Goal: Information Seeking & Learning: Check status

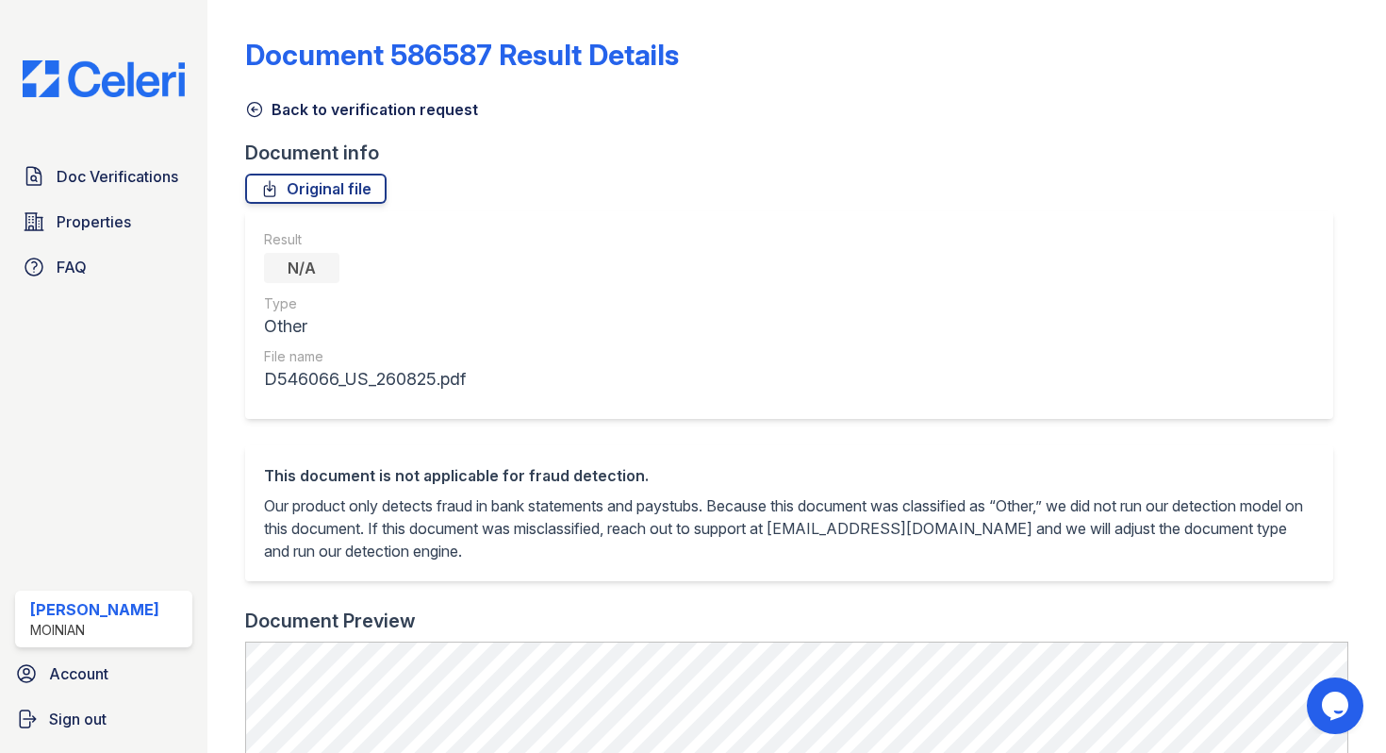
click at [255, 107] on icon at bounding box center [254, 109] width 19 height 19
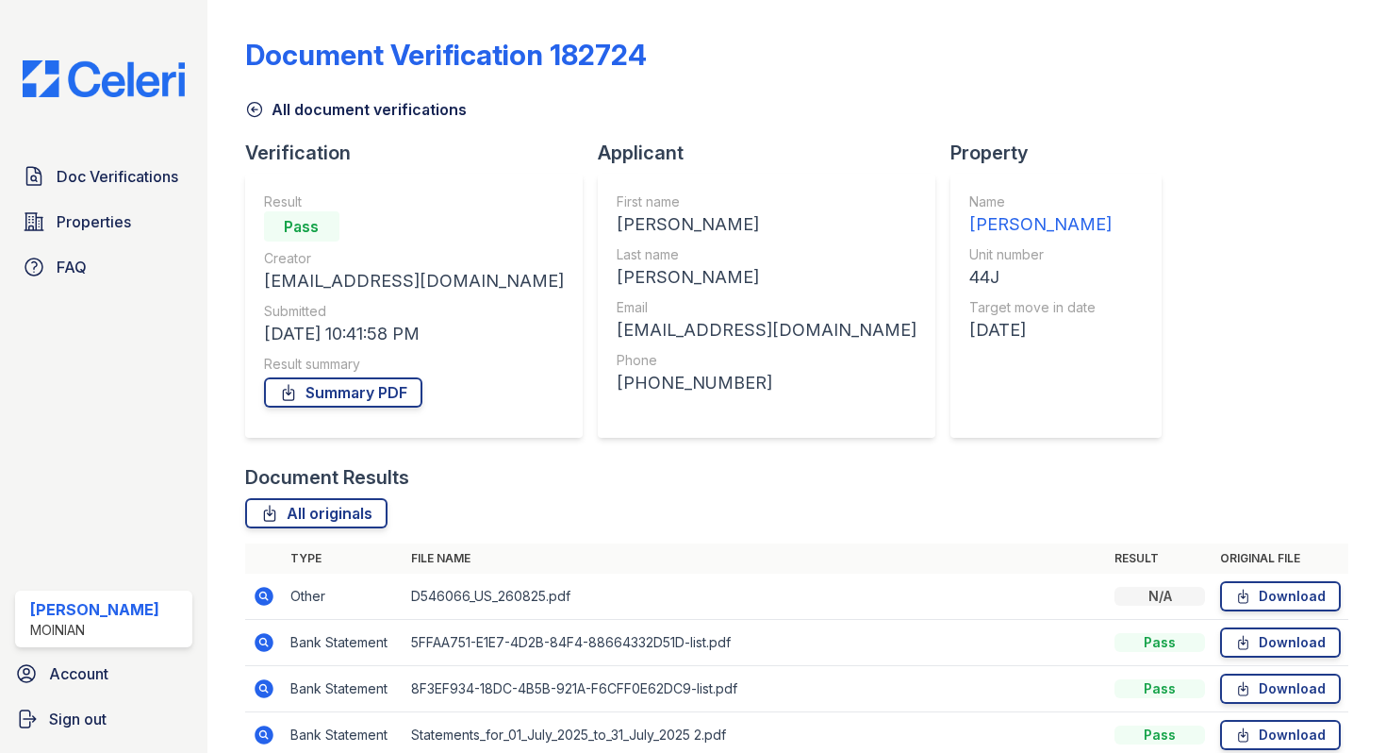
click at [255, 107] on icon at bounding box center [254, 109] width 19 height 19
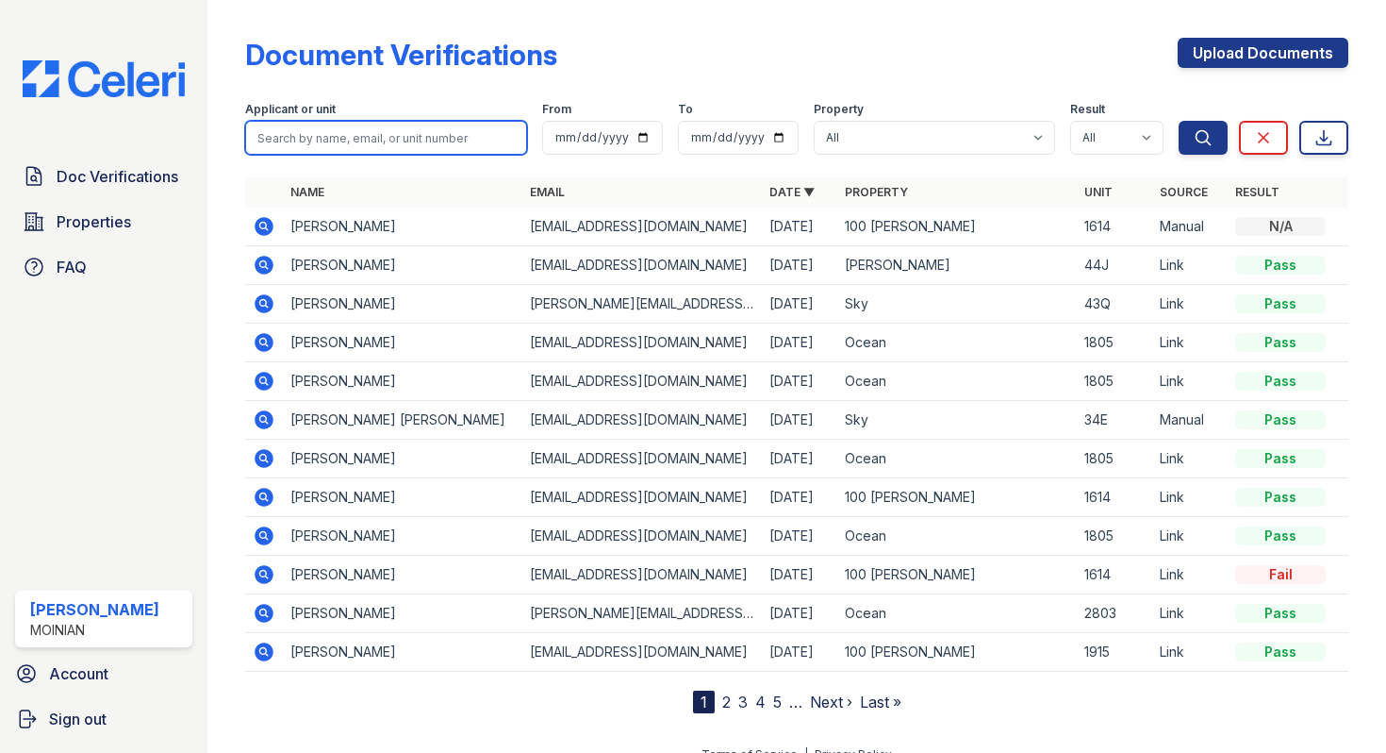
click at [314, 129] on input "search" at bounding box center [386, 138] width 282 height 34
type input "[PERSON_NAME]"
click at [1179, 121] on button "Search" at bounding box center [1203, 138] width 49 height 34
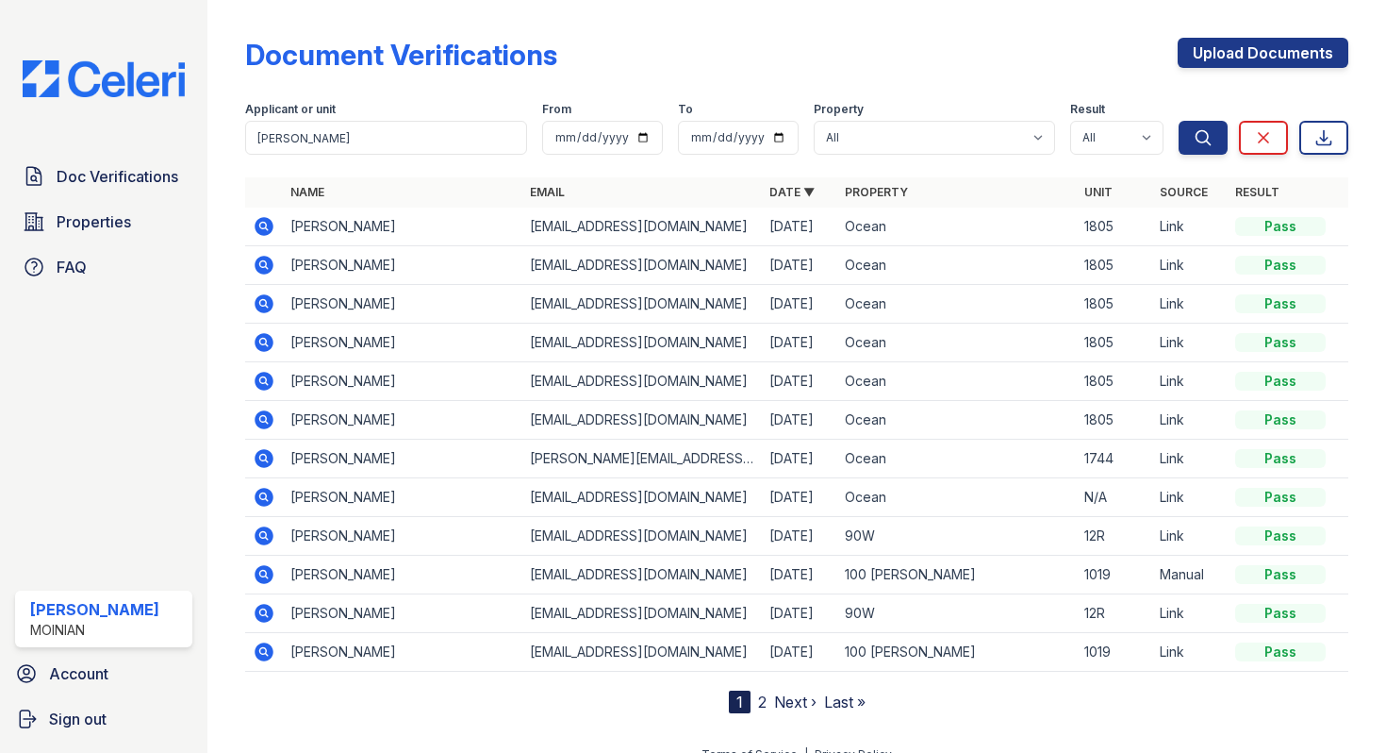
click at [265, 223] on icon at bounding box center [264, 226] width 23 height 23
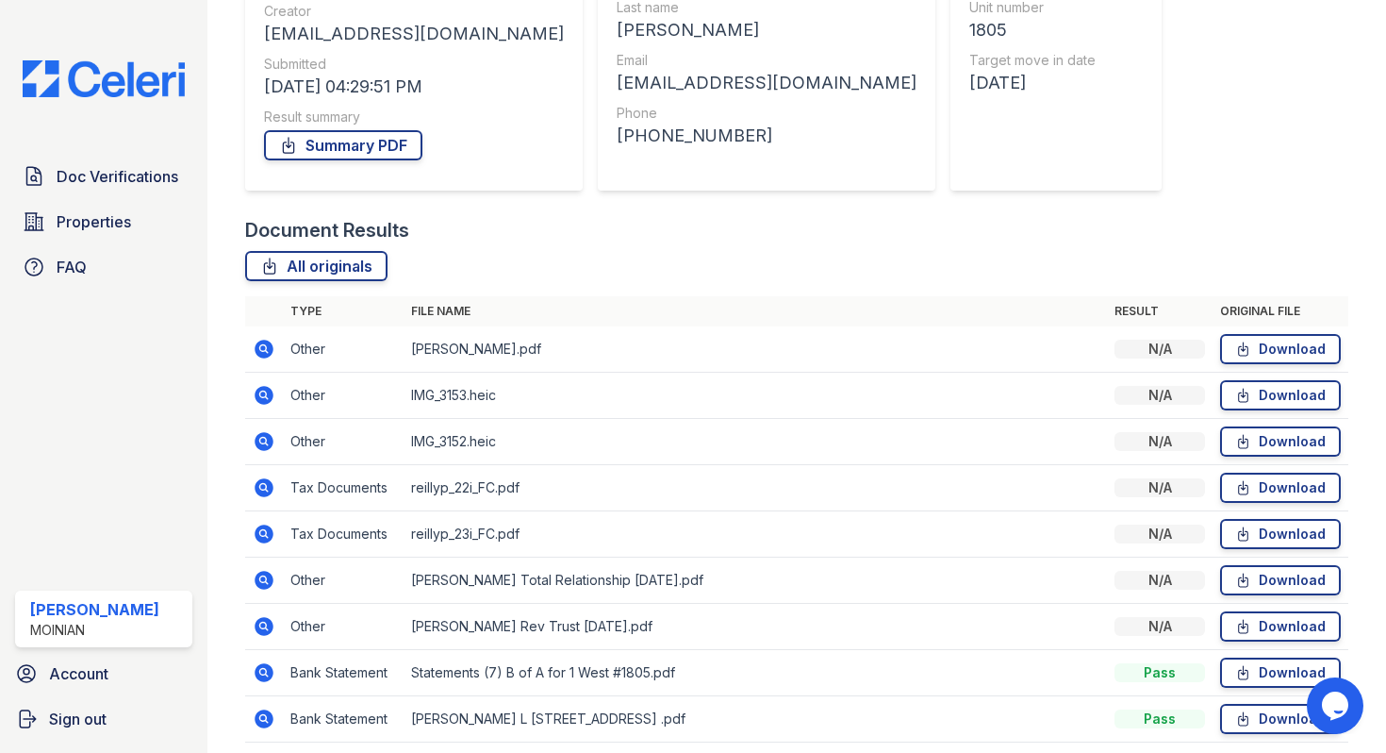
scroll to position [320, 0]
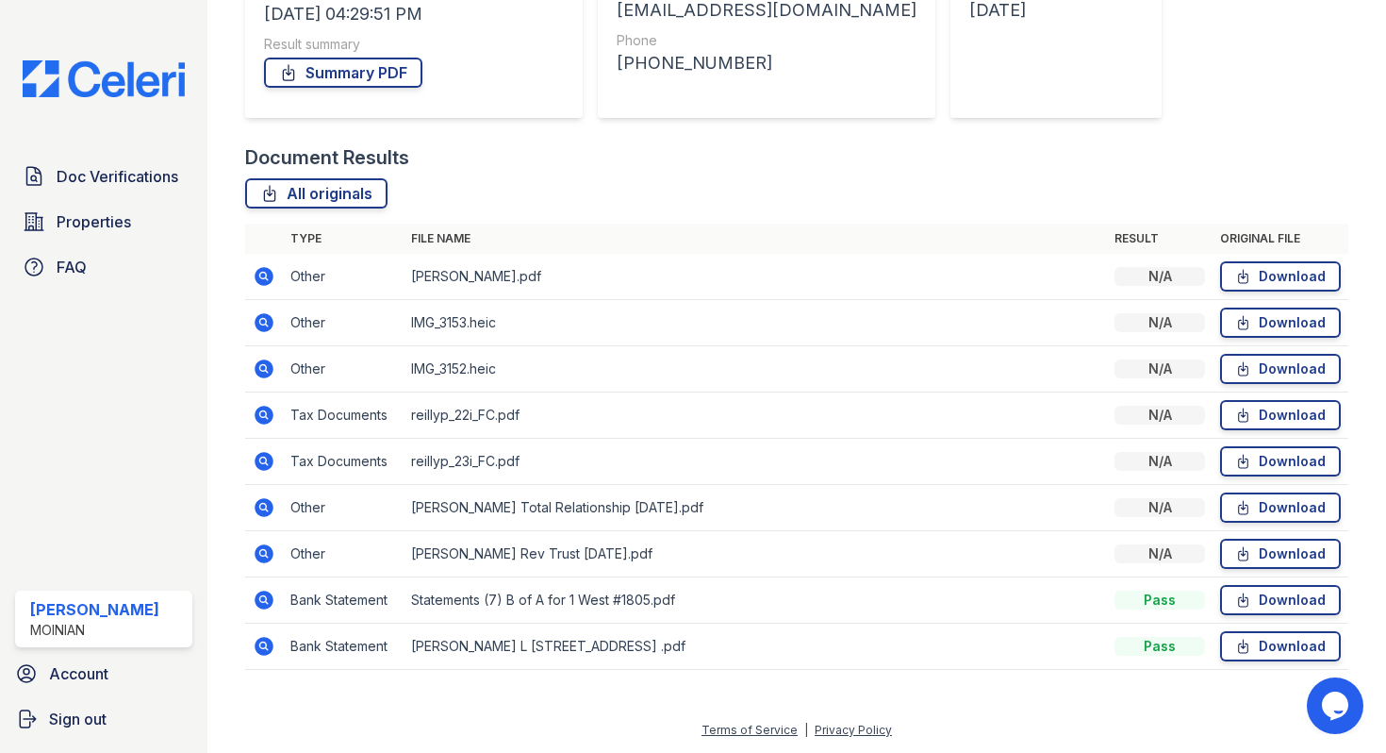
click at [269, 320] on icon at bounding box center [264, 322] width 19 height 19
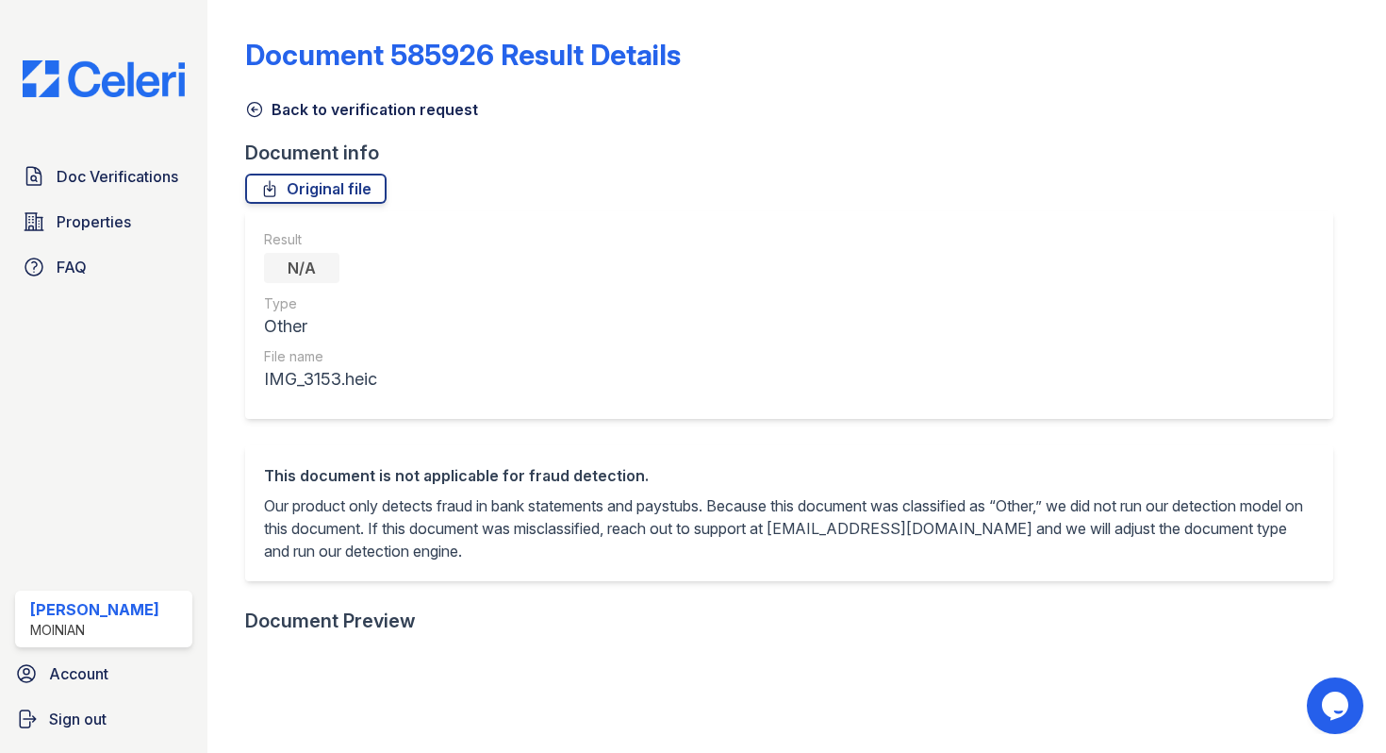
click at [248, 112] on icon at bounding box center [254, 110] width 14 height 14
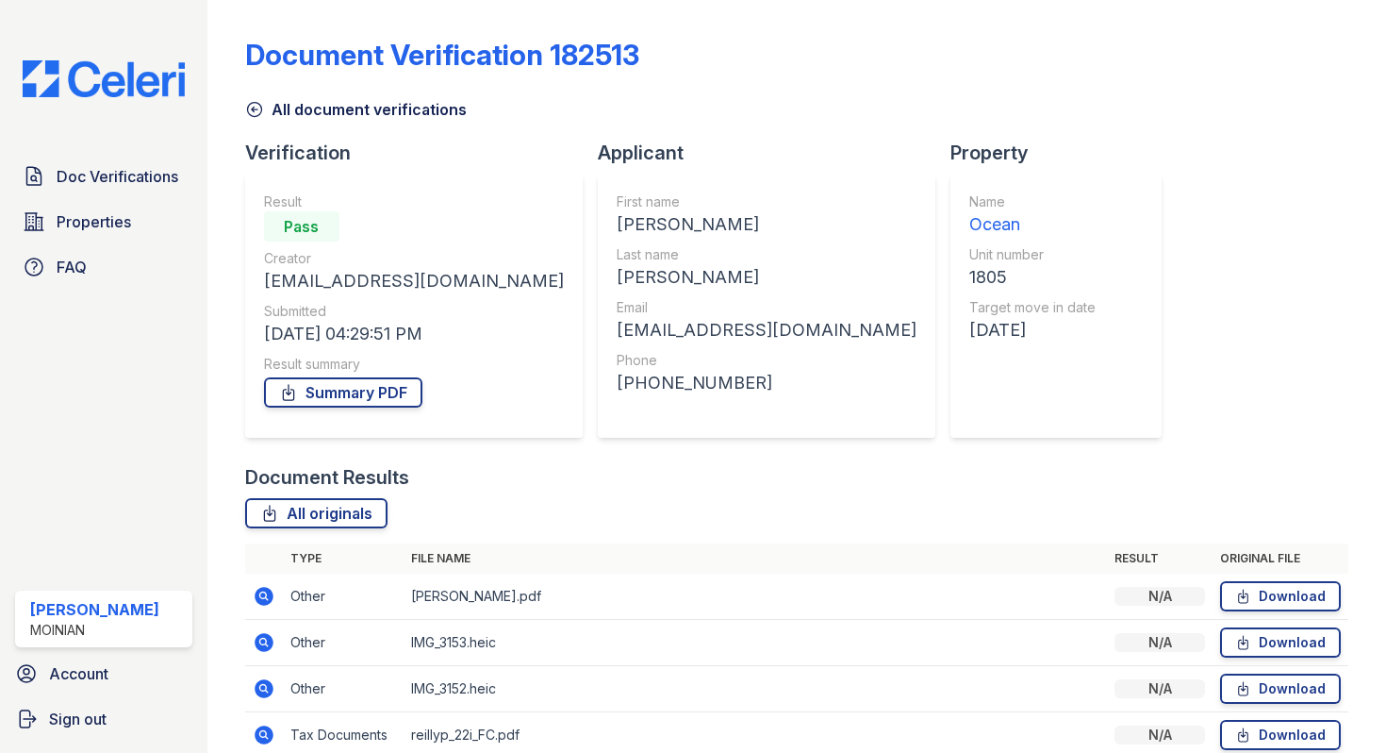
click at [257, 108] on icon at bounding box center [254, 109] width 19 height 19
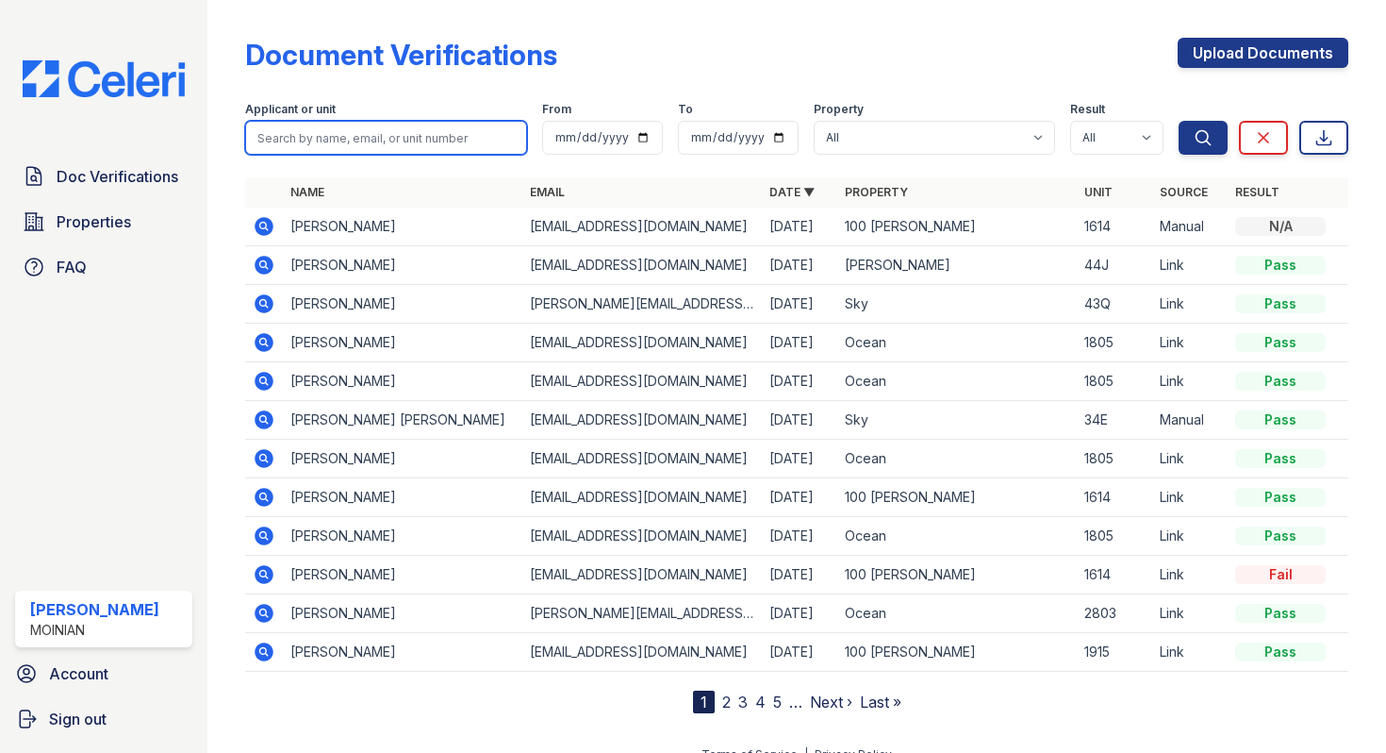
click at [348, 143] on input "search" at bounding box center [386, 138] width 282 height 34
type input "reill"
click at [1179, 121] on button "Search" at bounding box center [1203, 138] width 49 height 34
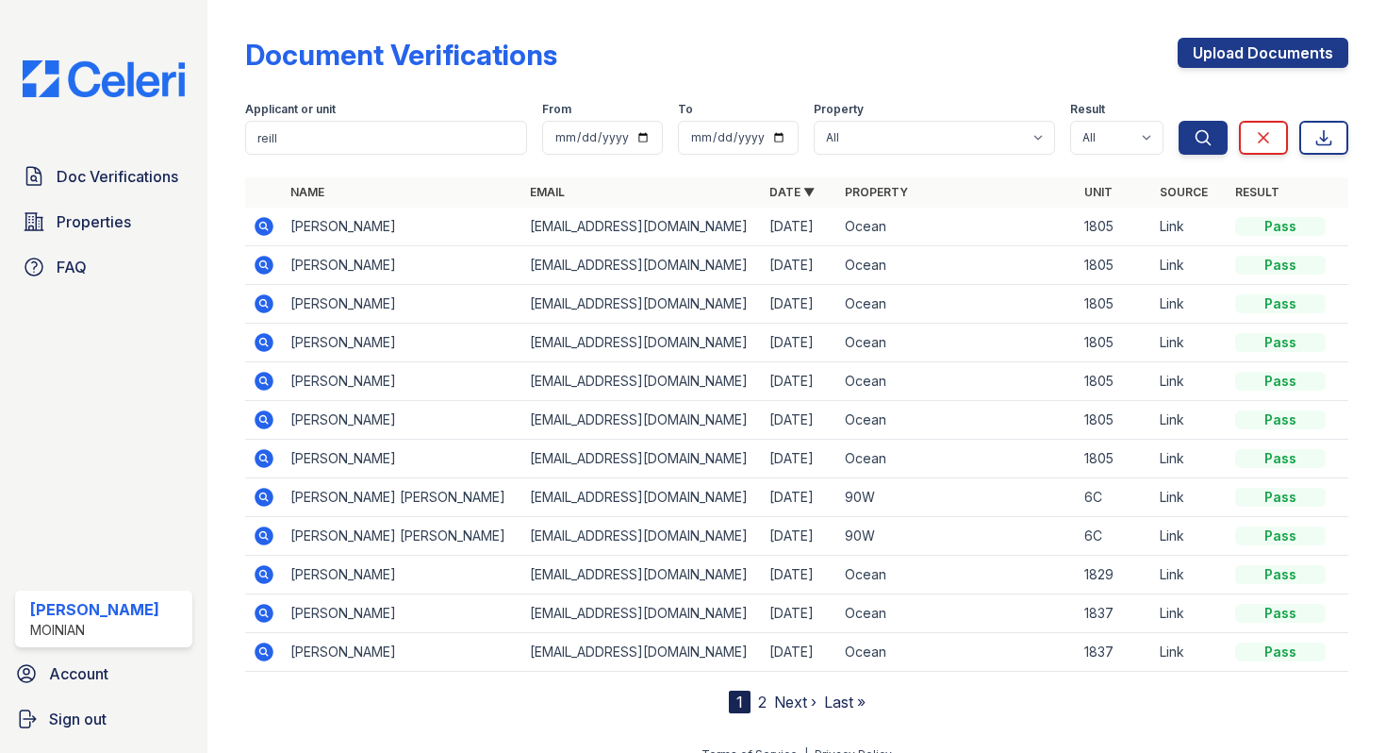
click at [261, 459] on icon at bounding box center [262, 457] width 5 height 5
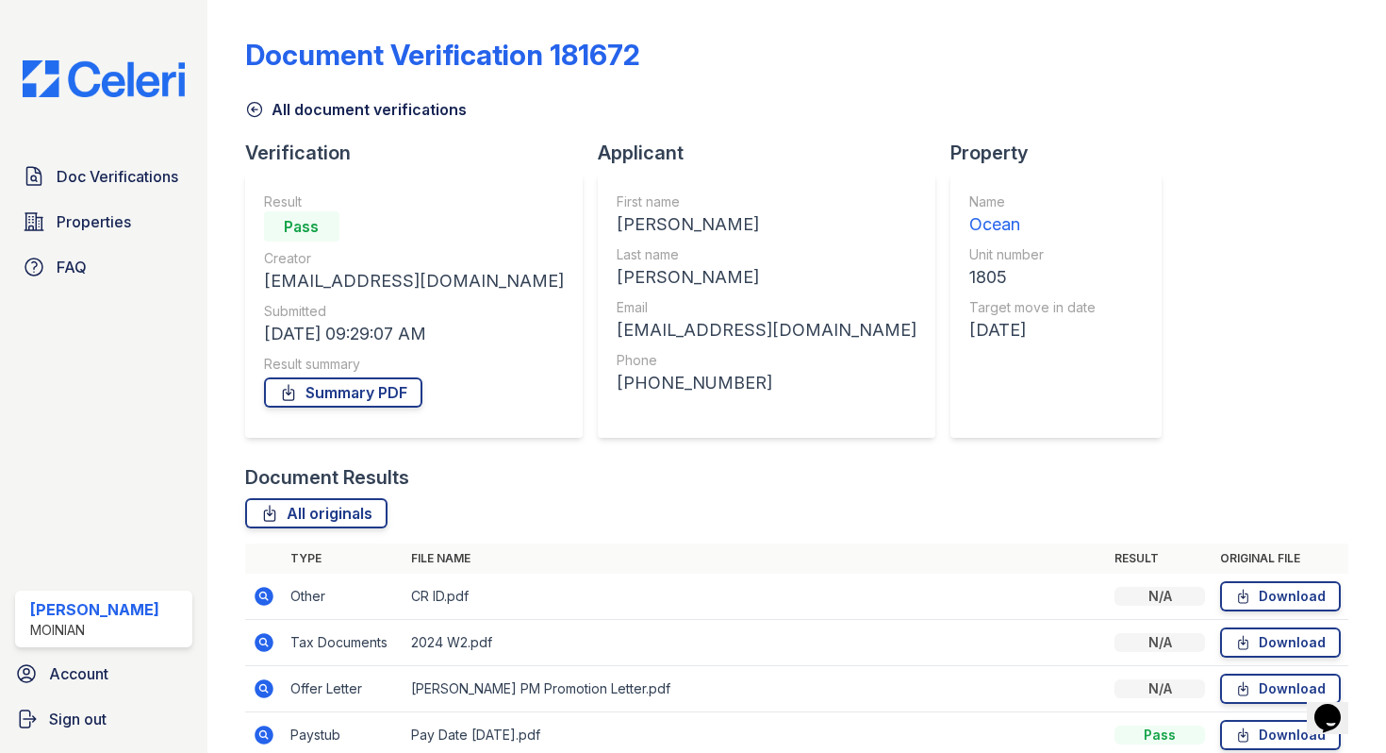
scroll to position [458, 0]
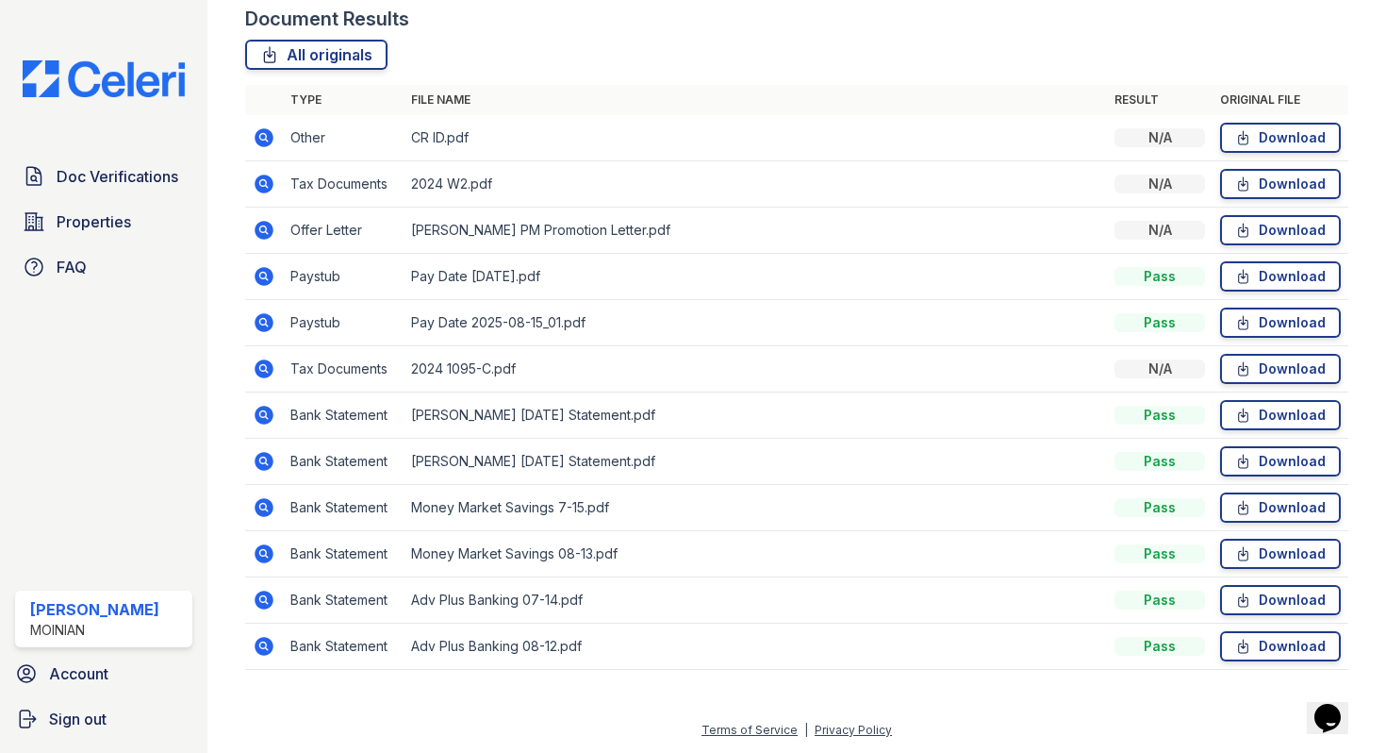
click at [266, 232] on icon at bounding box center [264, 230] width 23 height 23
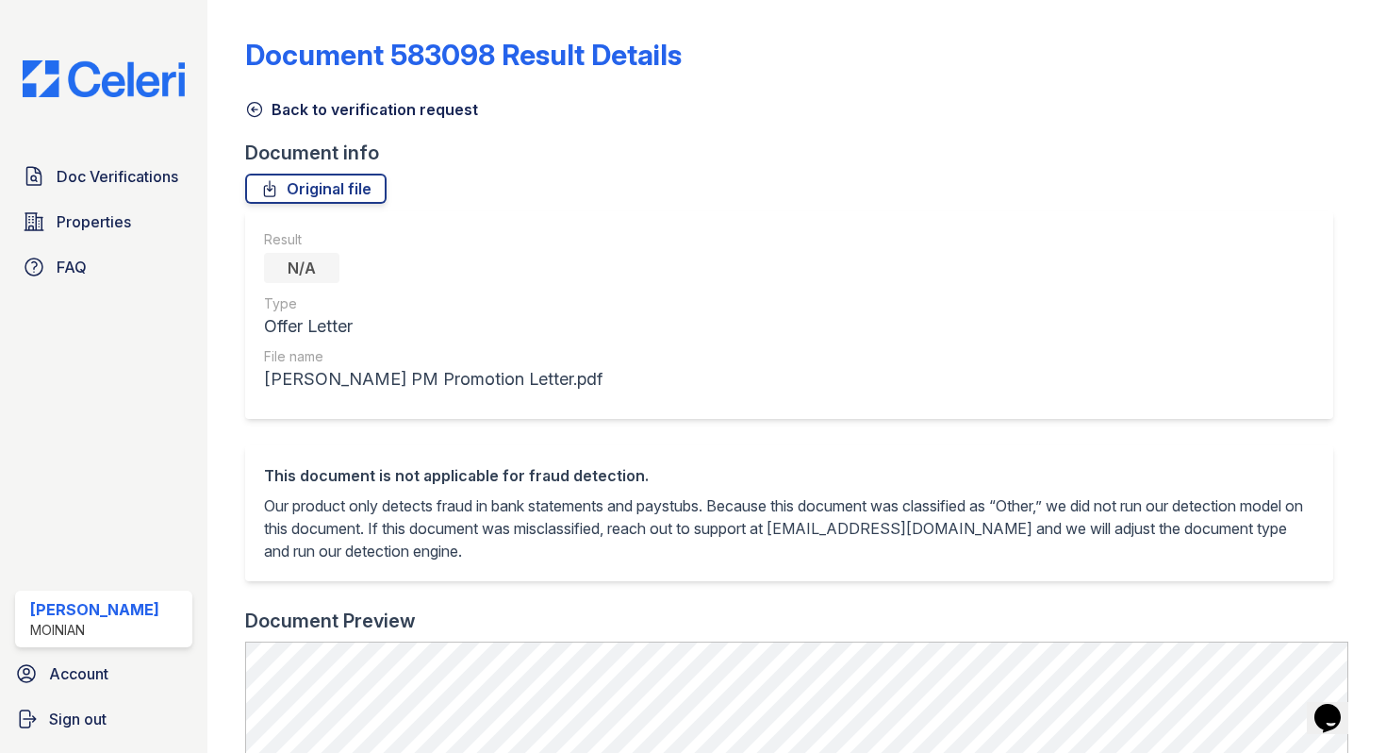
click at [257, 100] on icon at bounding box center [254, 109] width 19 height 19
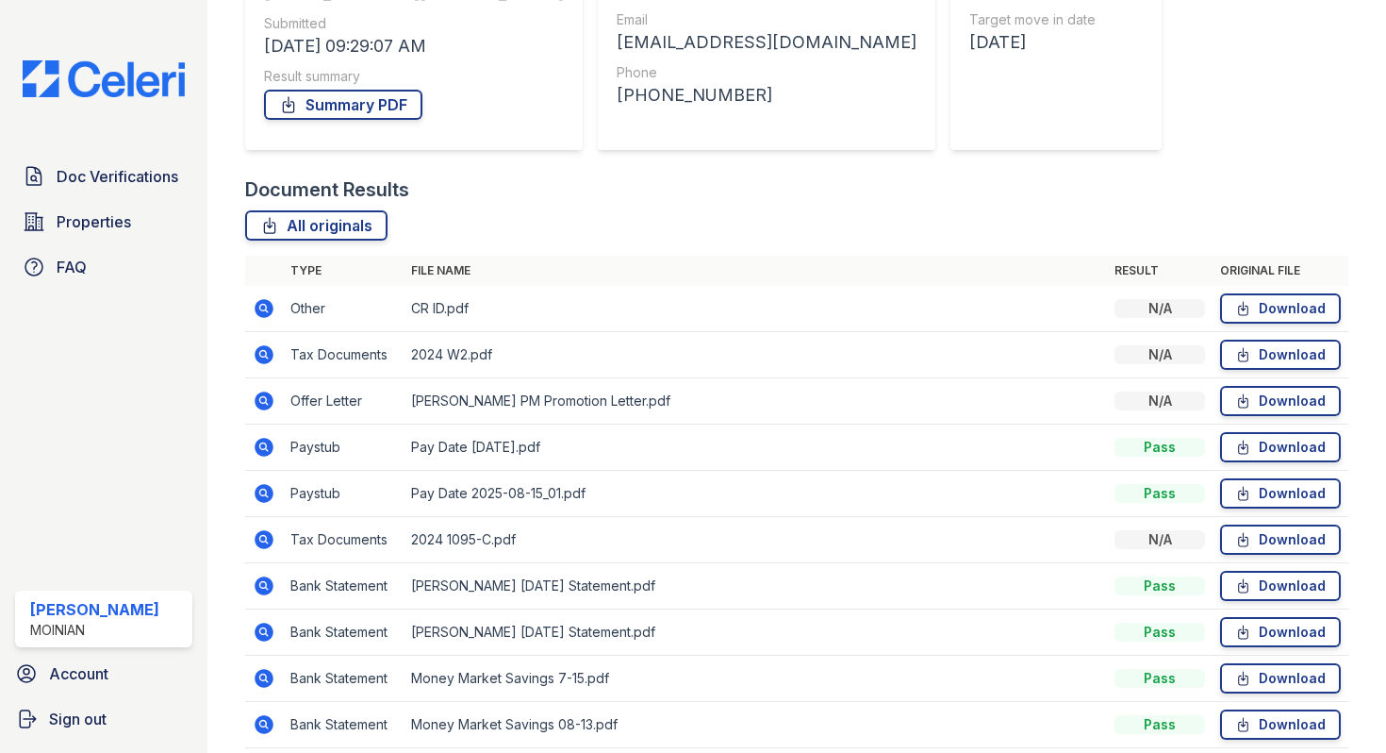
scroll to position [418, 0]
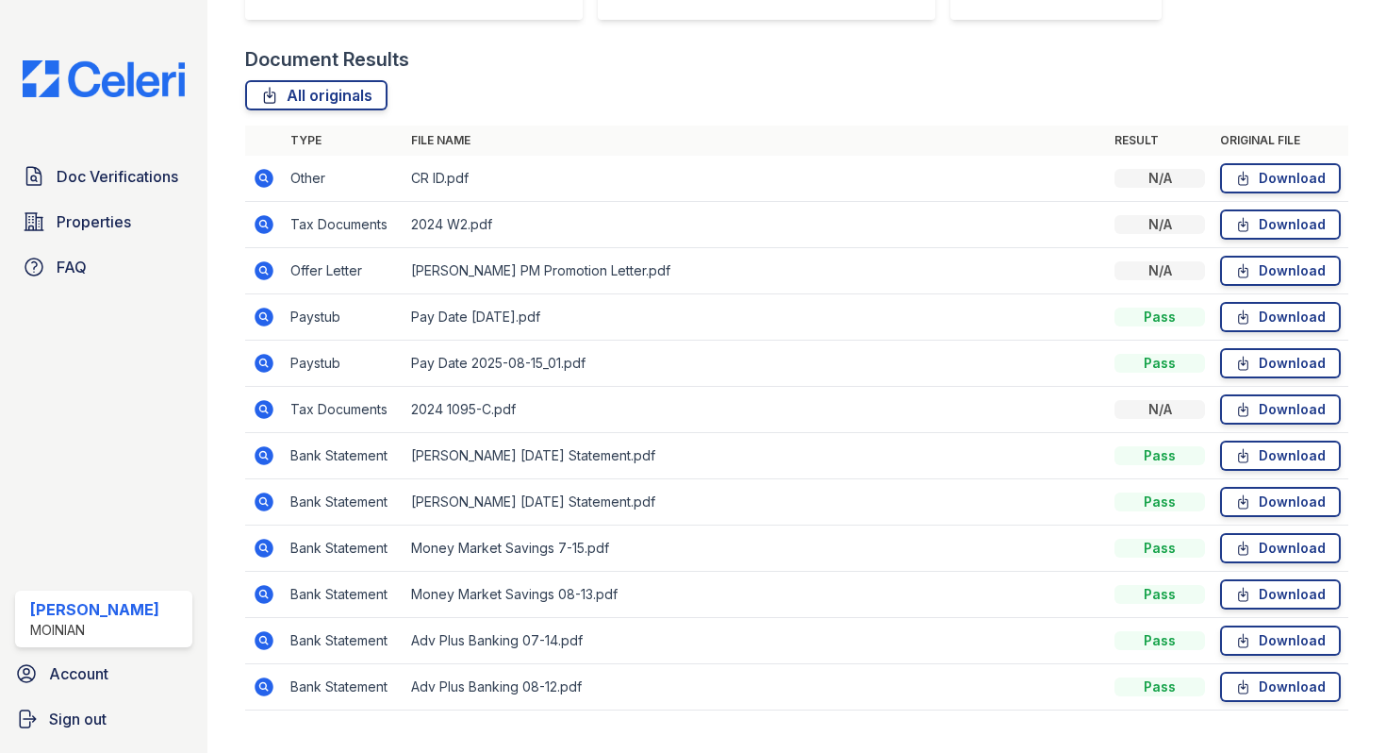
click at [259, 364] on icon at bounding box center [264, 363] width 19 height 19
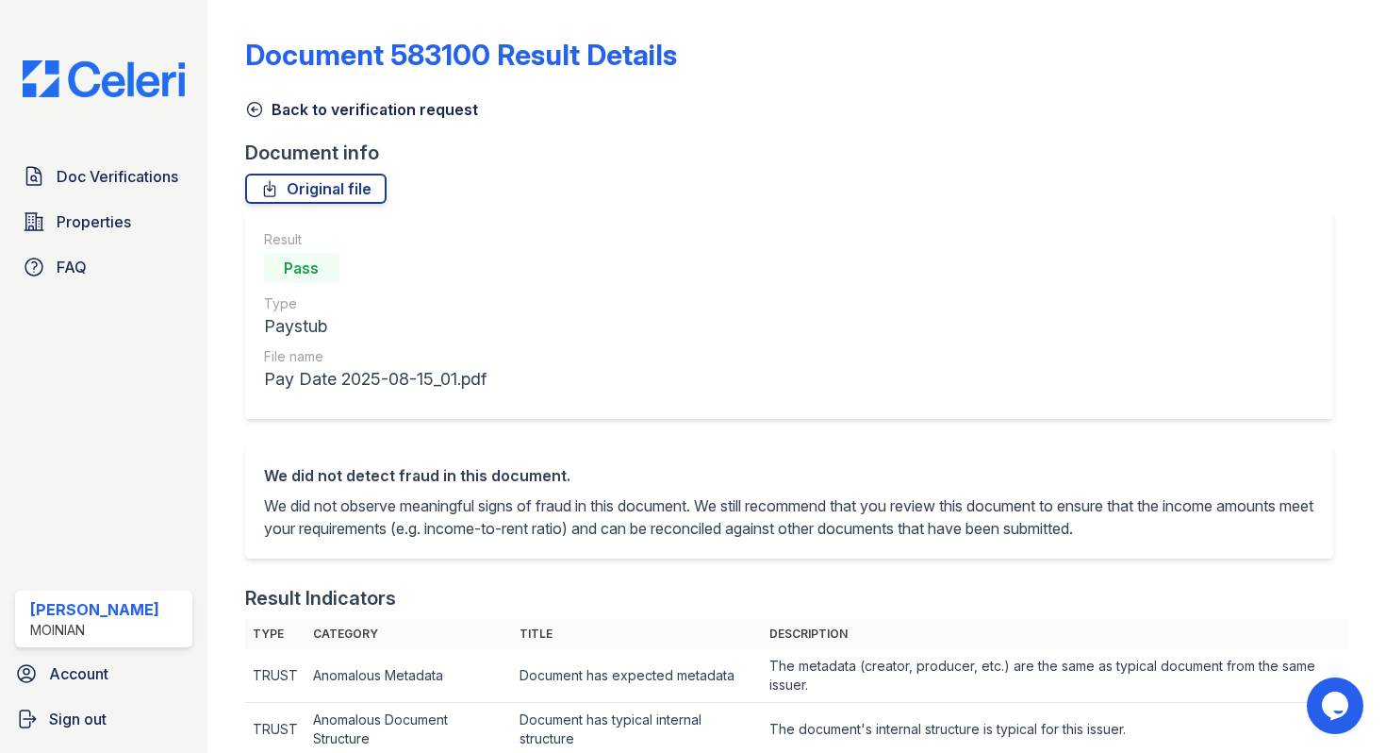
click at [257, 103] on icon at bounding box center [254, 109] width 19 height 19
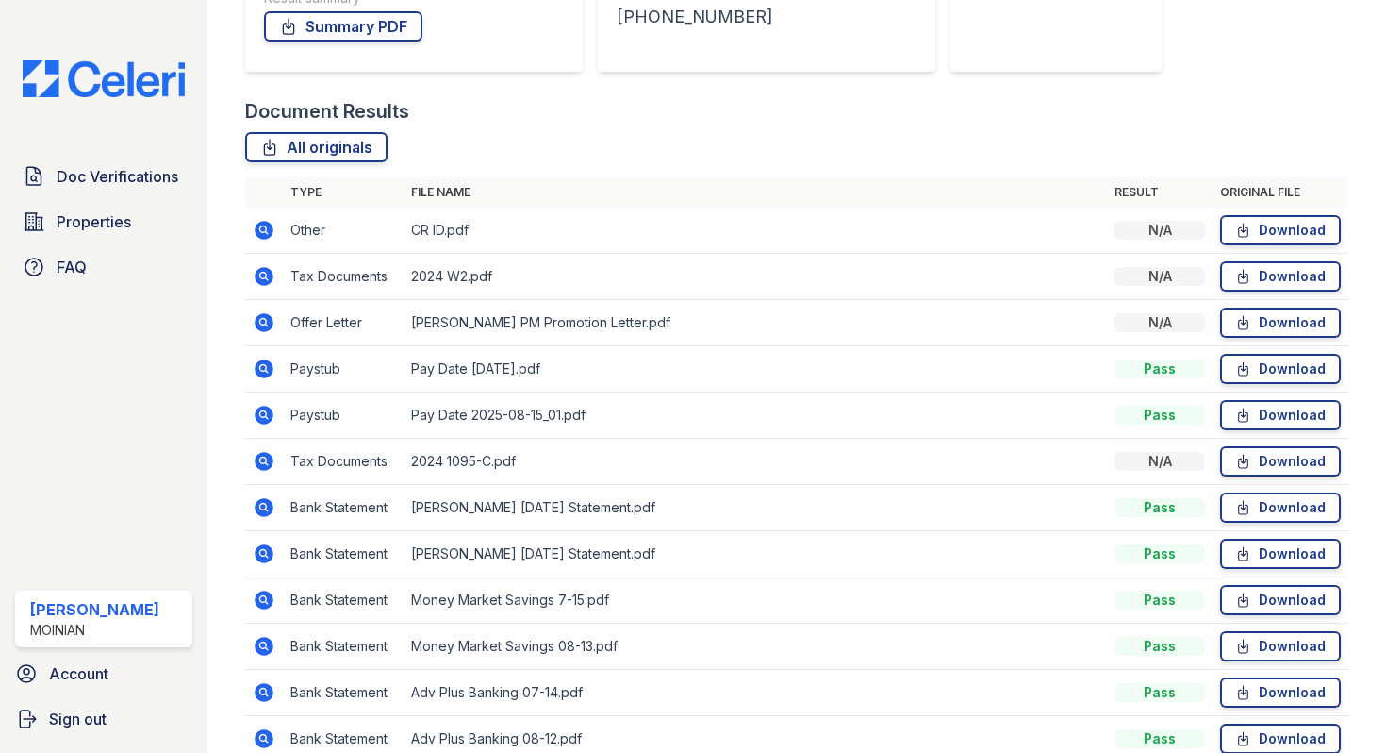
scroll to position [458, 0]
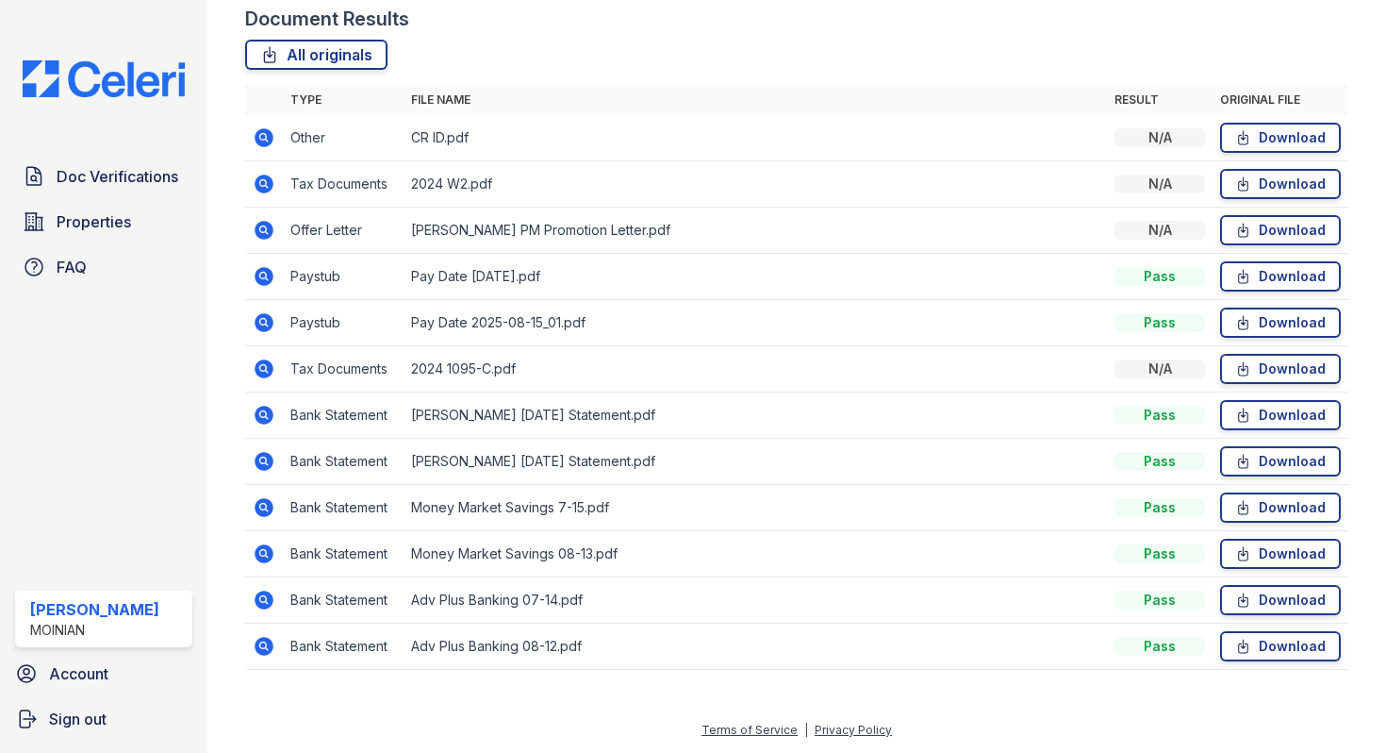
click at [266, 554] on icon at bounding box center [264, 553] width 23 height 23
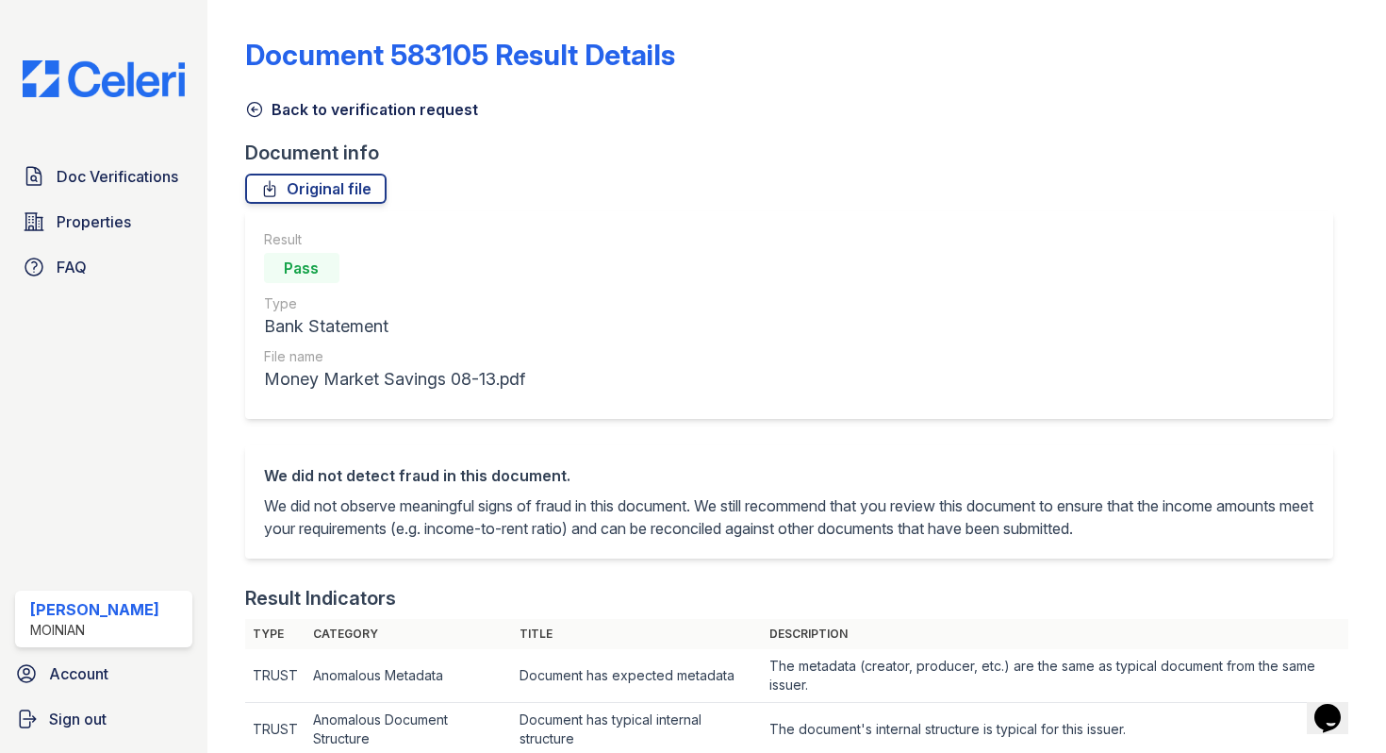
click at [253, 108] on icon at bounding box center [254, 109] width 19 height 19
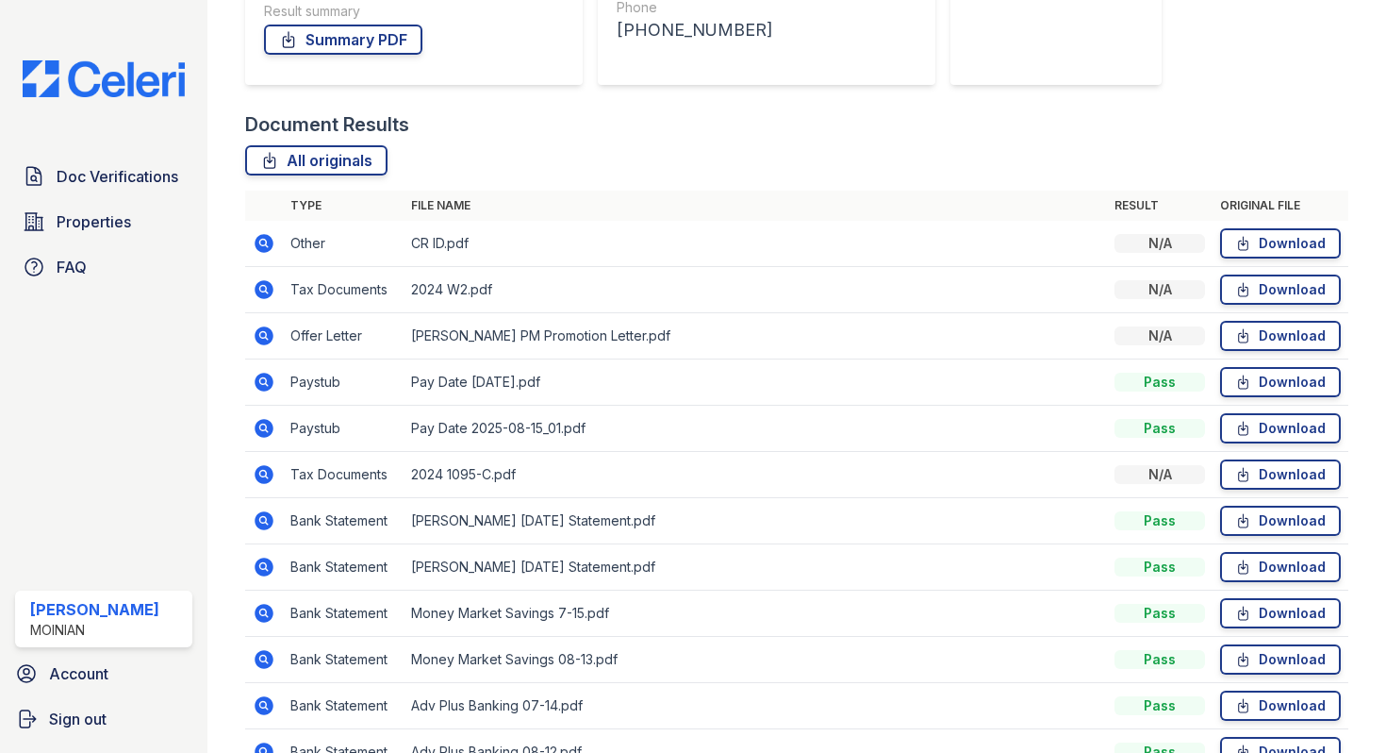
scroll to position [458, 0]
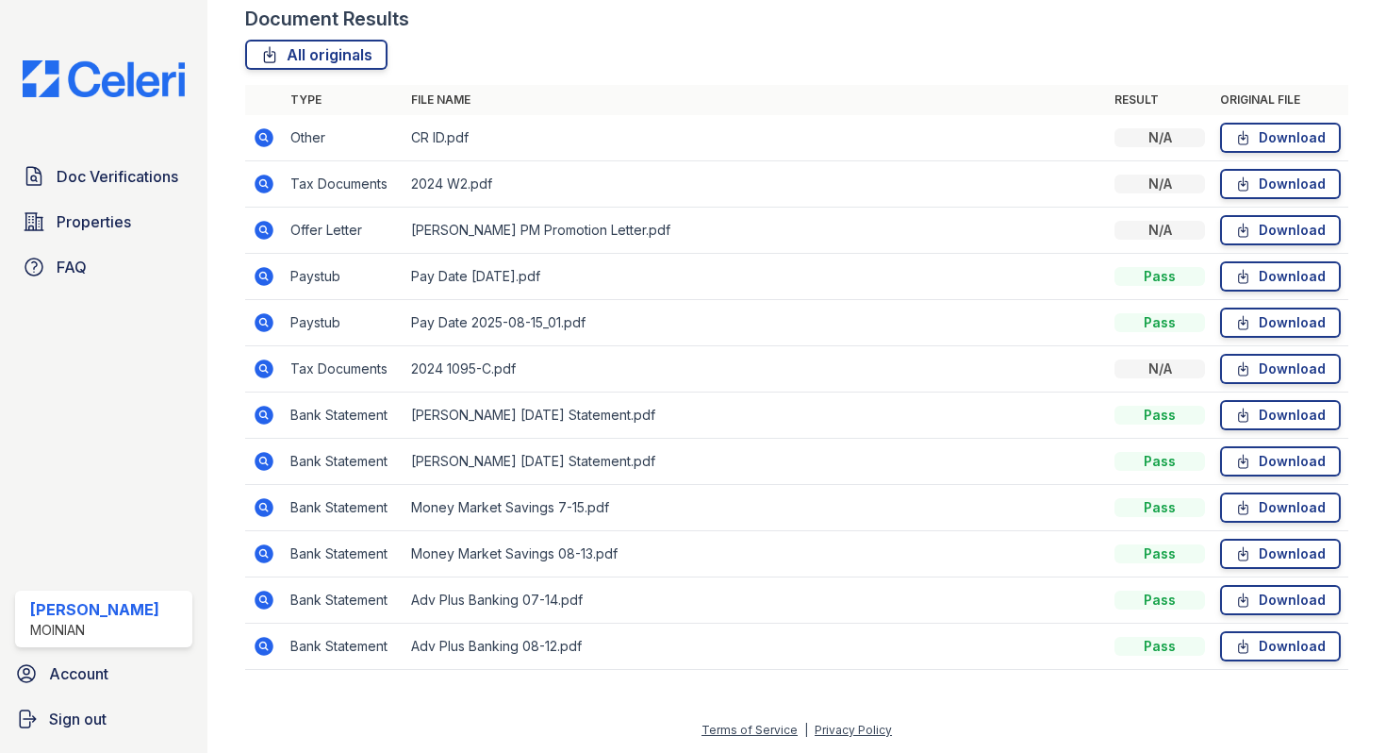
click at [266, 643] on icon at bounding box center [264, 646] width 19 height 19
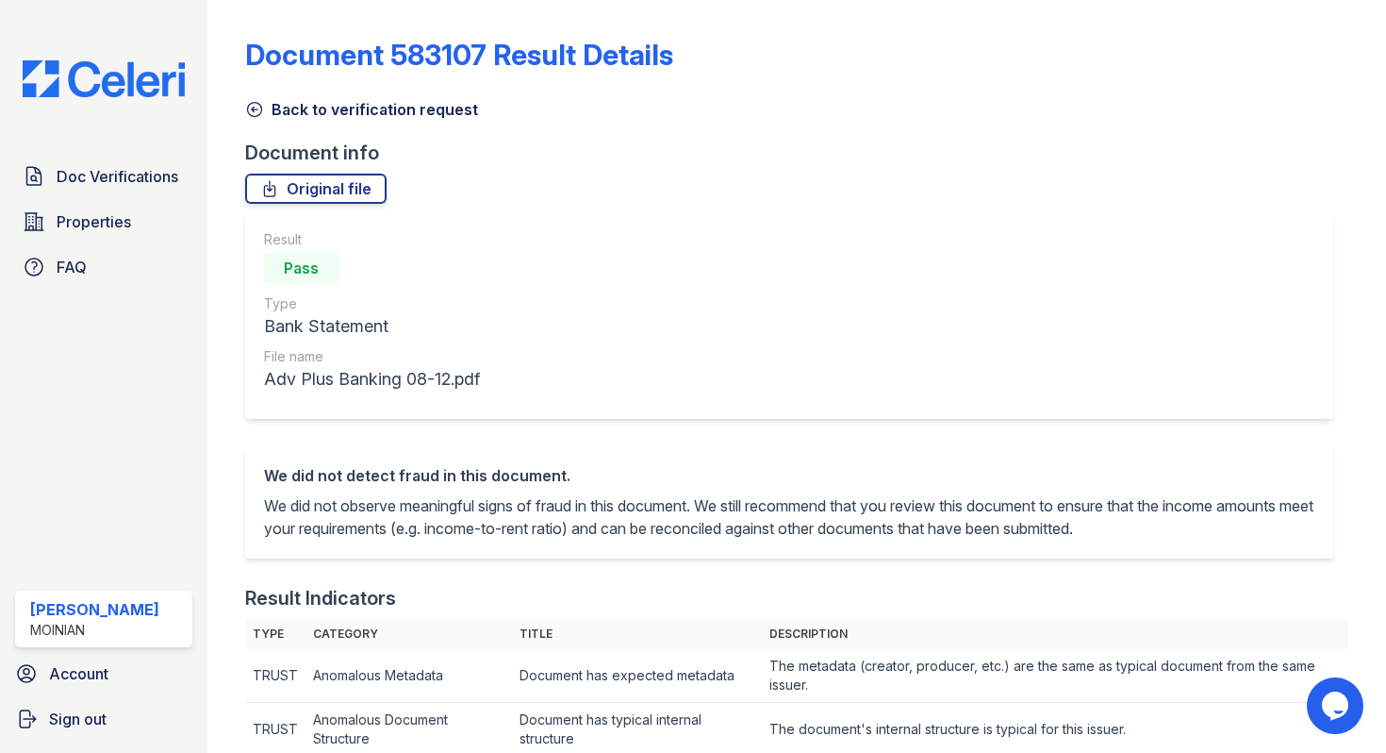
click at [255, 108] on icon at bounding box center [254, 109] width 19 height 19
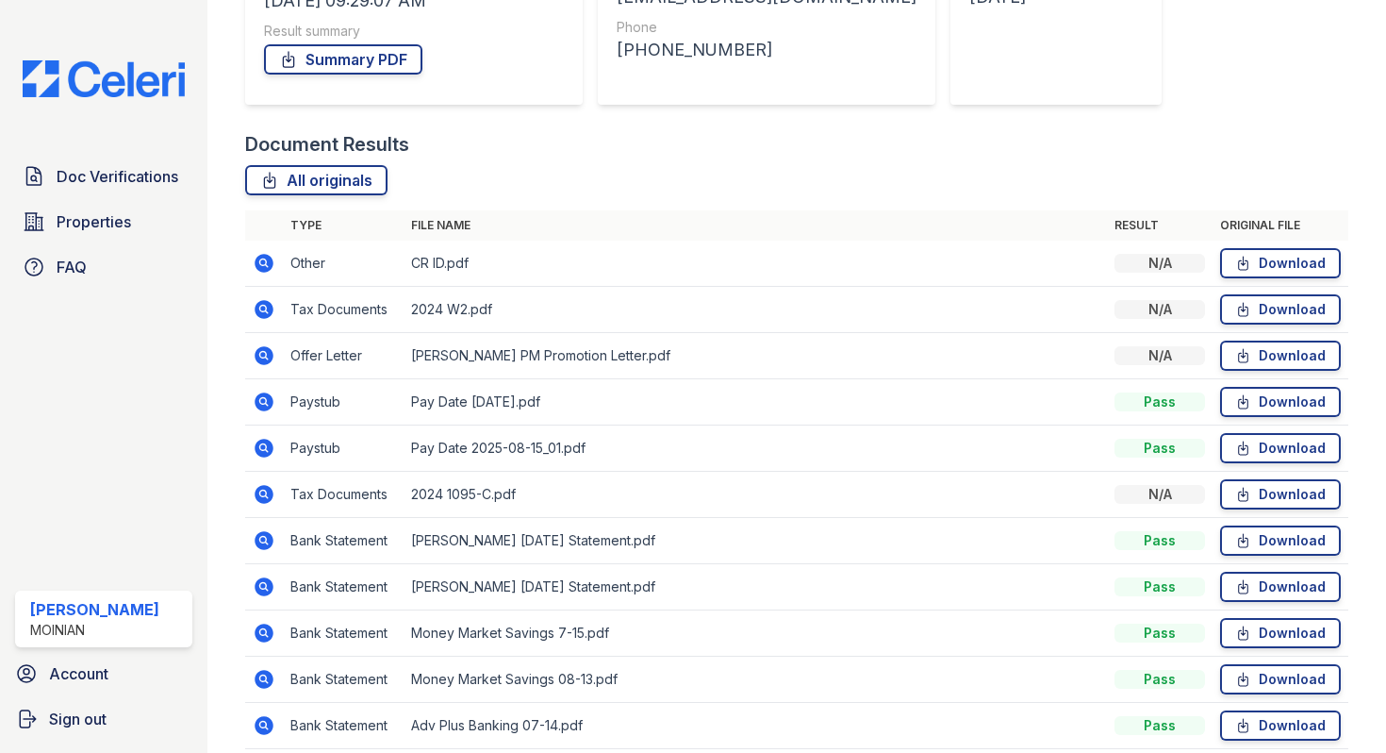
scroll to position [458, 0]
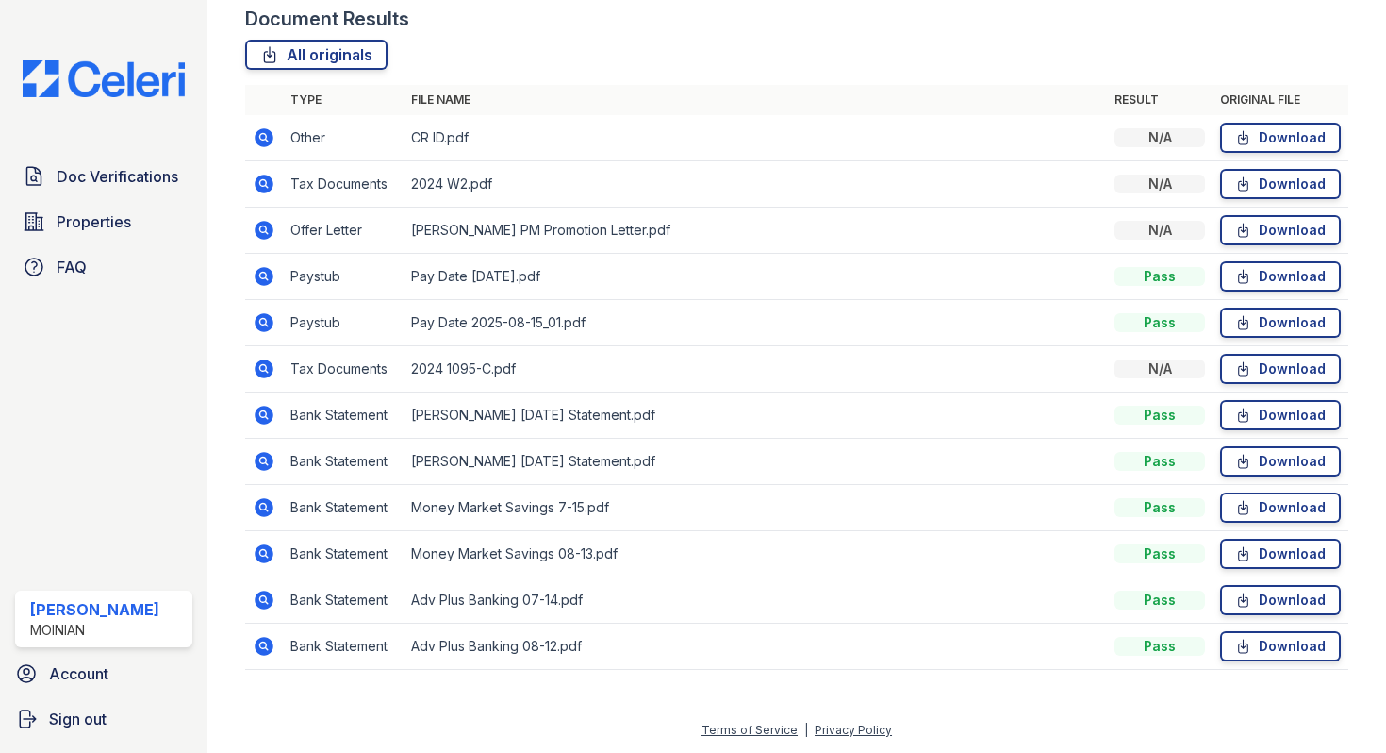
click at [263, 458] on icon at bounding box center [262, 459] width 5 height 5
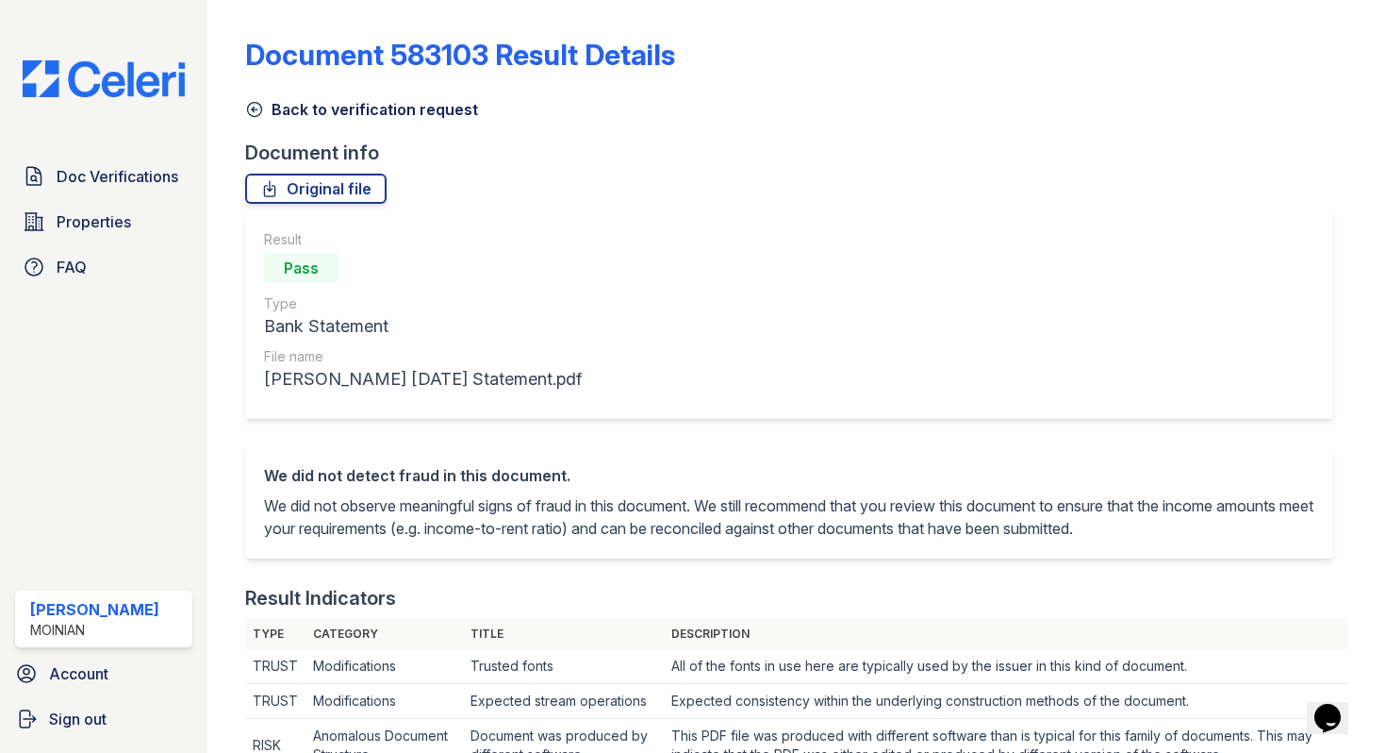
click at [255, 115] on icon at bounding box center [254, 109] width 19 height 19
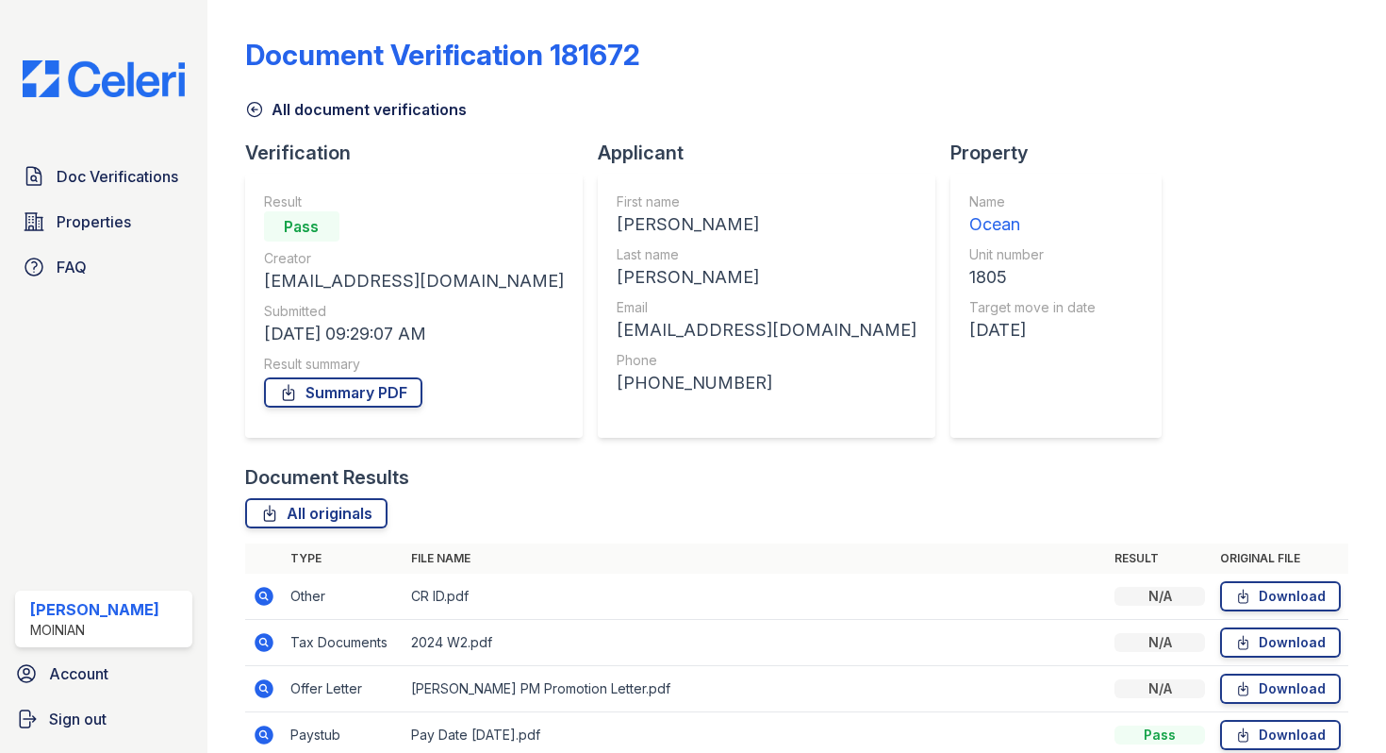
click at [252, 108] on icon at bounding box center [254, 110] width 14 height 14
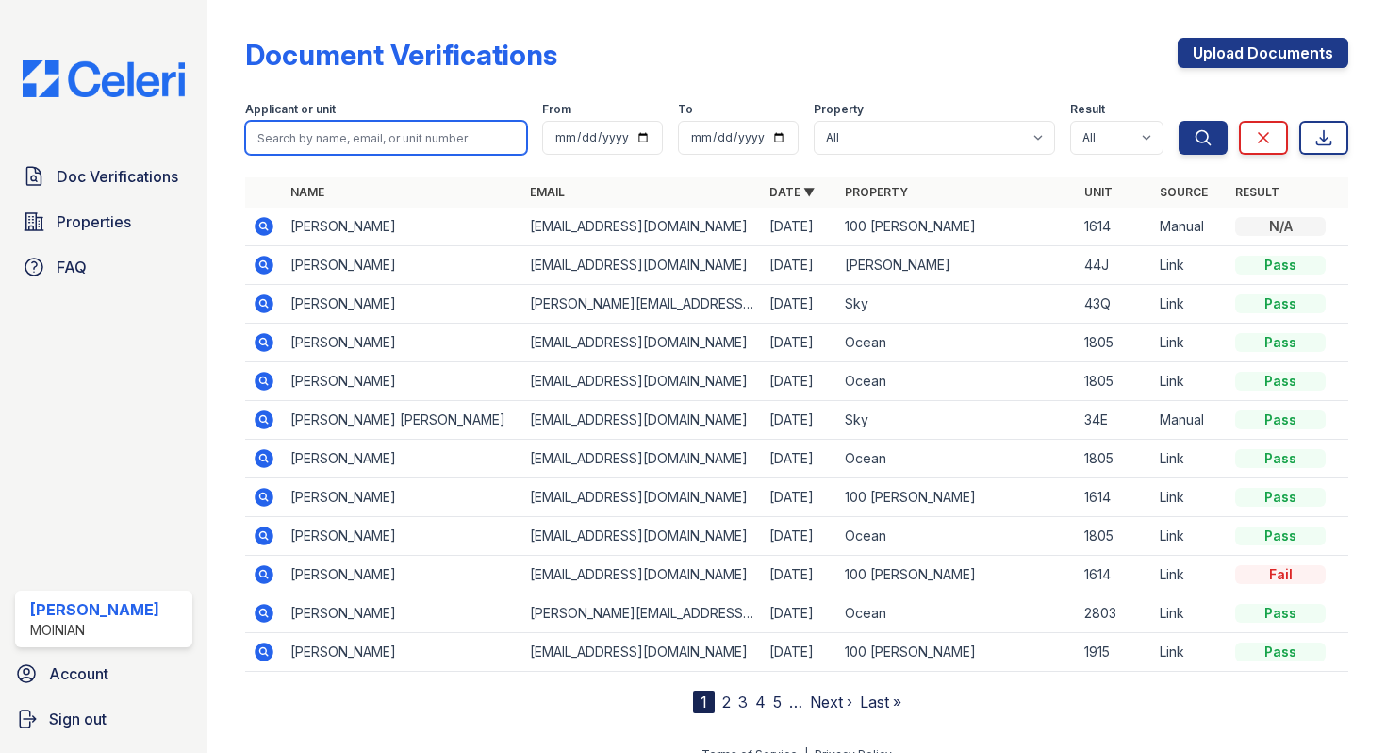
click at [385, 135] on input "search" at bounding box center [386, 138] width 282 height 34
type input "madison"
click at [1179, 121] on button "Search" at bounding box center [1203, 138] width 49 height 34
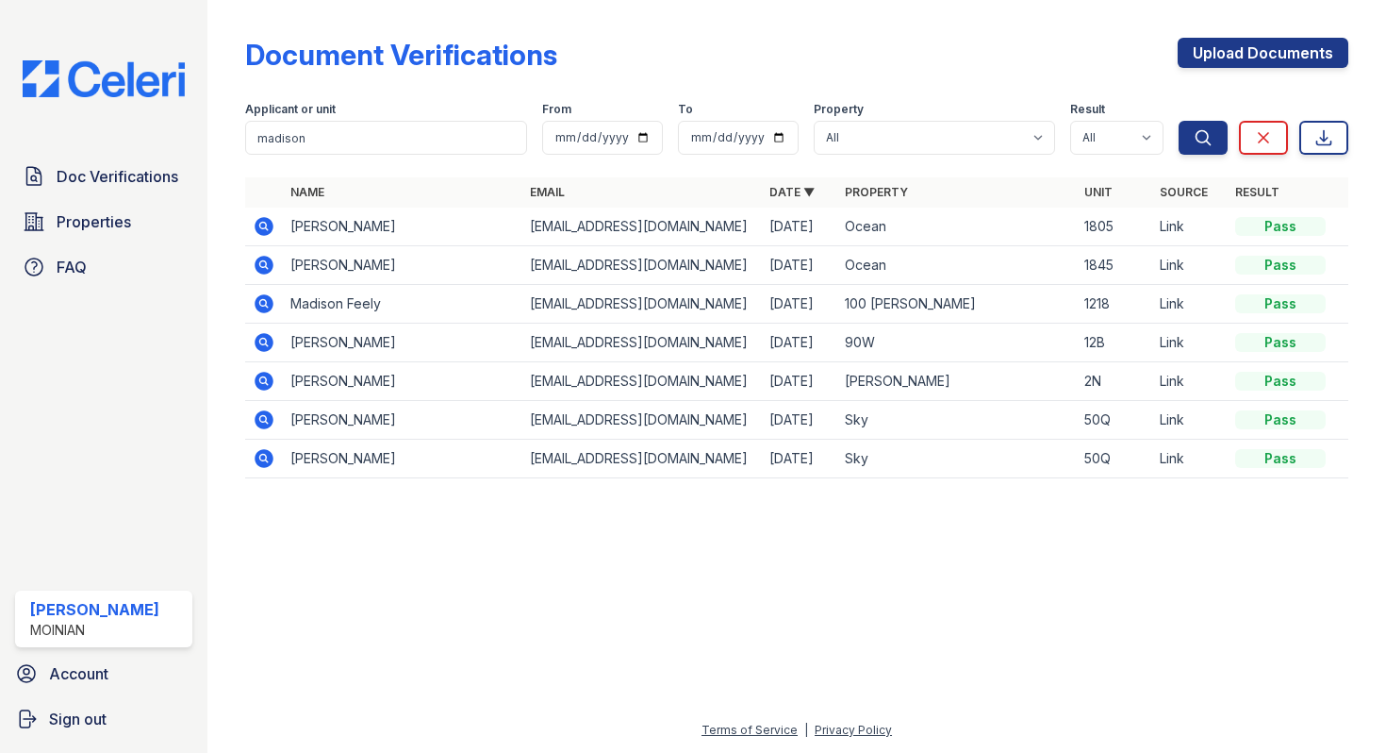
click at [265, 228] on icon at bounding box center [264, 226] width 23 height 23
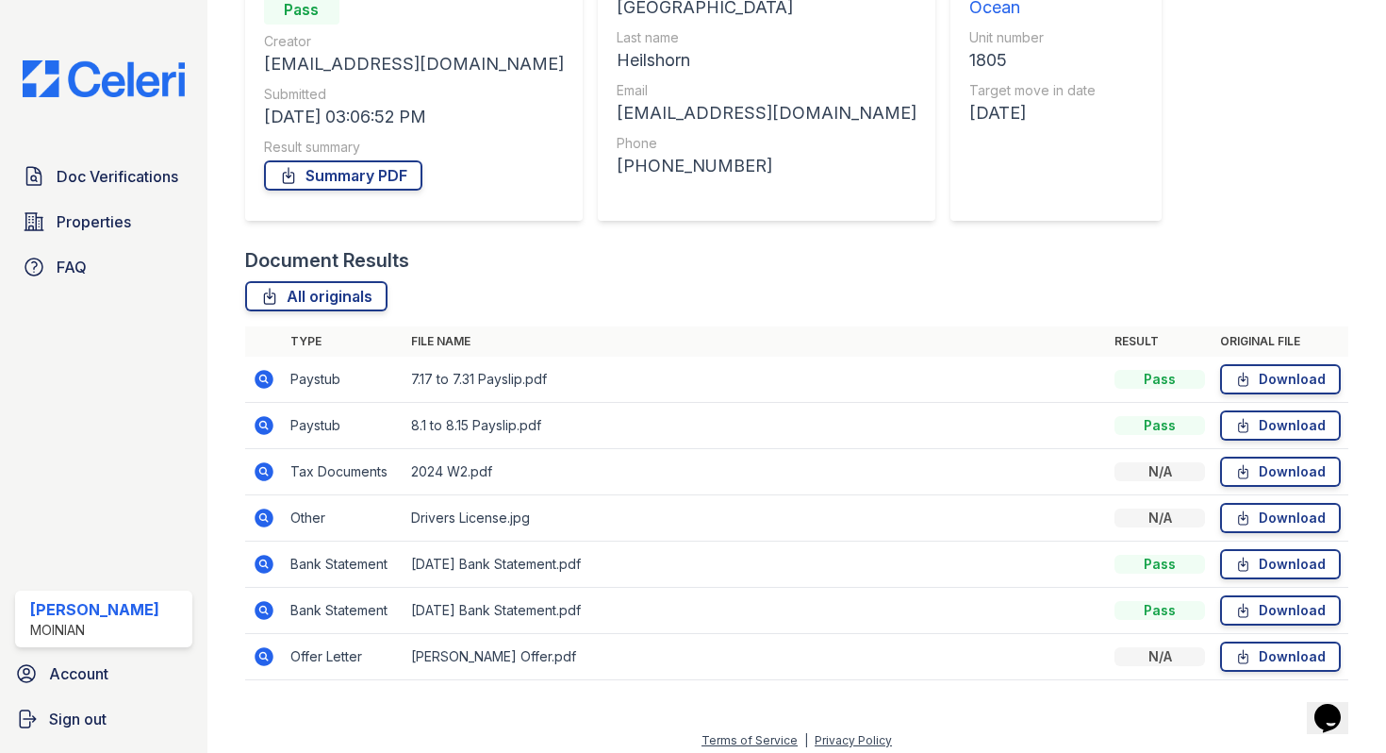
scroll to position [218, 0]
click at [266, 418] on icon at bounding box center [264, 424] width 19 height 19
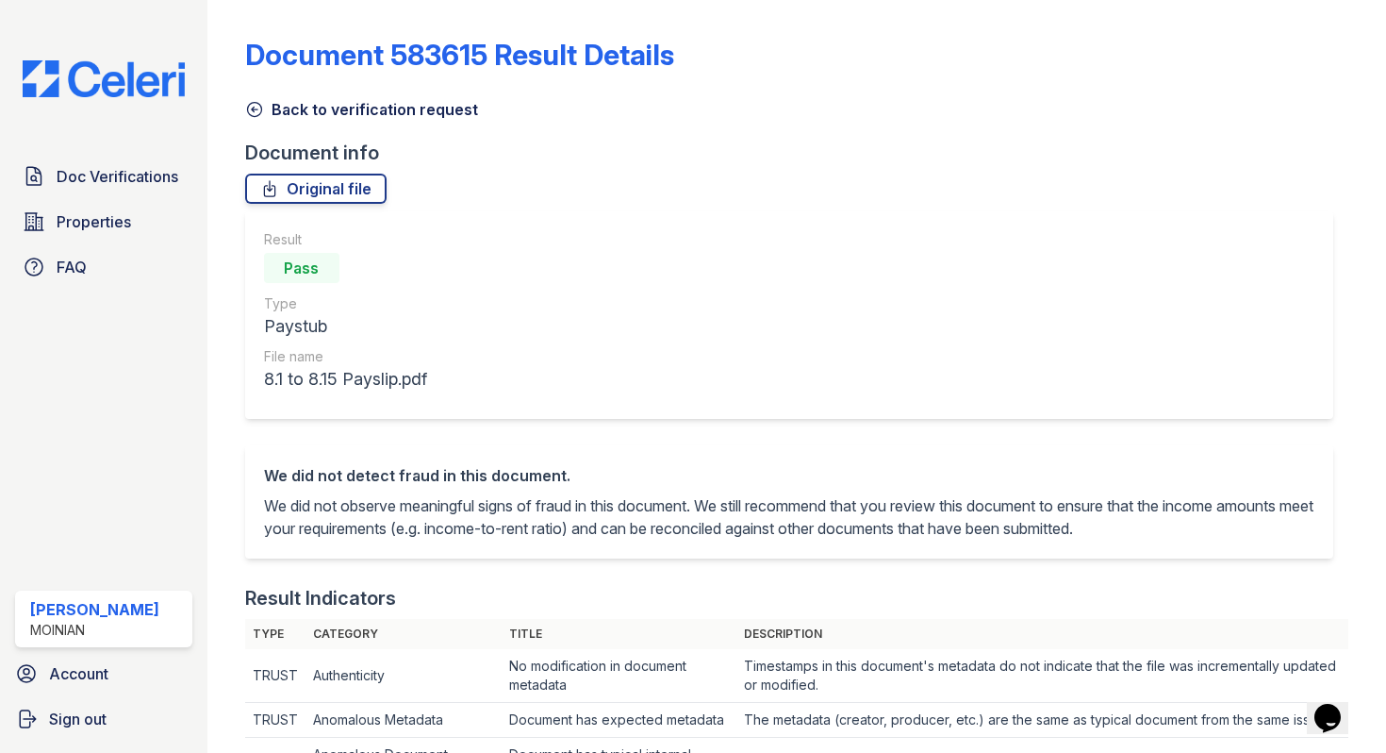
click at [261, 111] on icon at bounding box center [254, 110] width 14 height 14
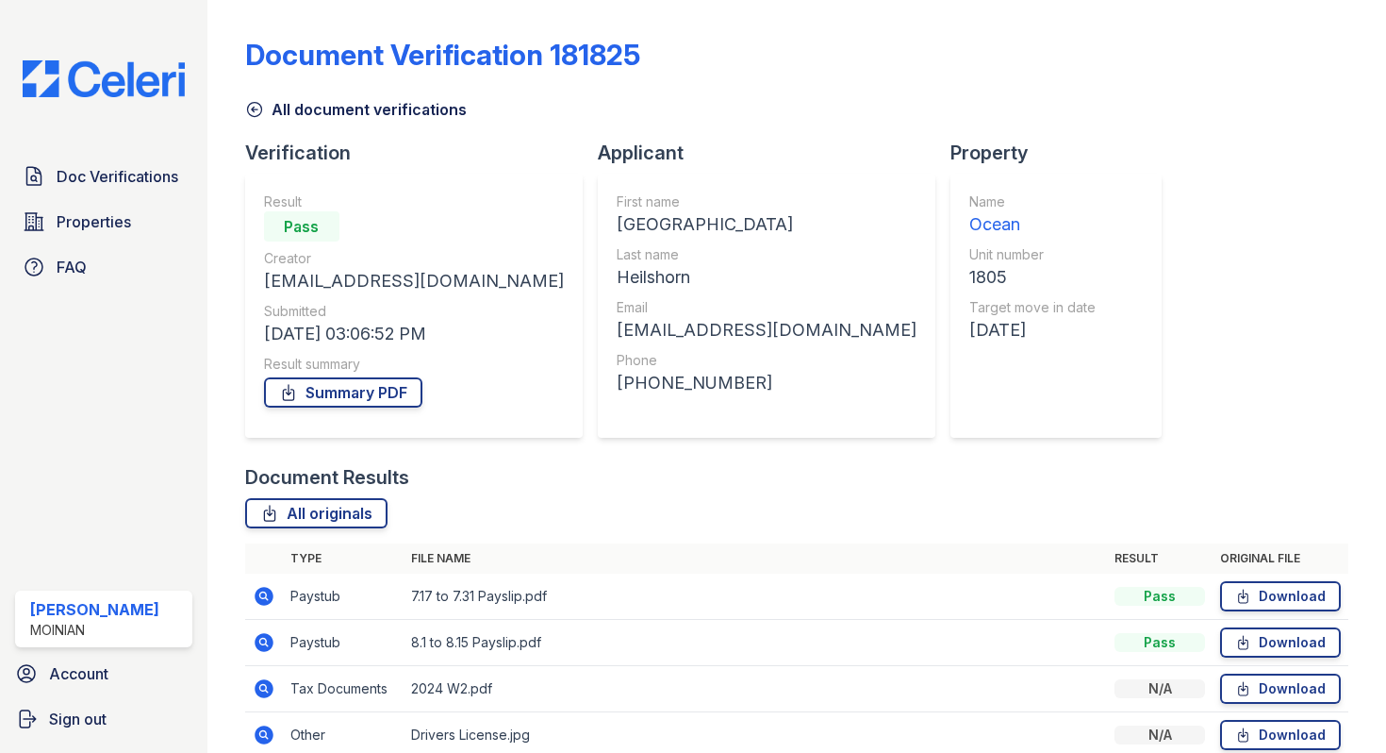
scroll to position [227, 0]
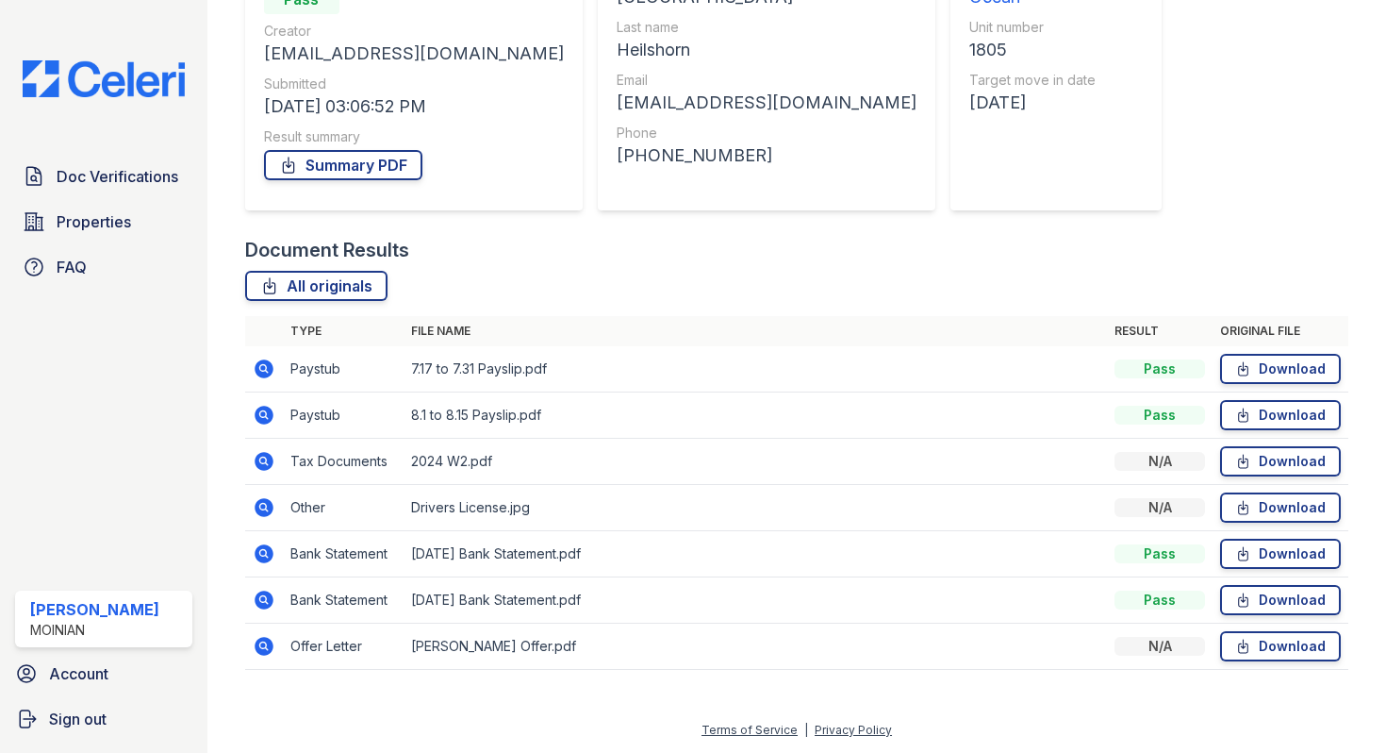
click at [270, 645] on icon at bounding box center [264, 646] width 19 height 19
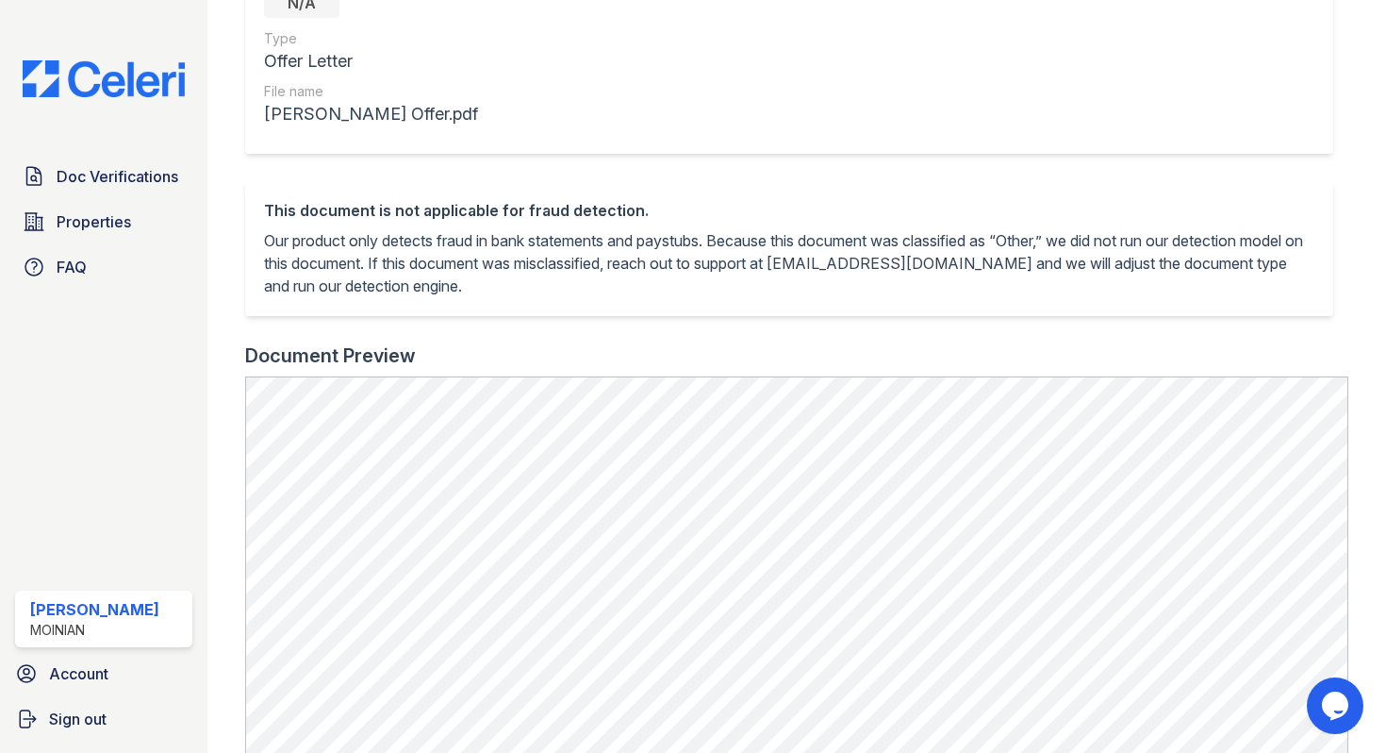
scroll to position [41, 0]
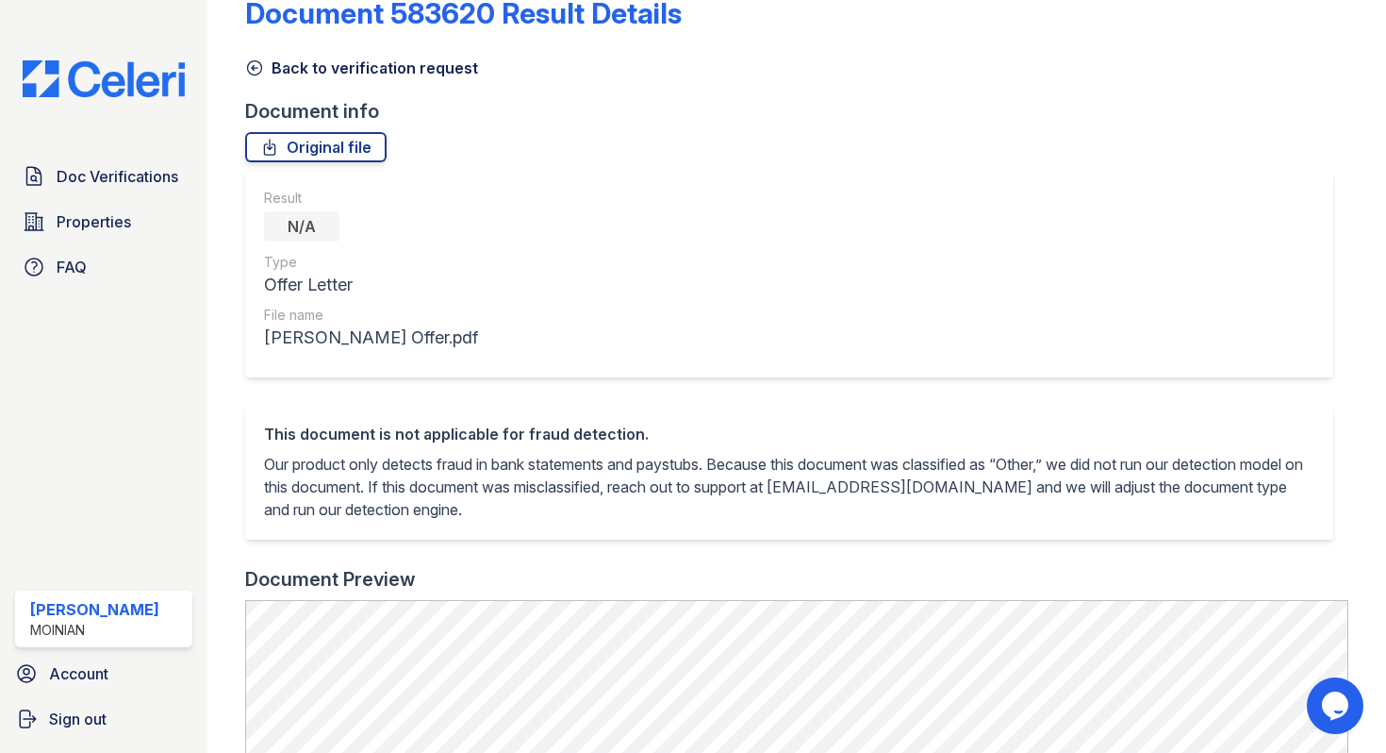
click at [250, 74] on icon at bounding box center [254, 67] width 19 height 19
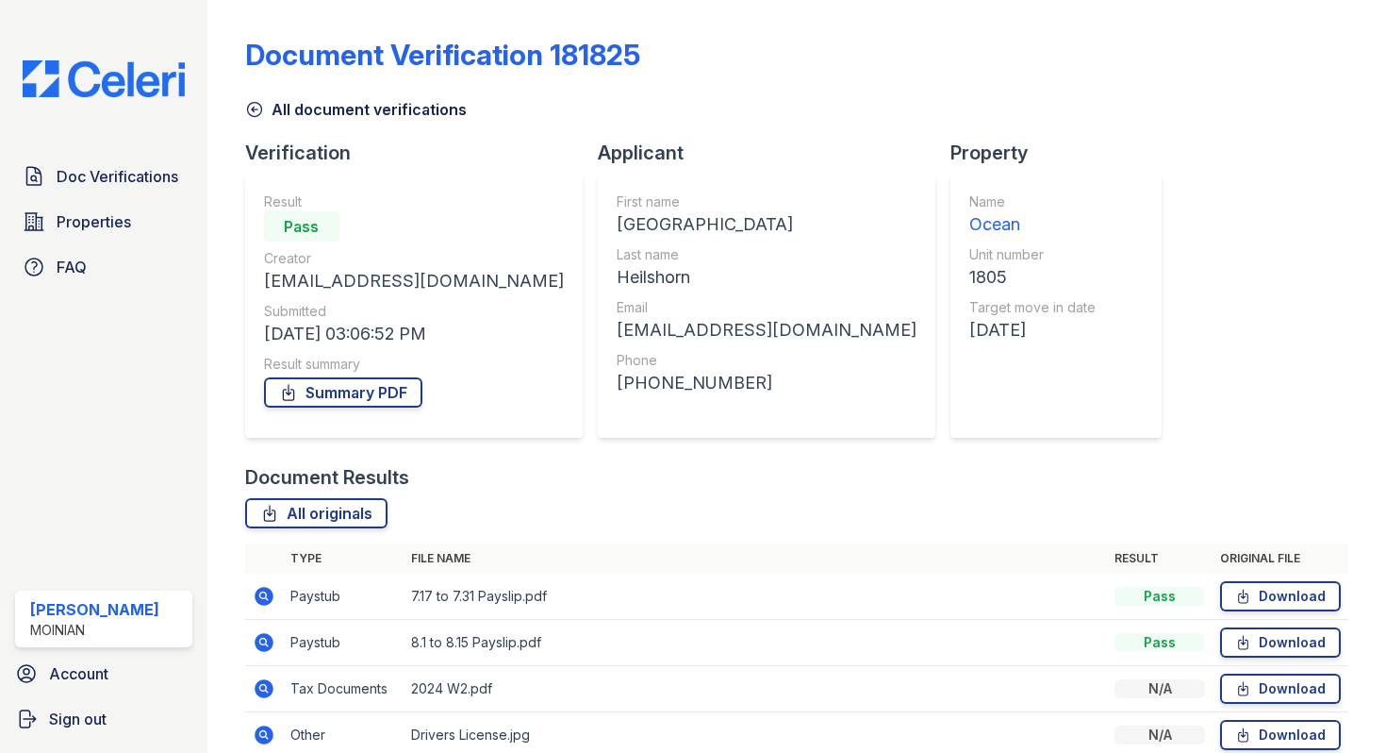
scroll to position [227, 0]
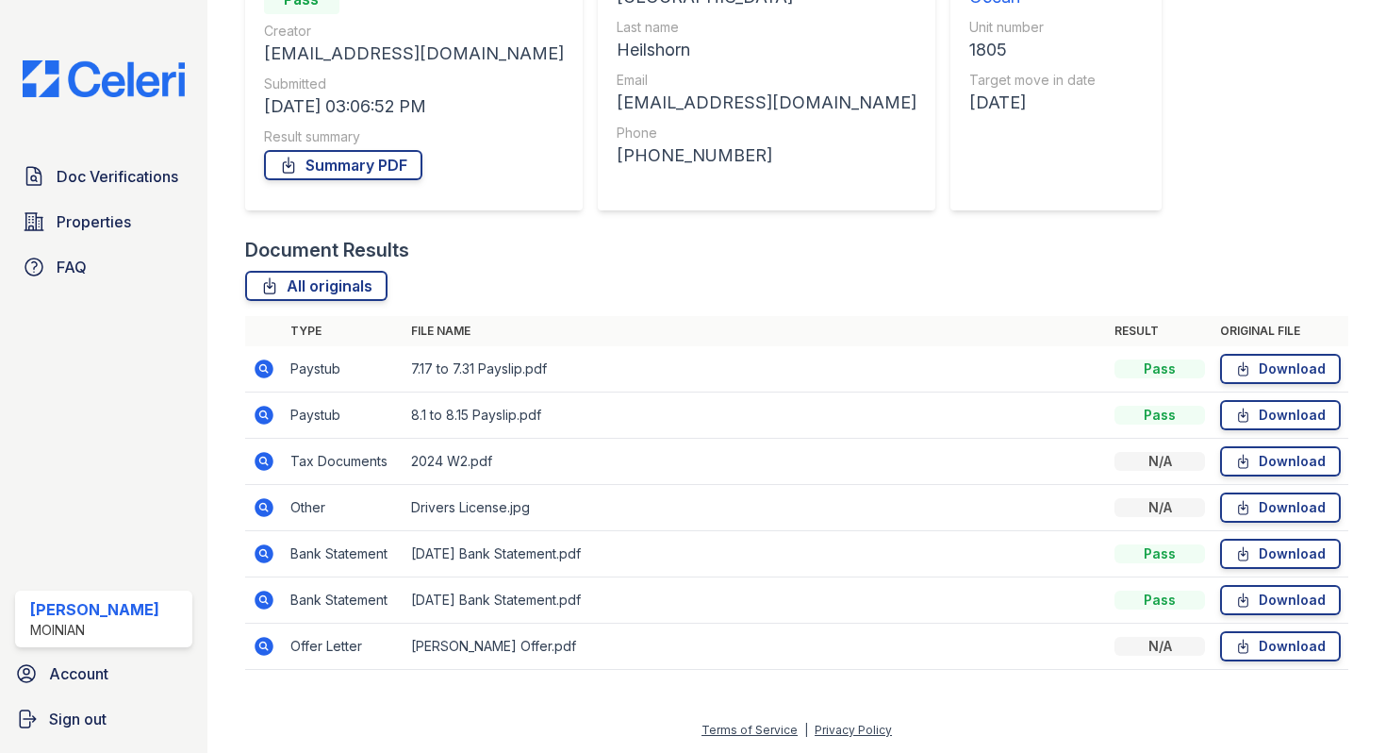
click at [257, 413] on icon at bounding box center [264, 414] width 19 height 19
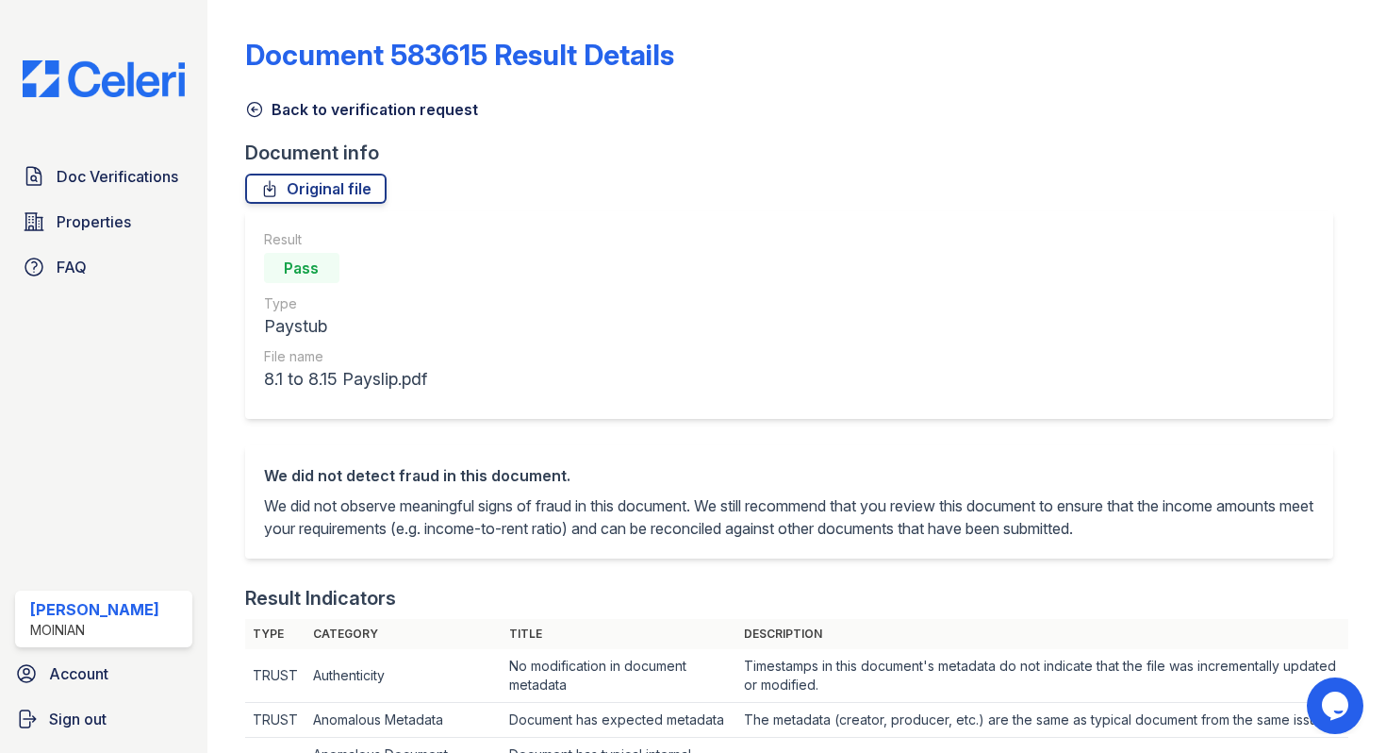
click at [252, 105] on icon at bounding box center [254, 109] width 19 height 19
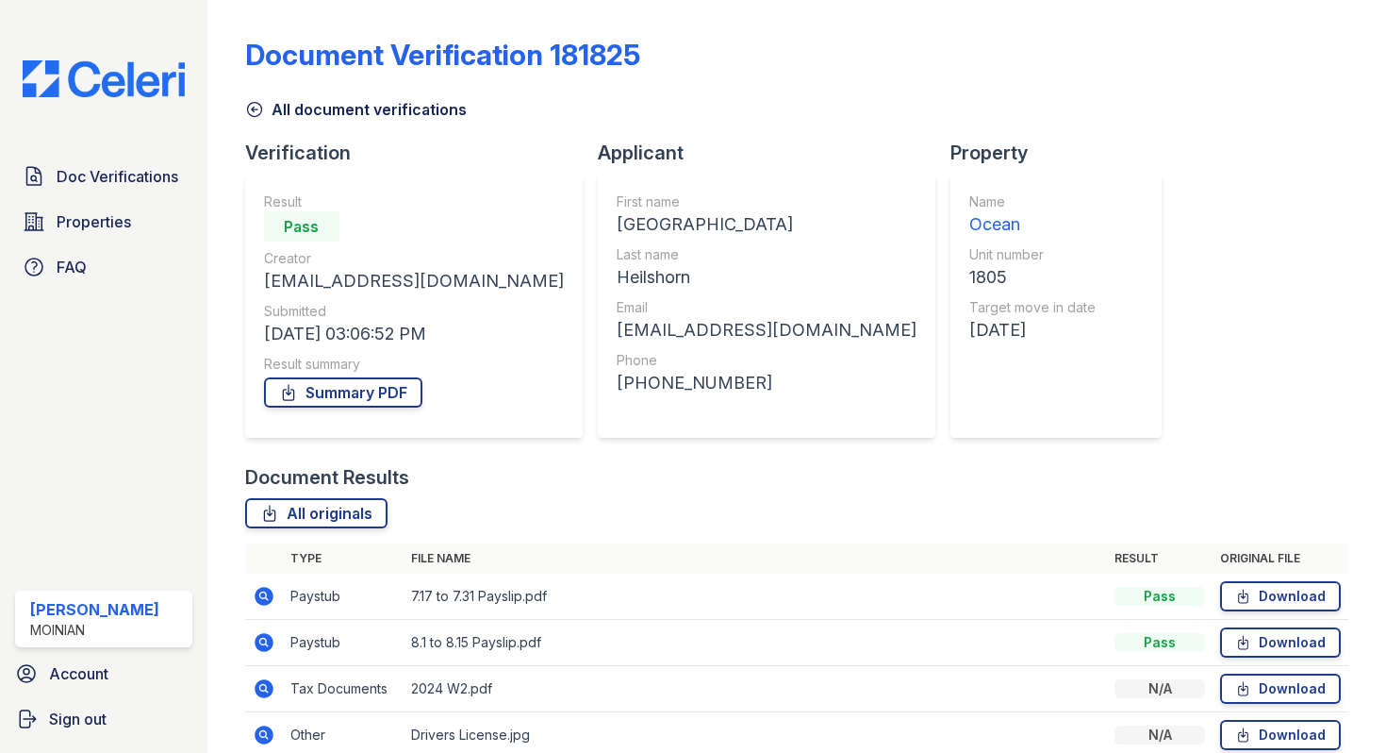
scroll to position [227, 0]
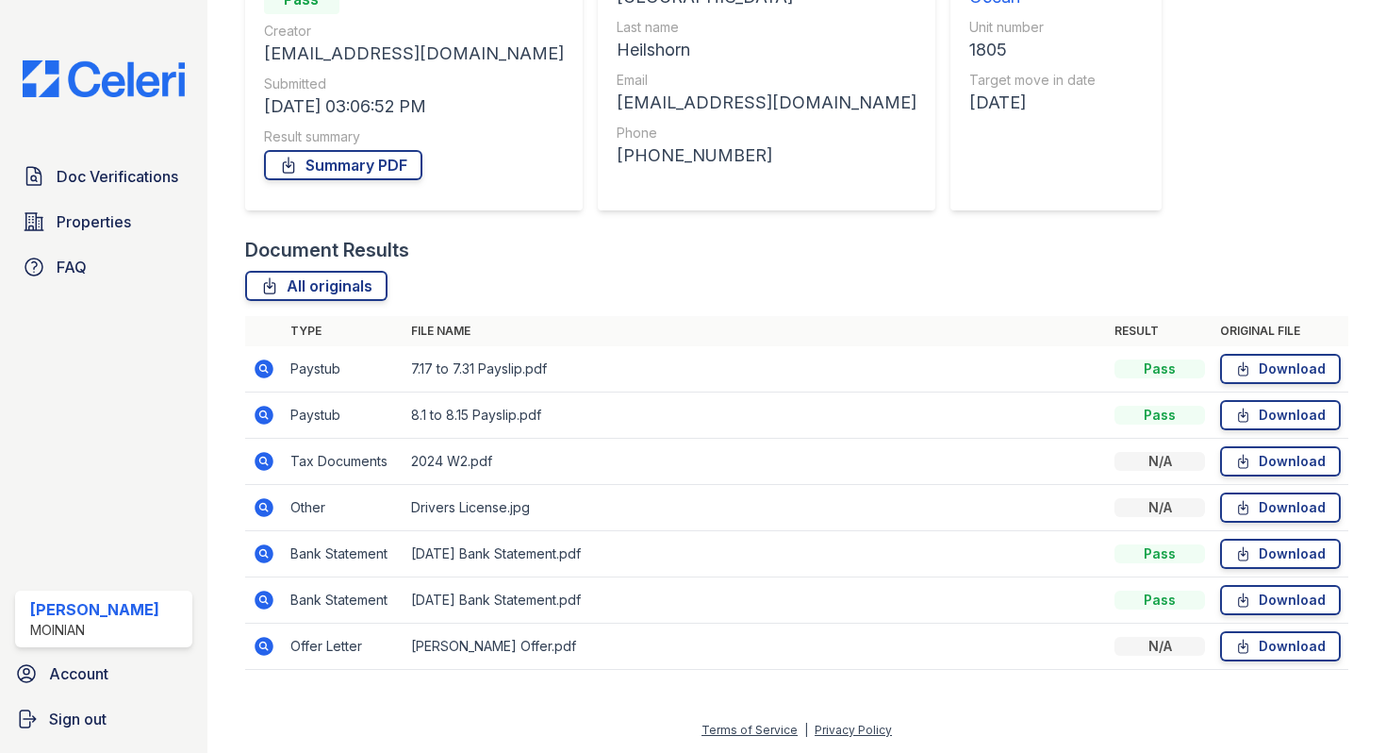
click at [266, 547] on icon at bounding box center [264, 553] width 19 height 19
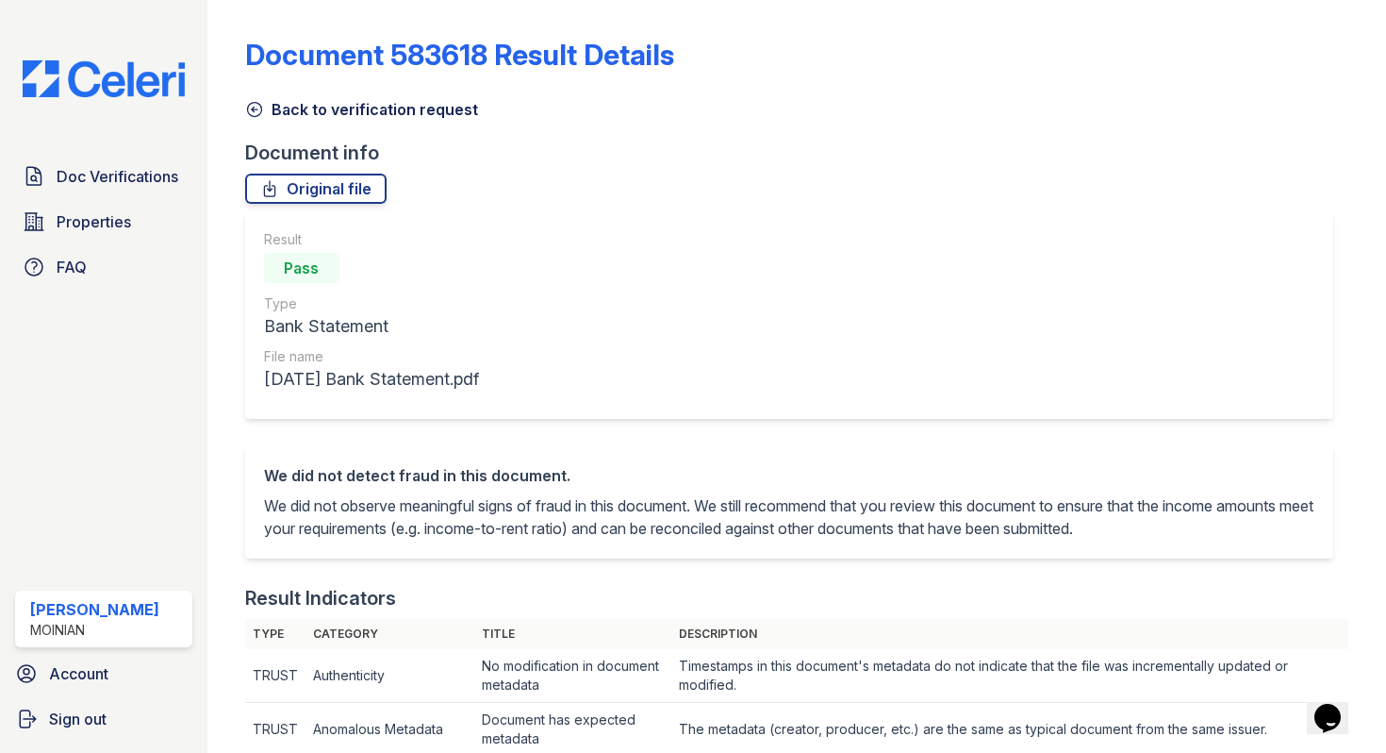
click at [256, 104] on icon at bounding box center [254, 109] width 19 height 19
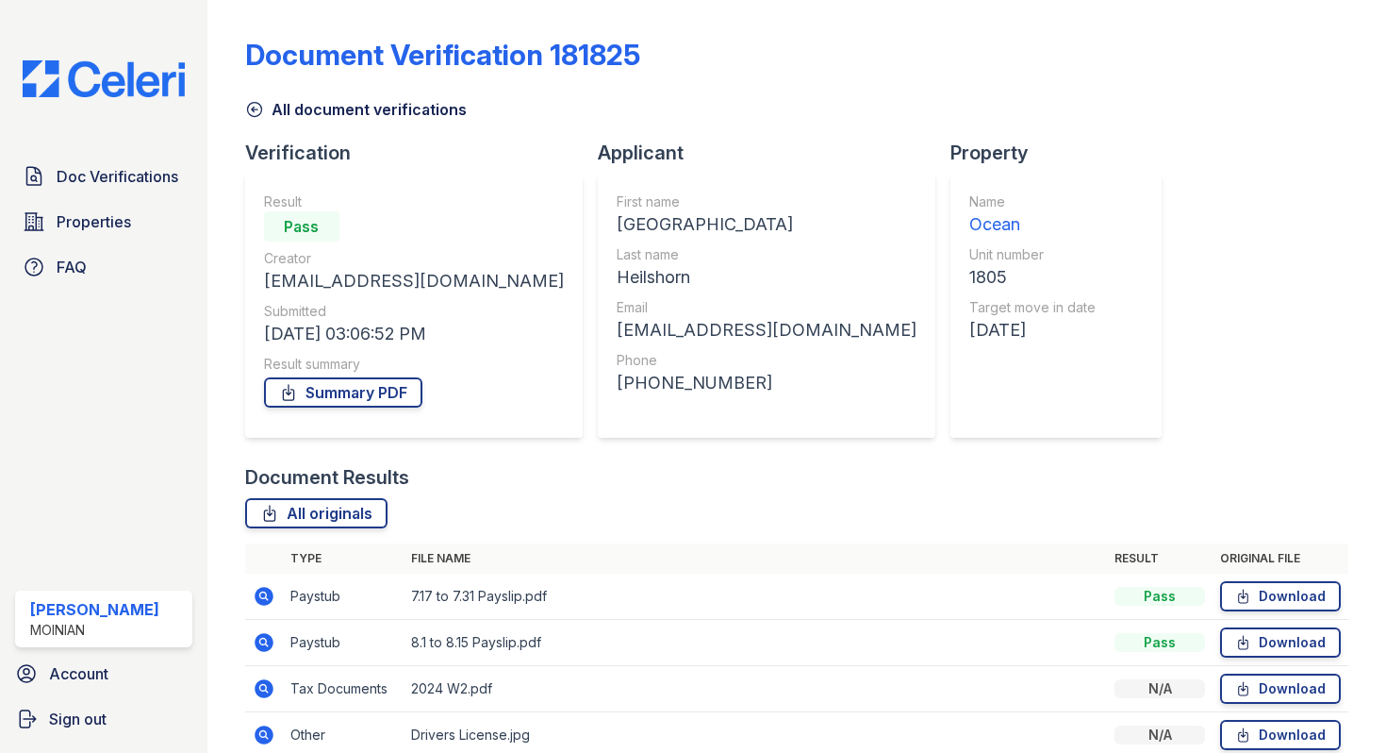
click at [256, 104] on icon at bounding box center [254, 109] width 19 height 19
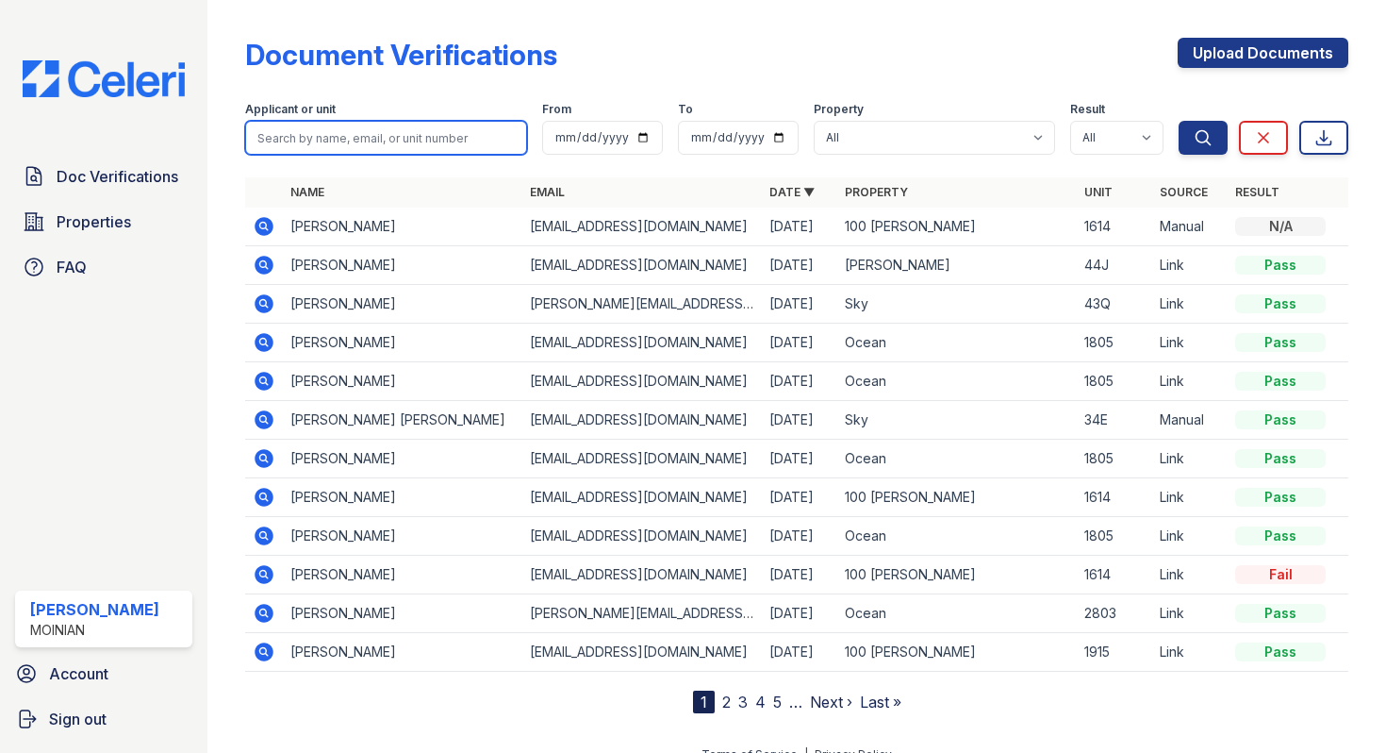
click at [356, 135] on input "search" at bounding box center [386, 138] width 282 height 34
type input "paul r"
click at [1179, 121] on button "Search" at bounding box center [1203, 138] width 49 height 34
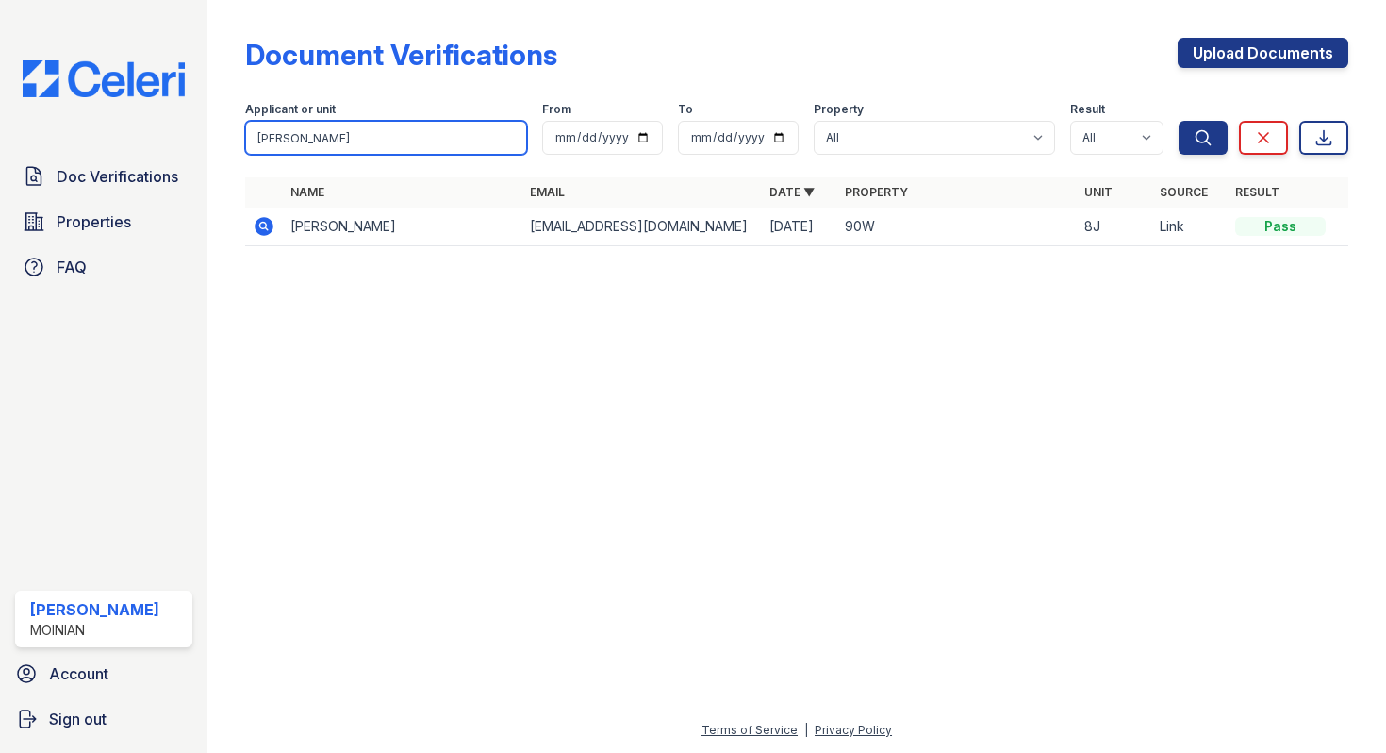
click at [321, 134] on input "paul r" at bounding box center [386, 138] width 282 height 34
type input "p"
click at [1179, 121] on button "Search" at bounding box center [1203, 138] width 49 height 34
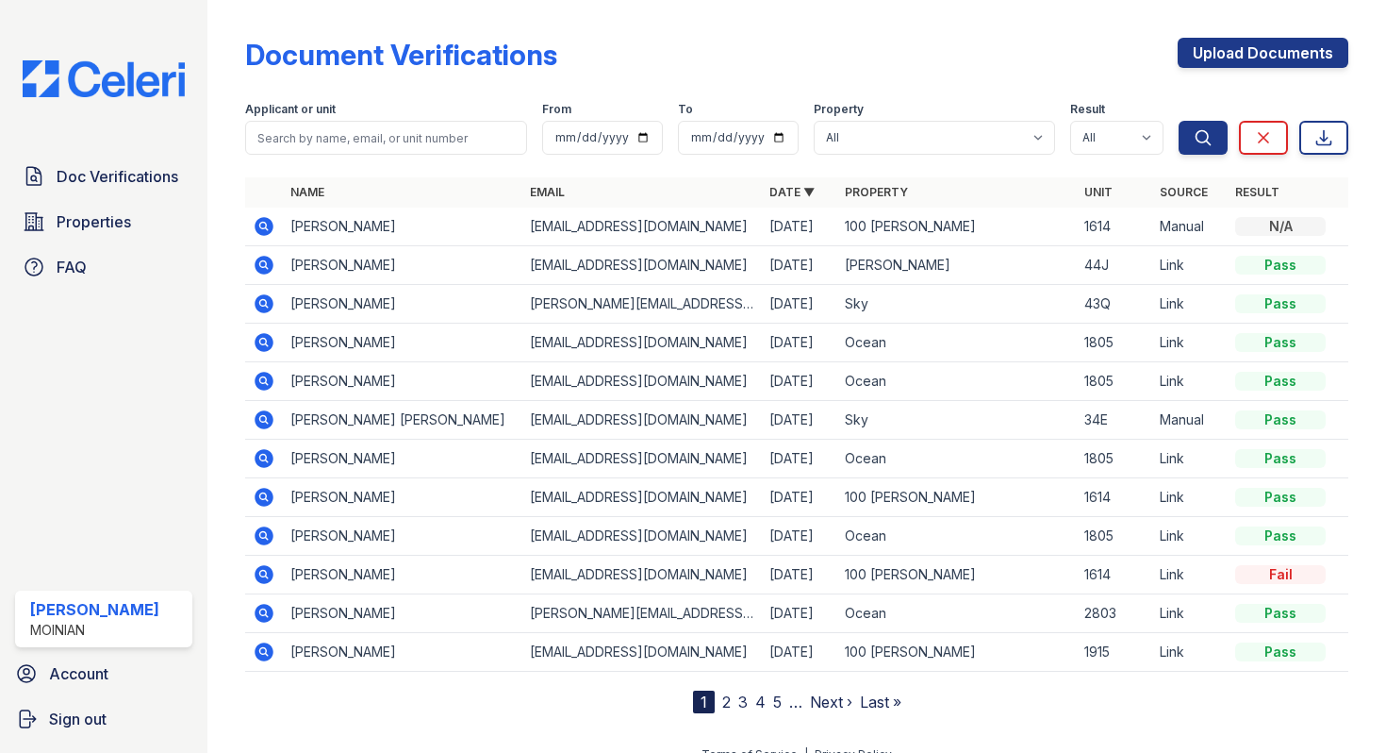
click at [266, 339] on icon at bounding box center [264, 342] width 23 height 23
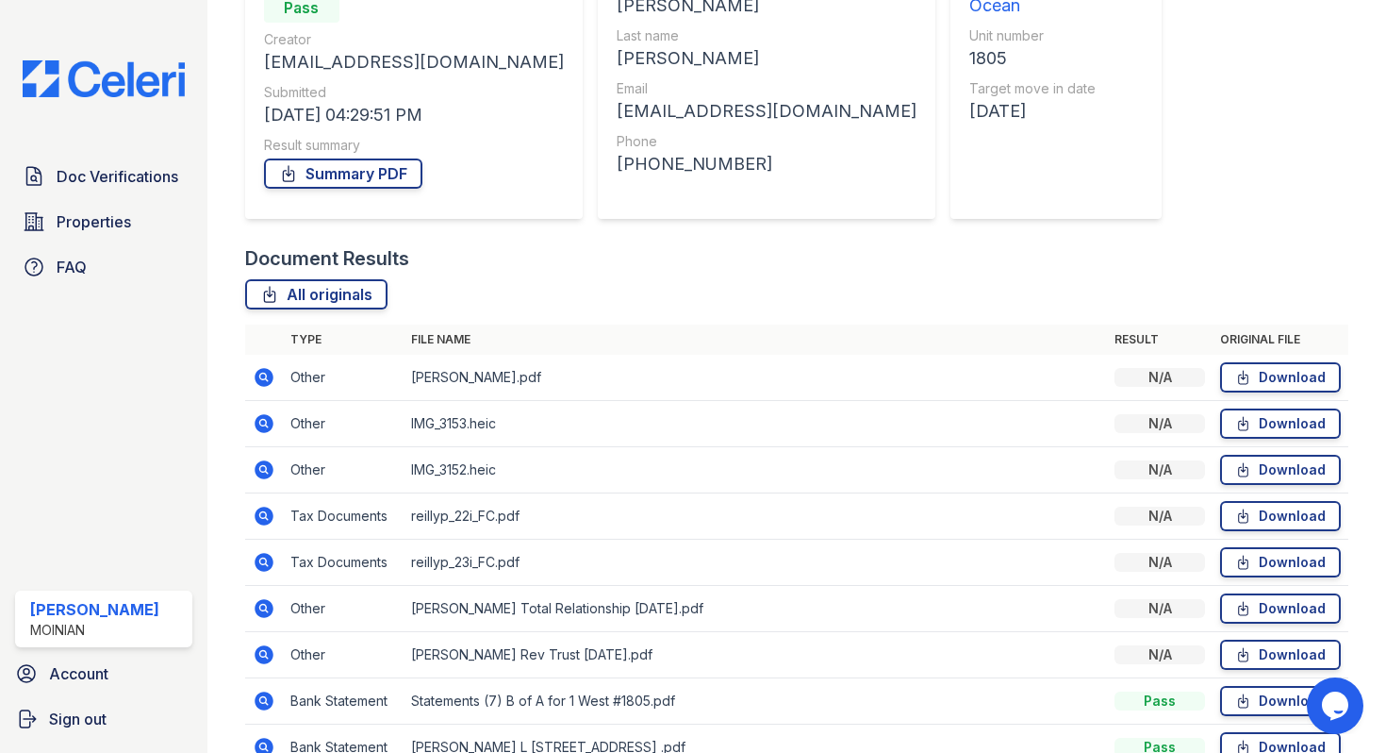
scroll to position [320, 0]
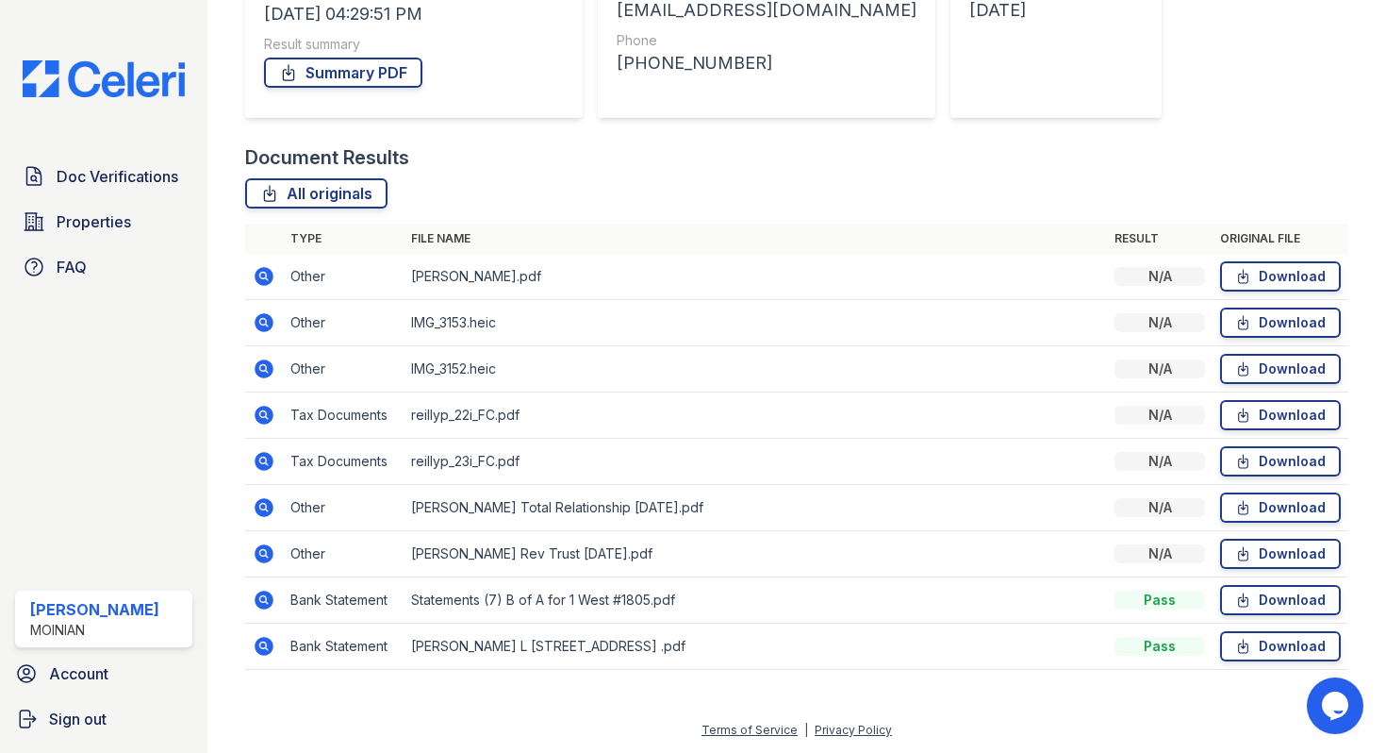
click at [260, 278] on icon at bounding box center [264, 276] width 23 height 23
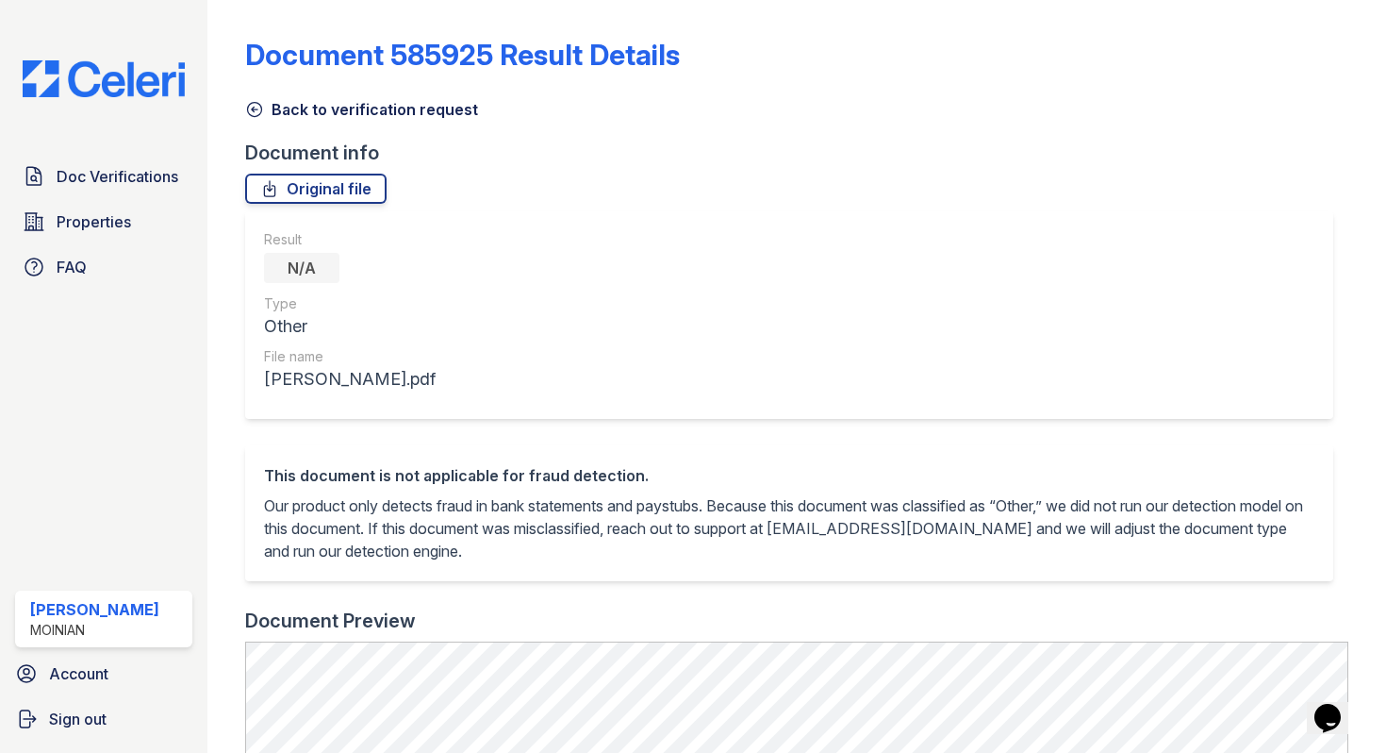
click at [263, 103] on icon at bounding box center [254, 109] width 19 height 19
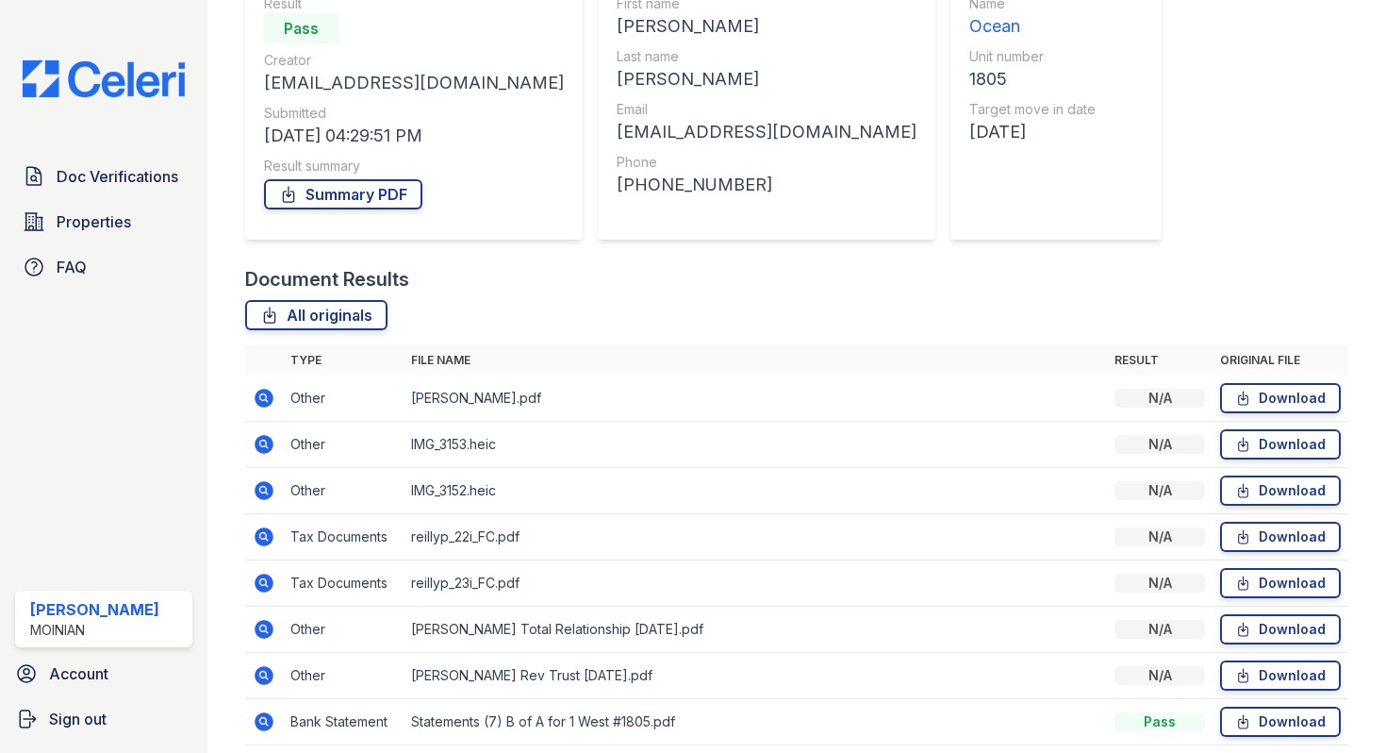
scroll to position [320, 0]
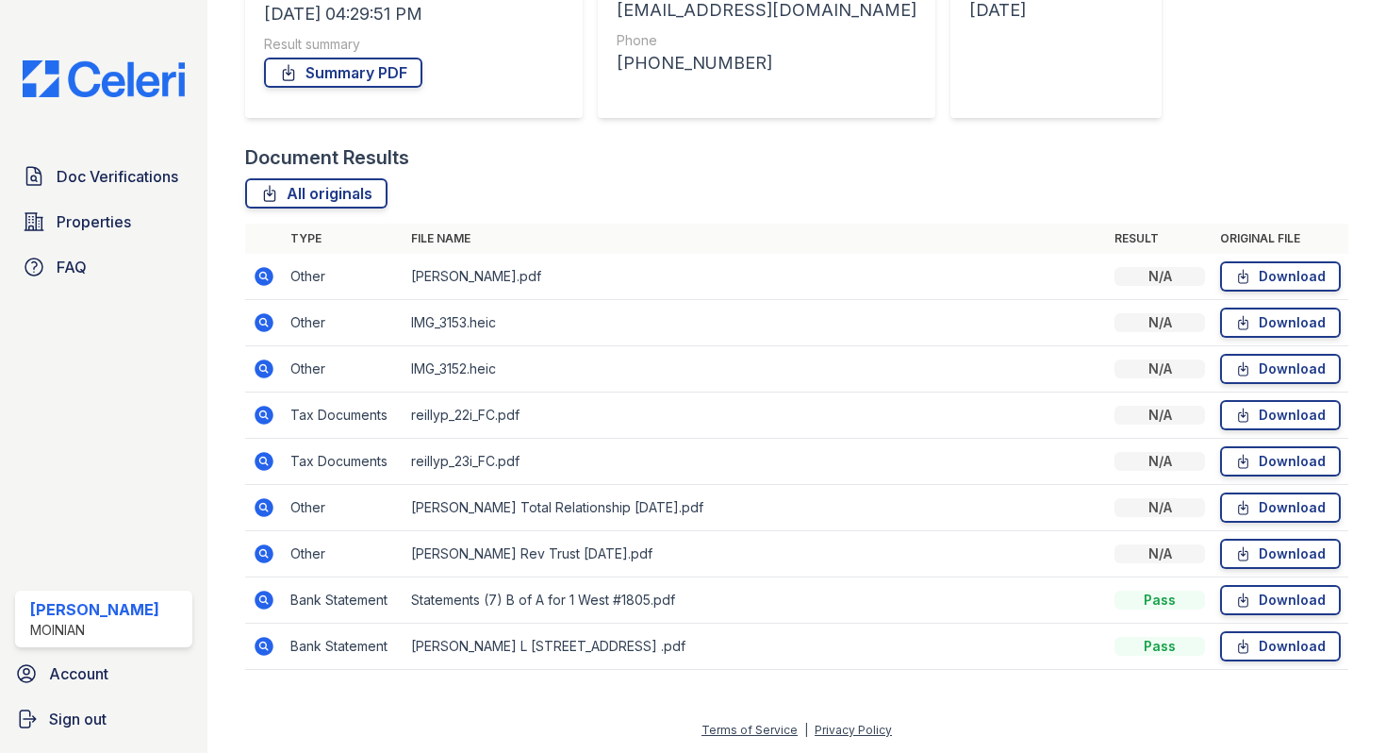
click at [263, 322] on icon at bounding box center [262, 321] width 5 height 5
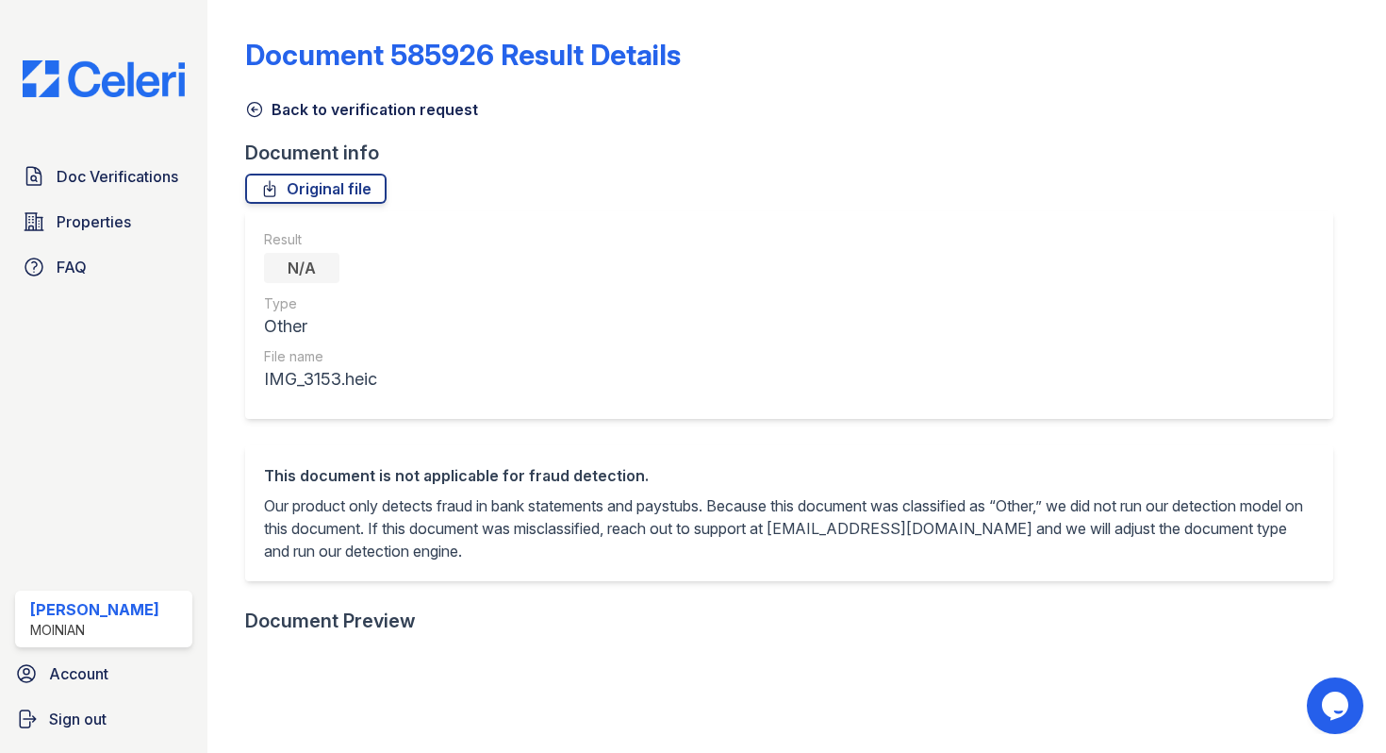
click at [251, 118] on icon at bounding box center [254, 109] width 19 height 19
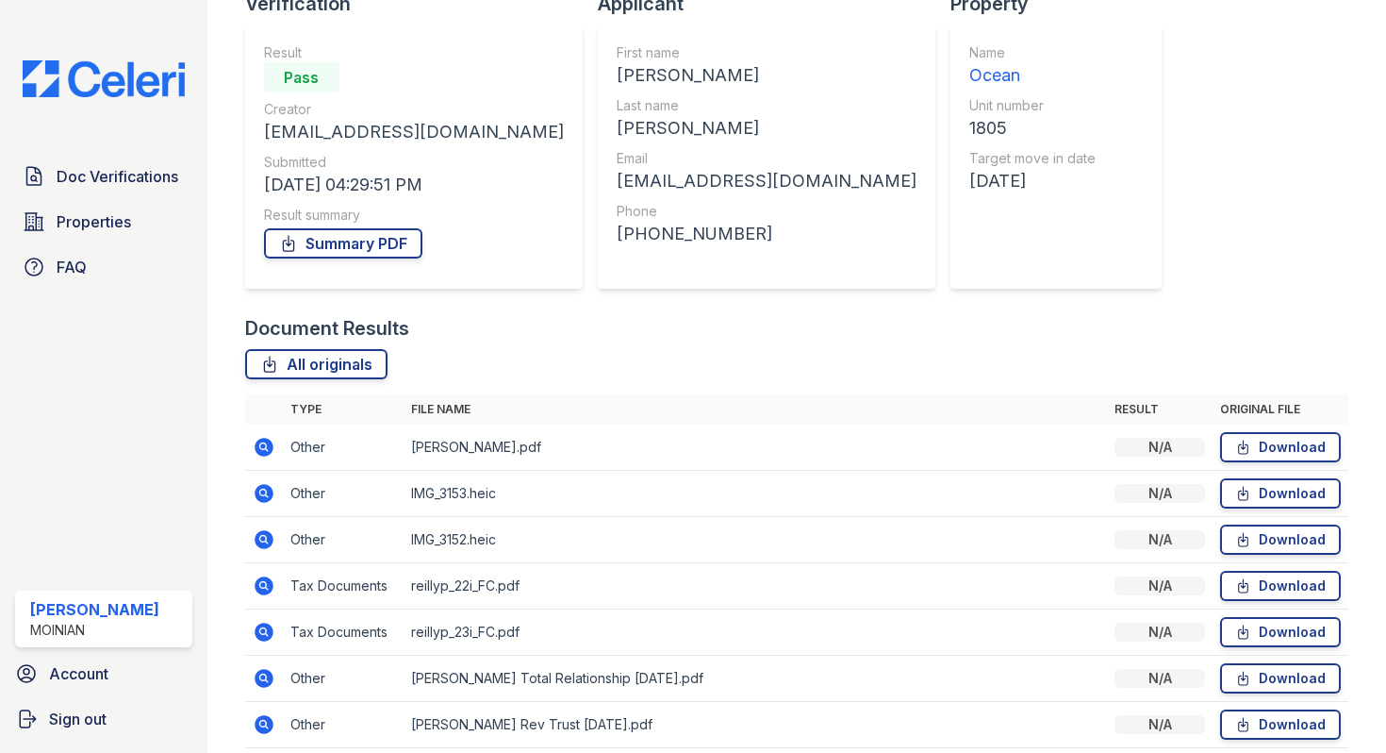
scroll to position [150, 0]
click at [261, 534] on icon at bounding box center [264, 538] width 23 height 23
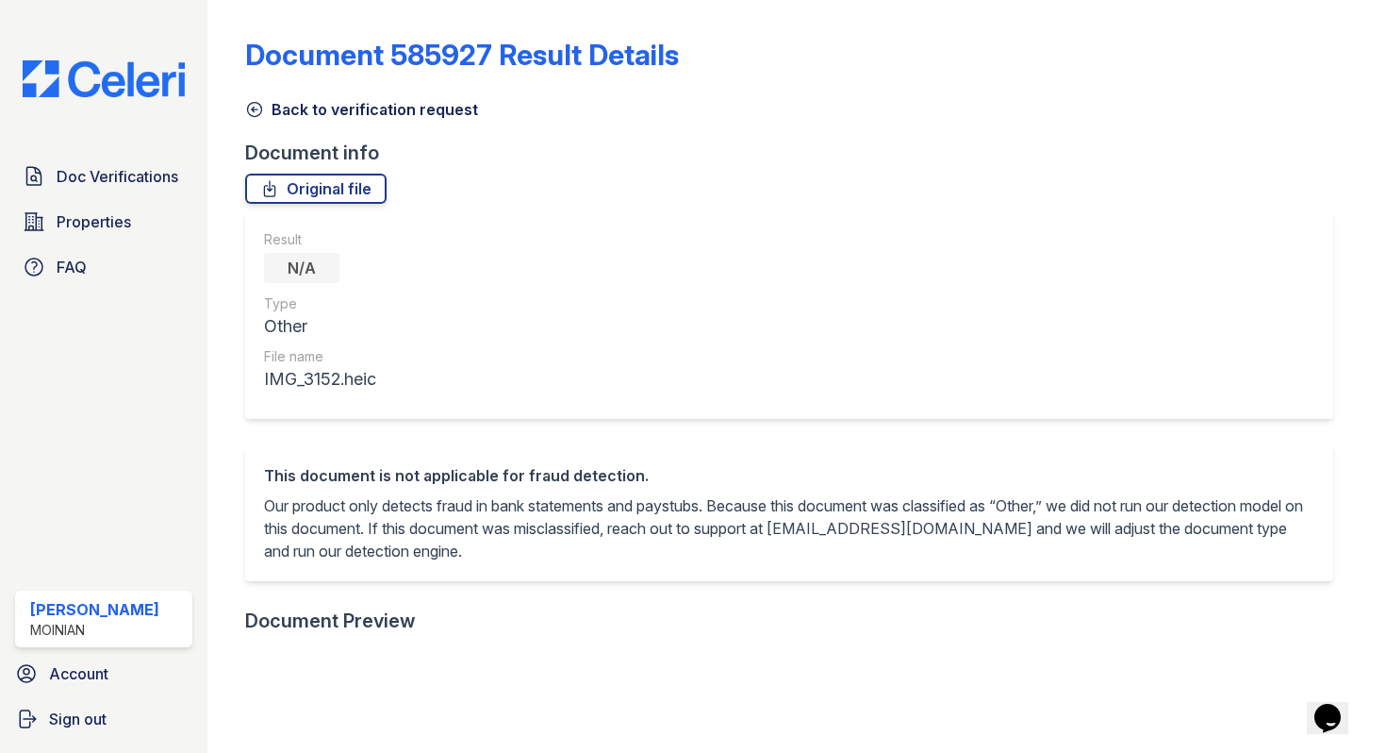
click at [258, 119] on link "Back to verification request" at bounding box center [361, 109] width 233 height 23
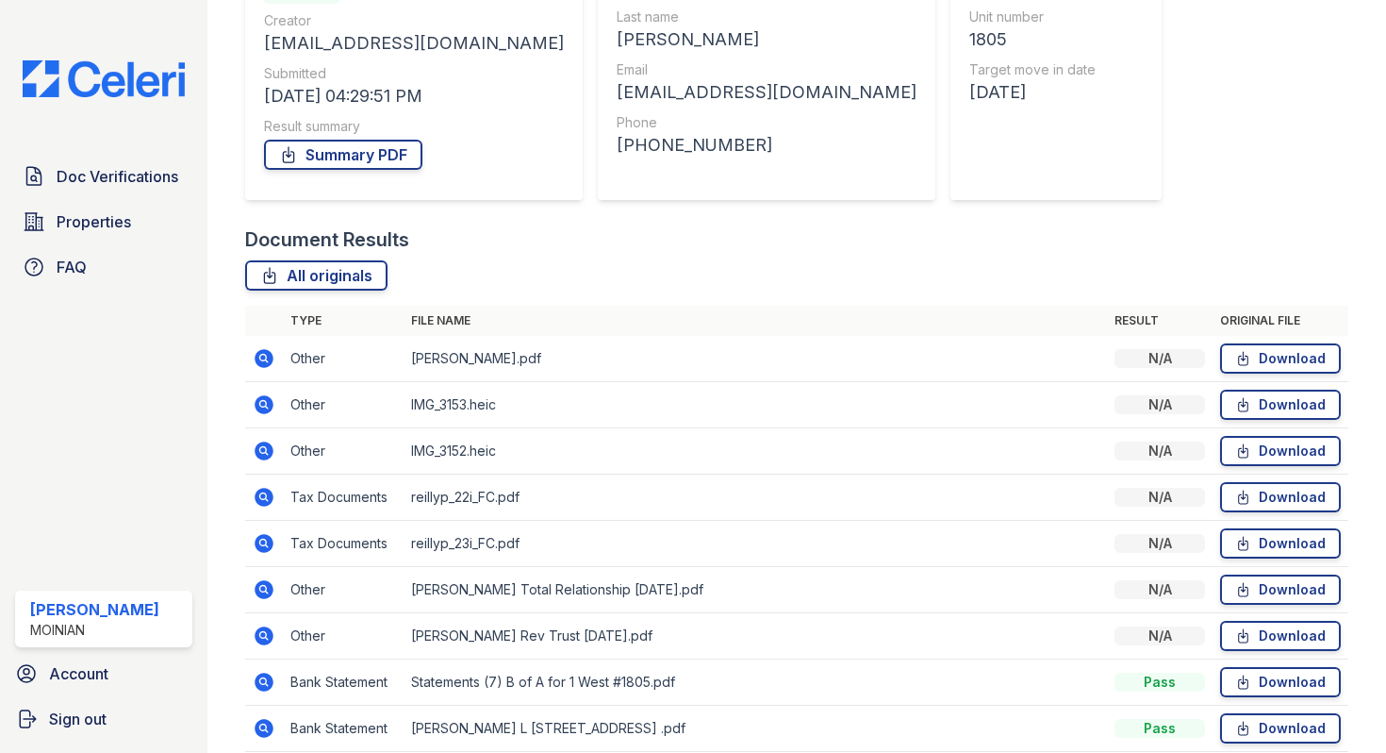
scroll to position [320, 0]
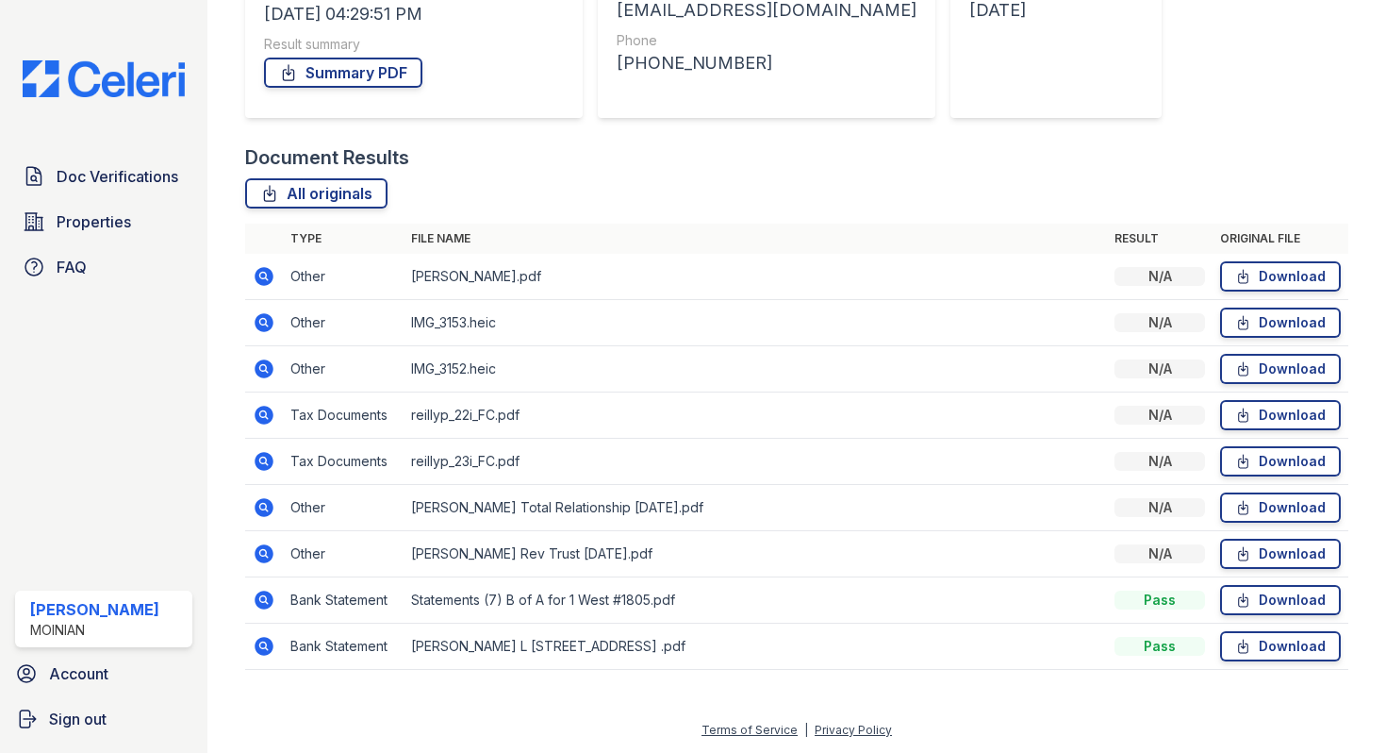
click at [267, 459] on icon at bounding box center [264, 461] width 19 height 19
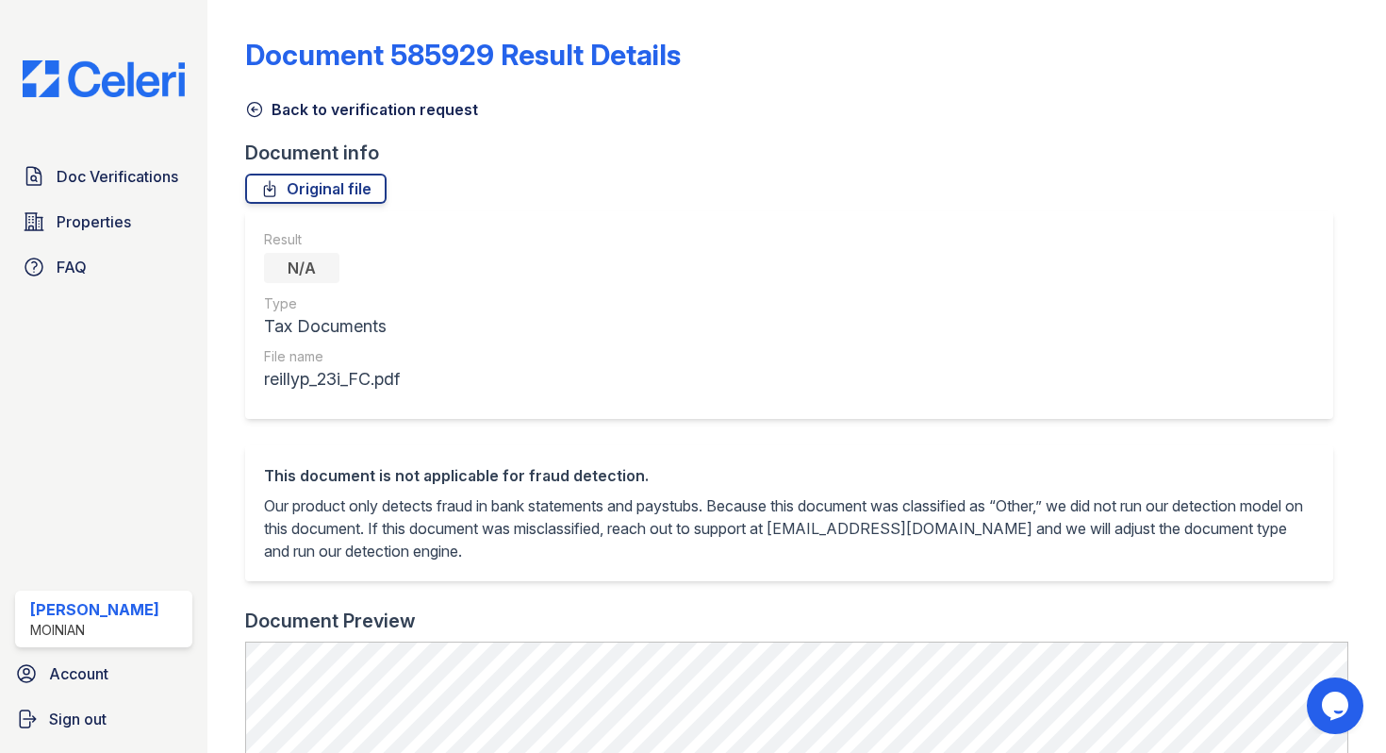
click at [260, 111] on icon at bounding box center [254, 109] width 19 height 19
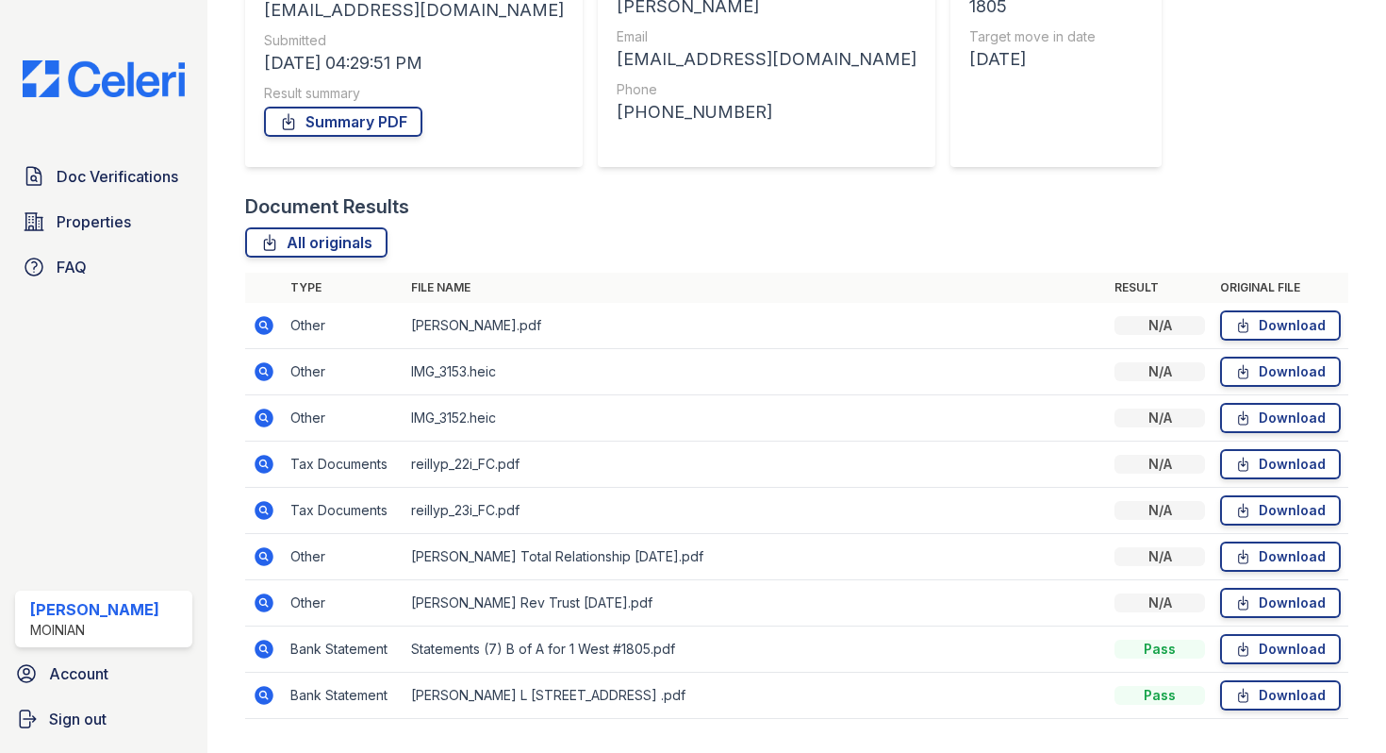
scroll to position [320, 0]
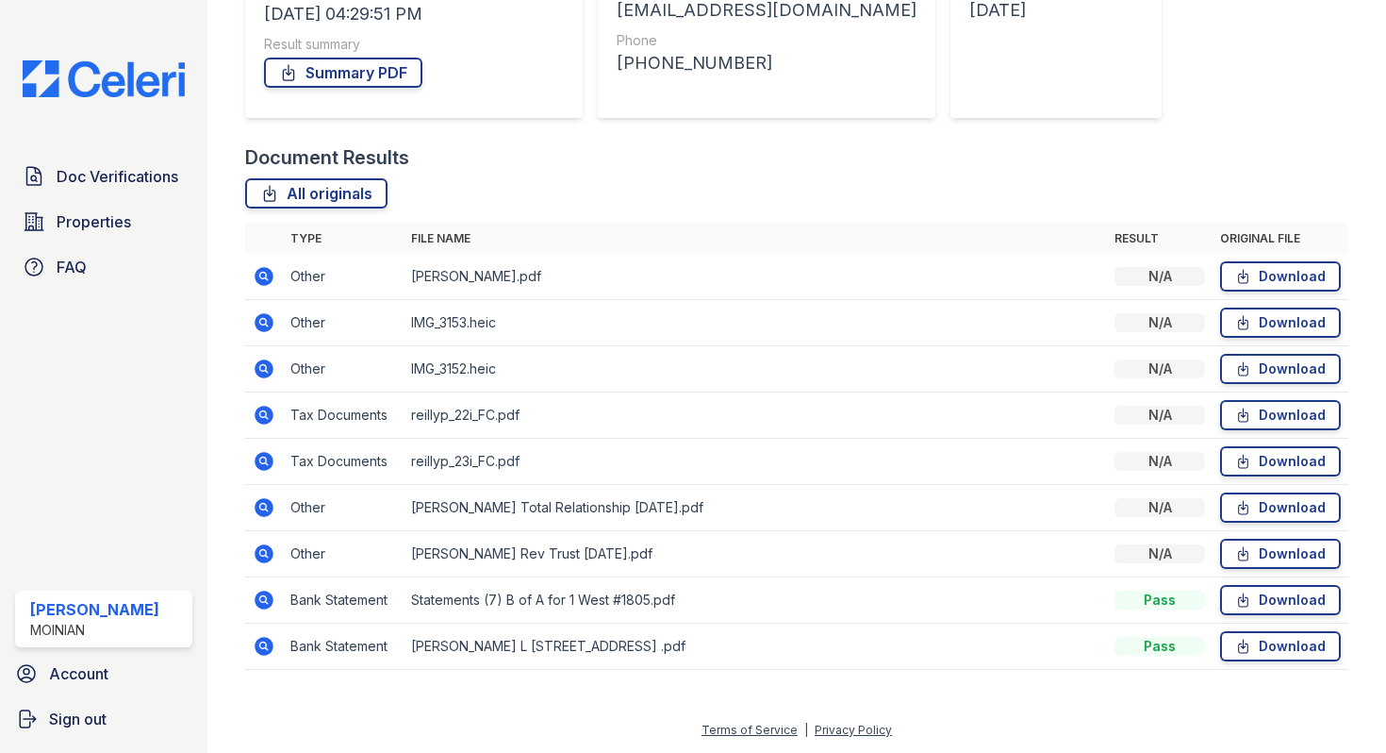
click at [264, 505] on icon at bounding box center [262, 506] width 5 height 5
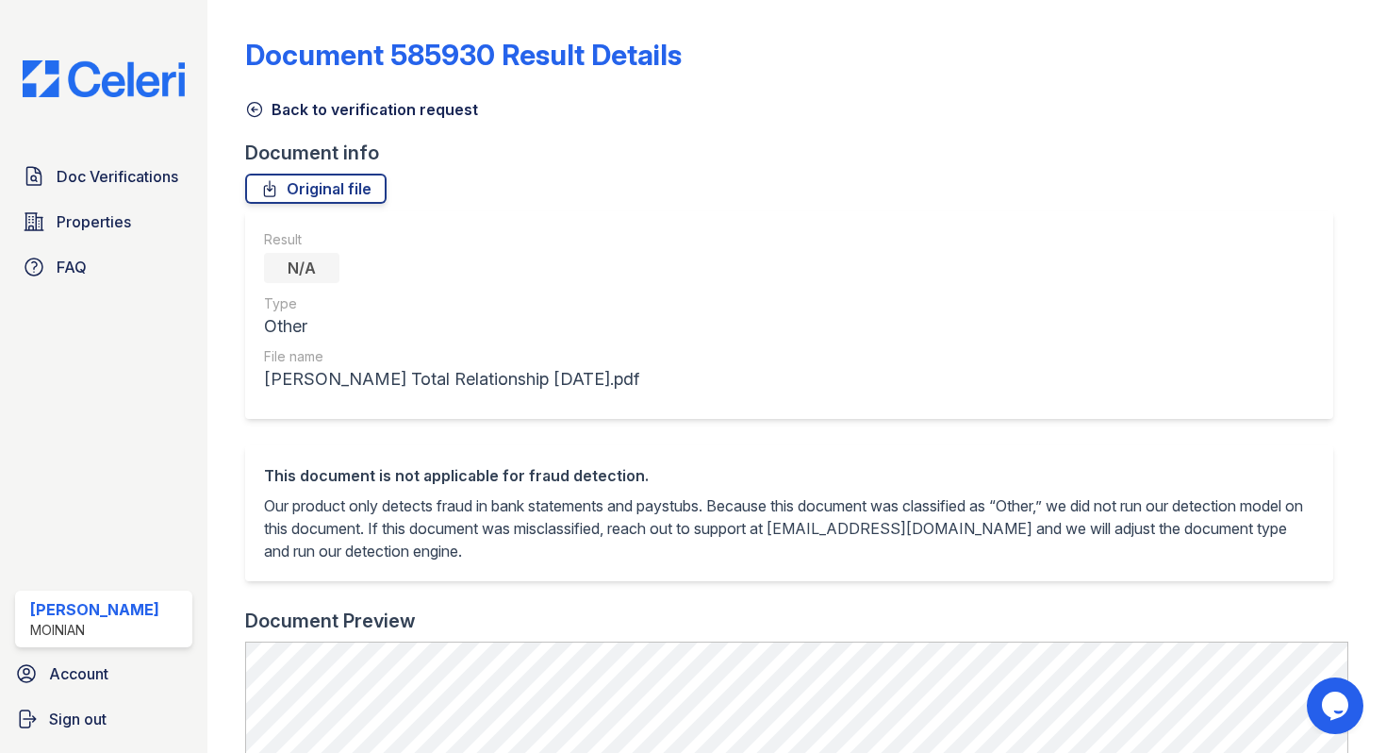
click at [256, 108] on icon at bounding box center [254, 109] width 19 height 19
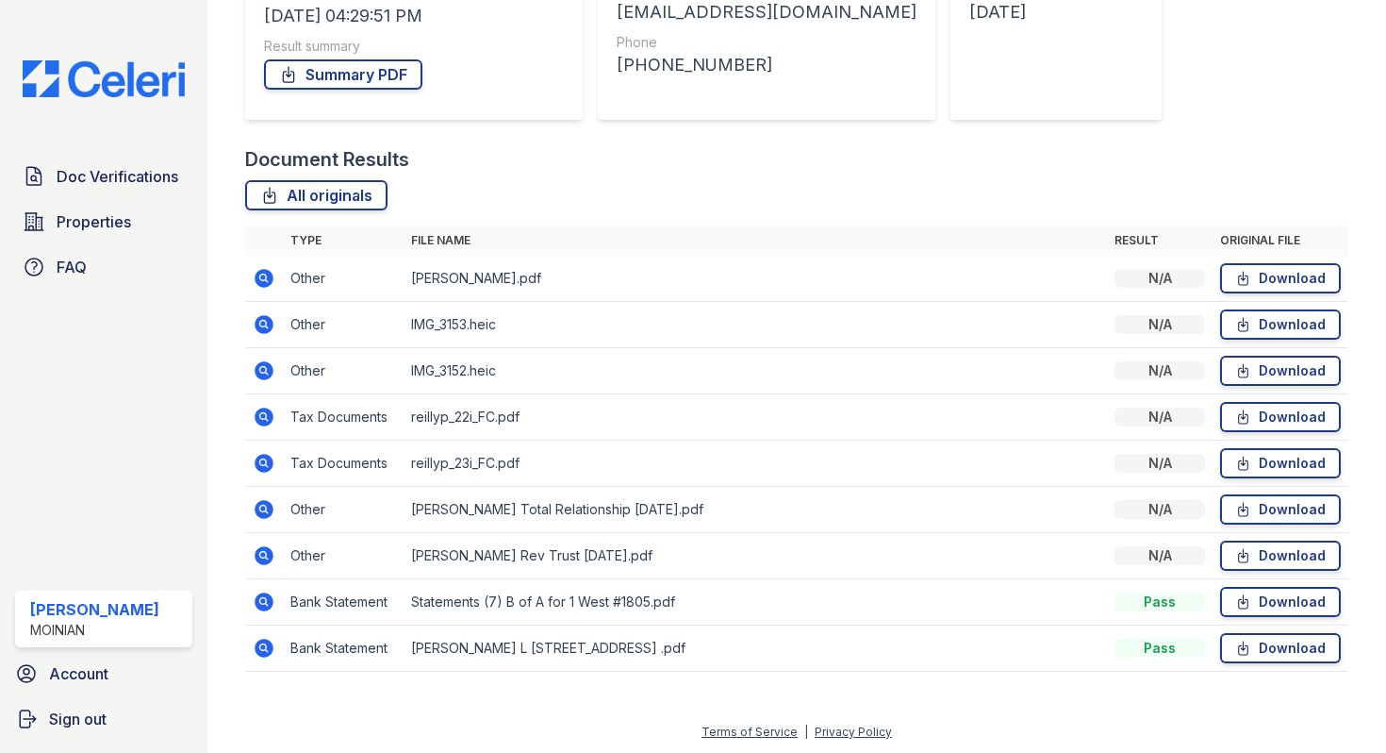
scroll to position [320, 0]
click at [270, 595] on icon at bounding box center [264, 599] width 19 height 19
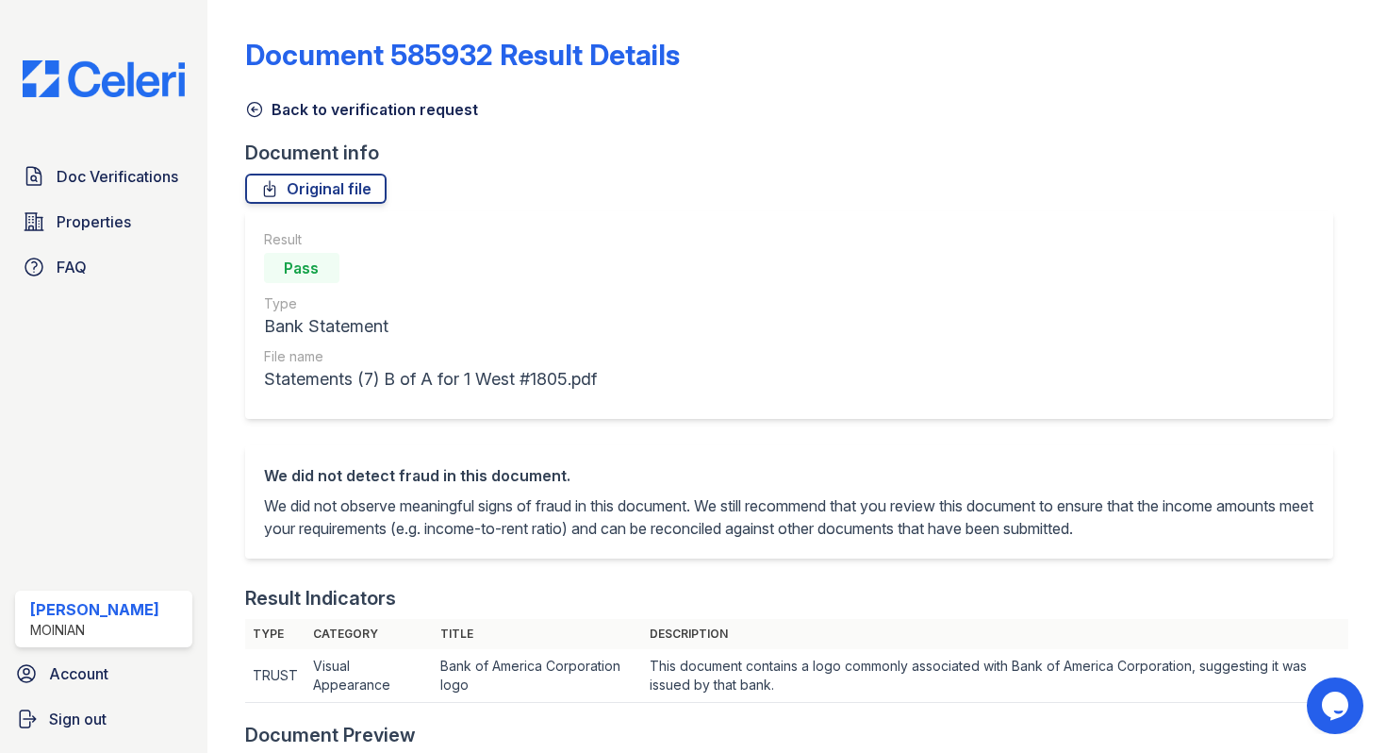
click at [253, 110] on icon at bounding box center [254, 109] width 19 height 19
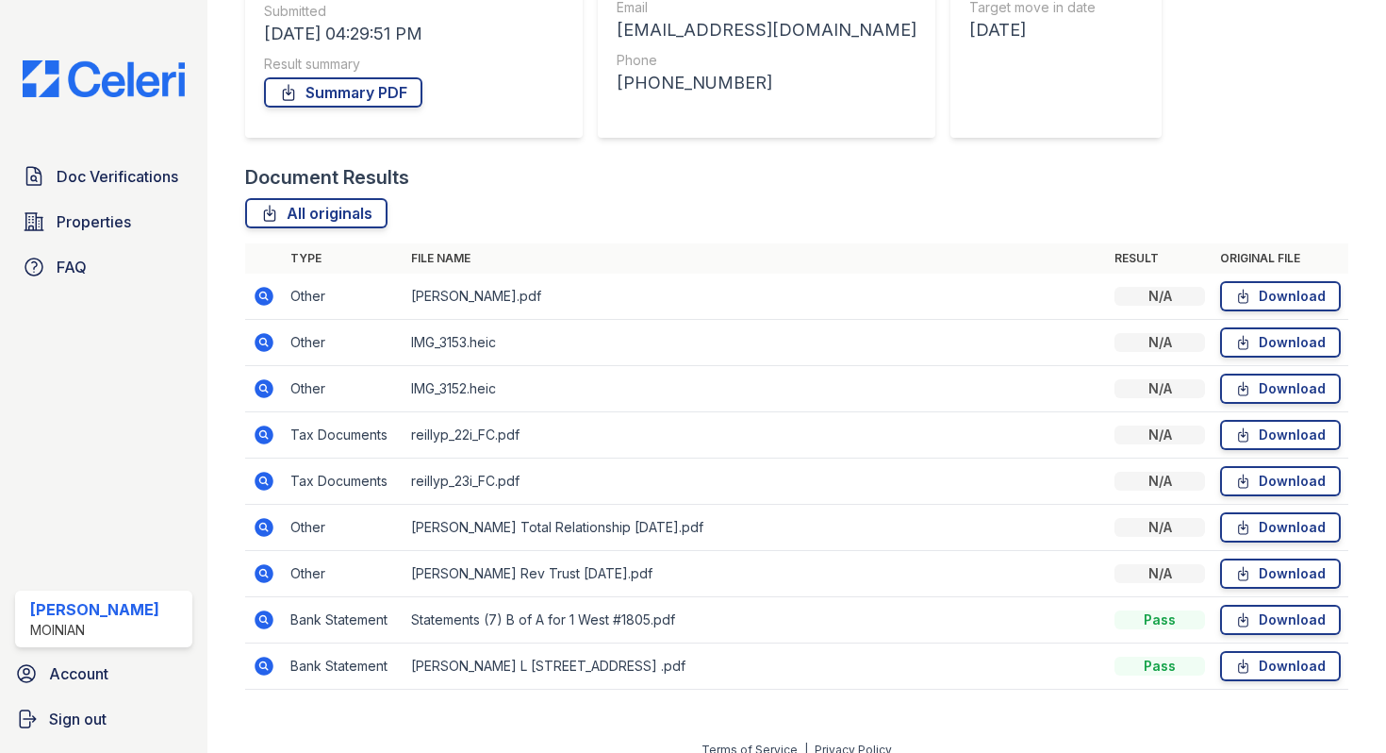
scroll to position [301, 0]
click at [262, 666] on icon at bounding box center [264, 665] width 23 height 23
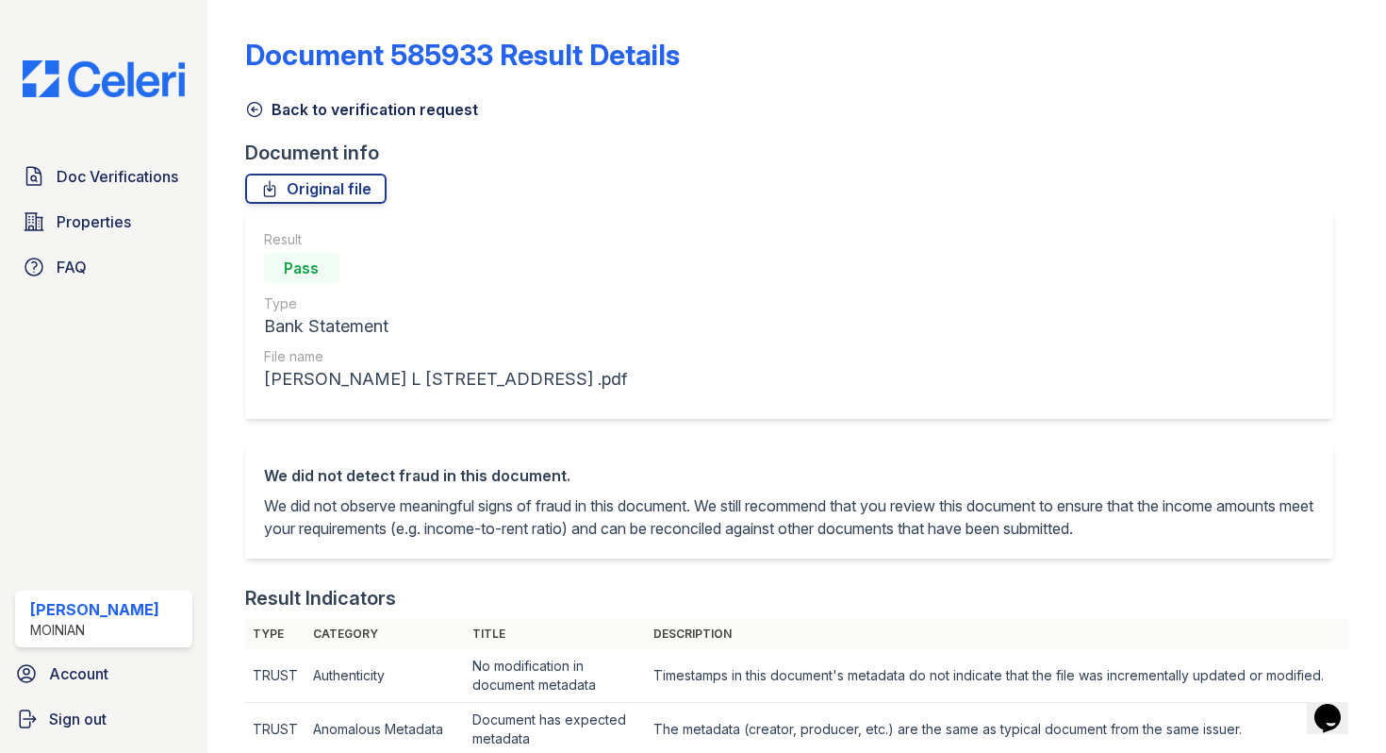
click at [261, 107] on icon at bounding box center [254, 110] width 14 height 14
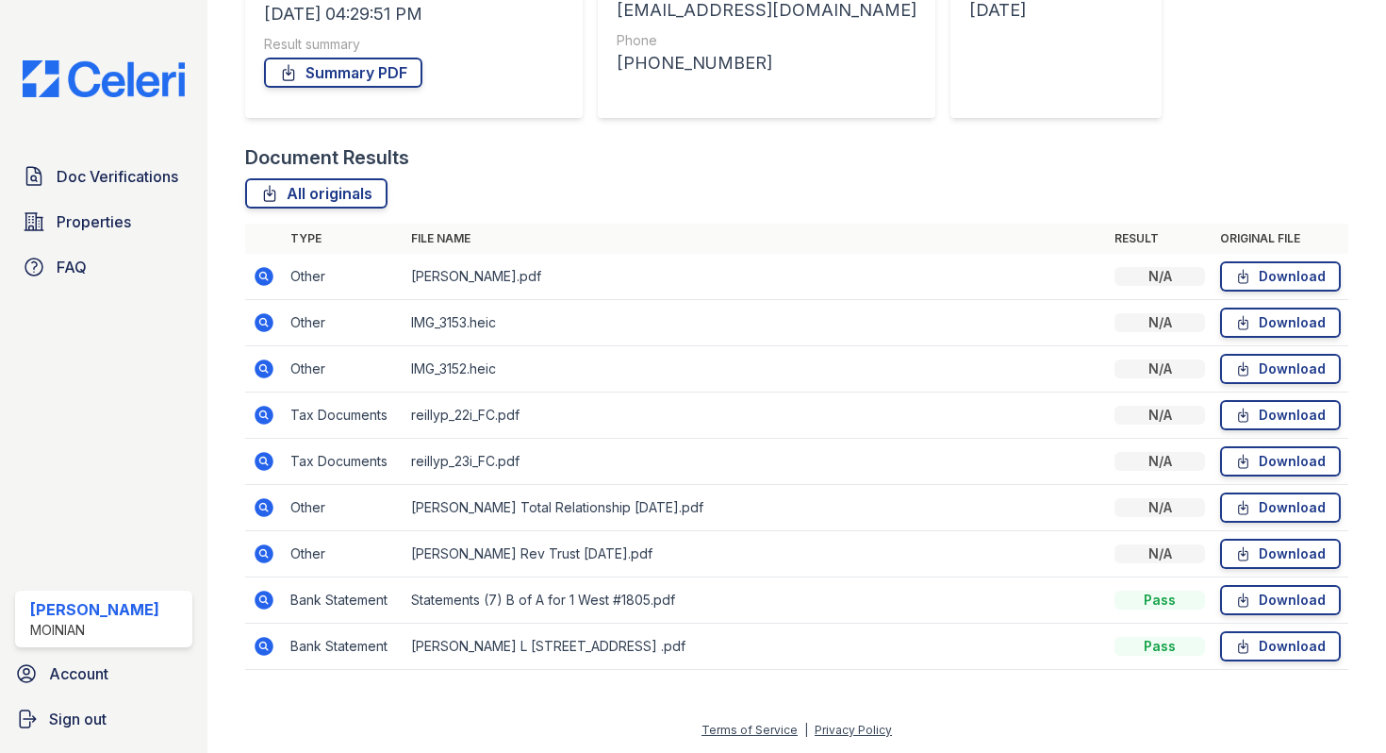
scroll to position [316, 0]
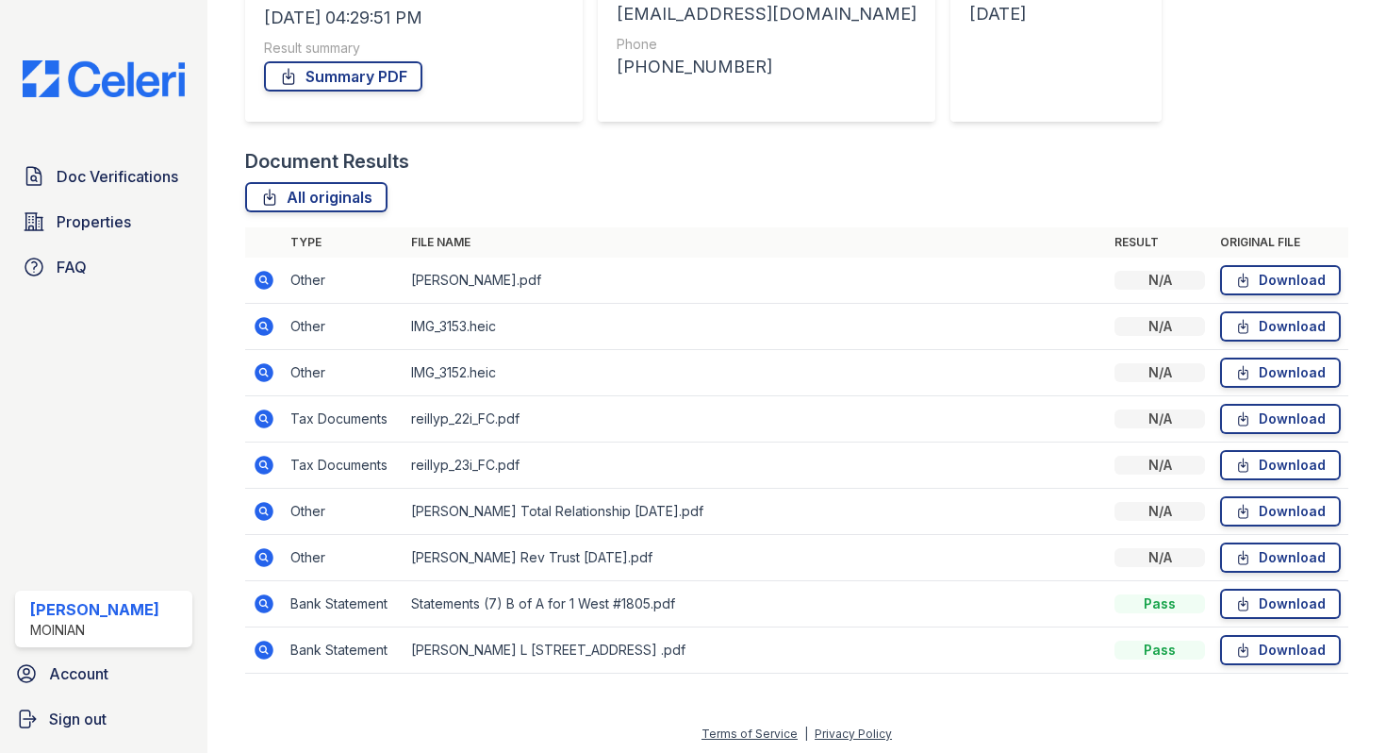
click at [267, 413] on icon at bounding box center [264, 418] width 19 height 19
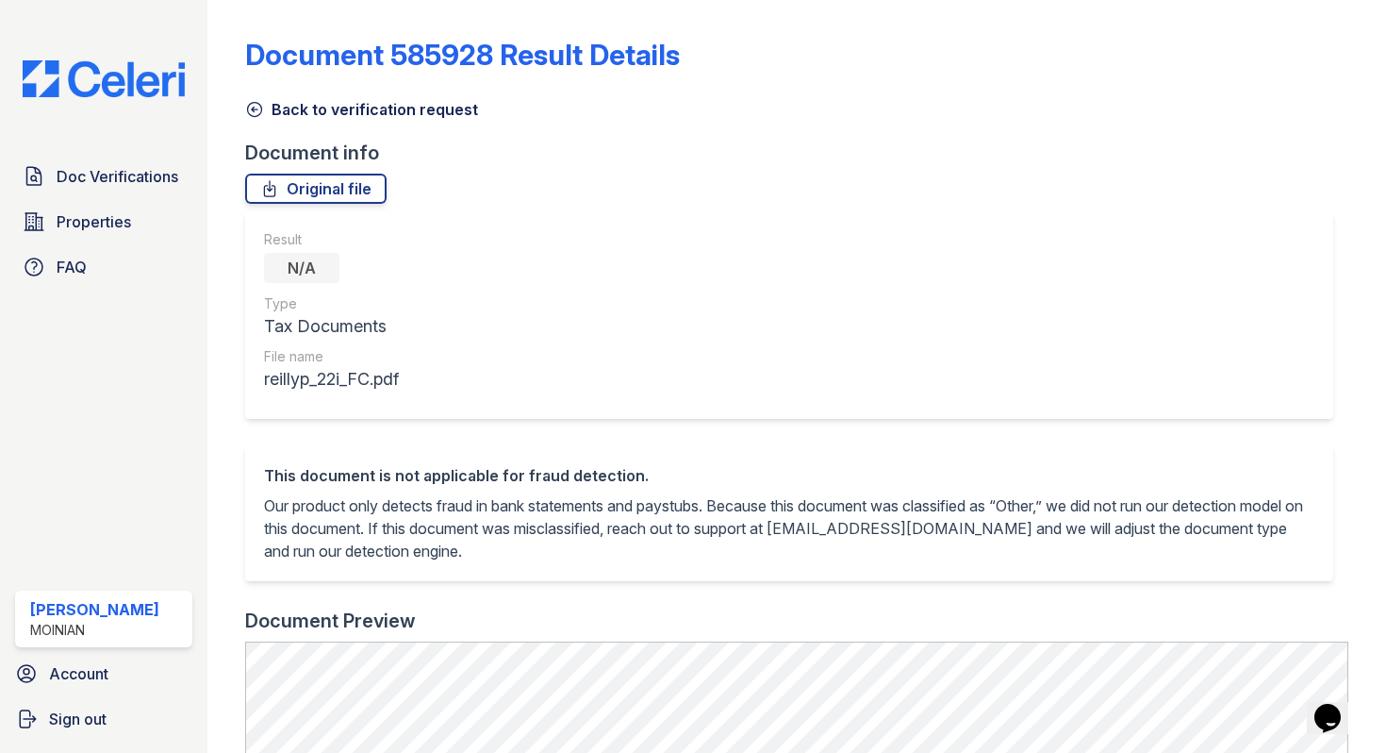
click at [257, 117] on icon at bounding box center [254, 109] width 19 height 19
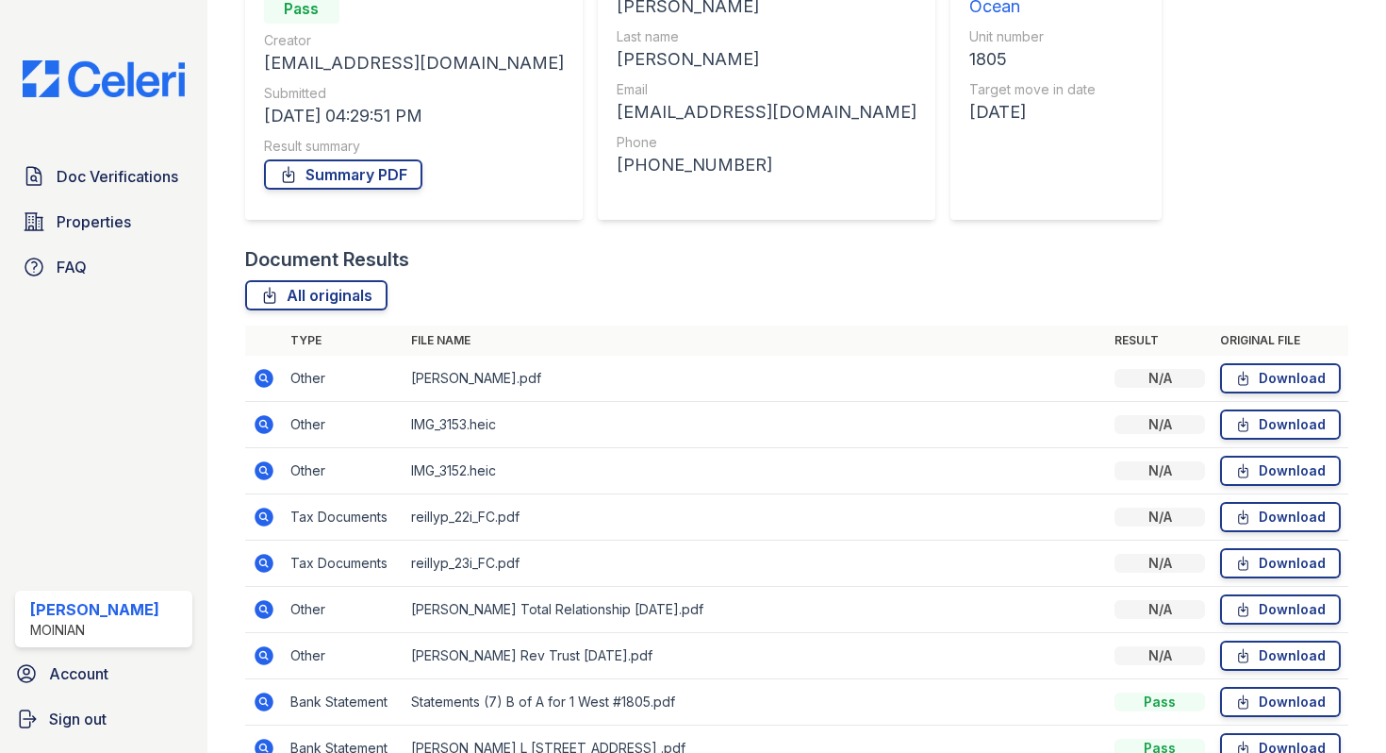
scroll to position [304, 0]
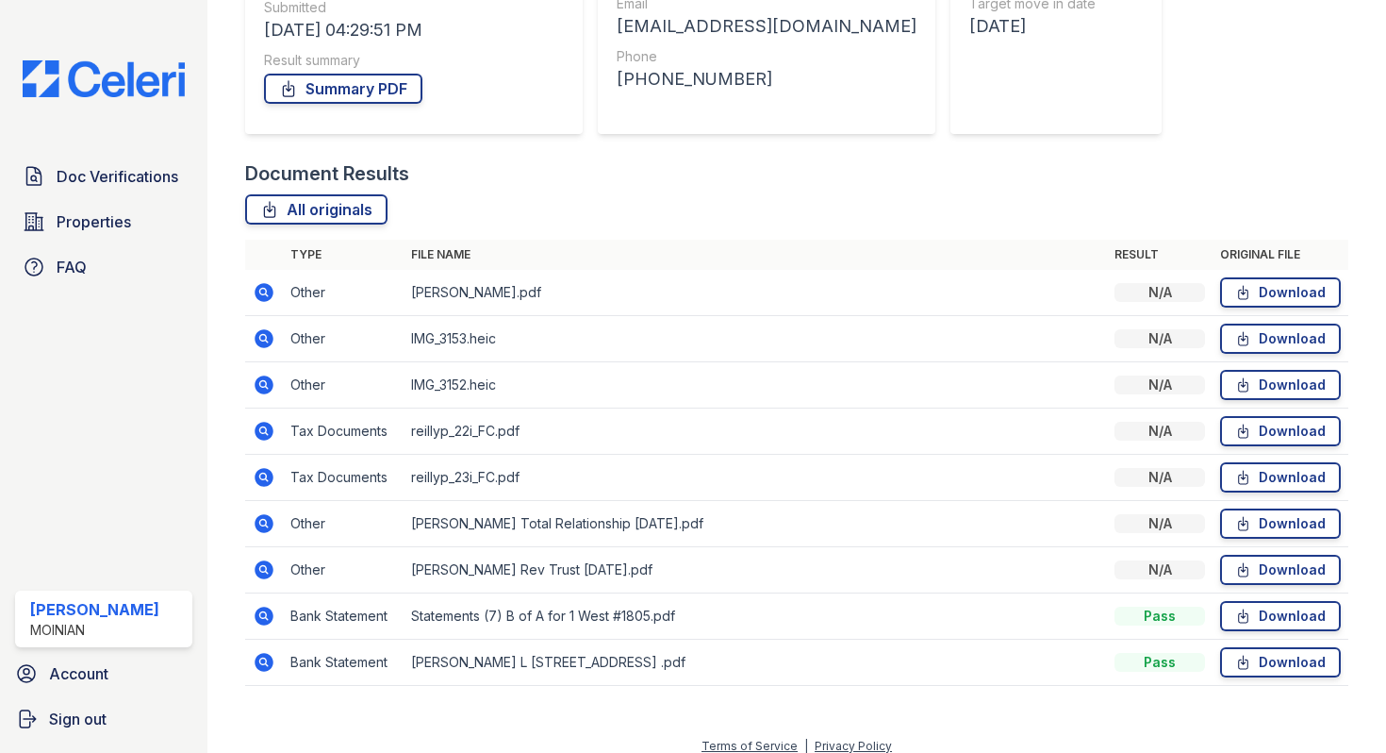
click at [265, 518] on icon at bounding box center [264, 523] width 19 height 19
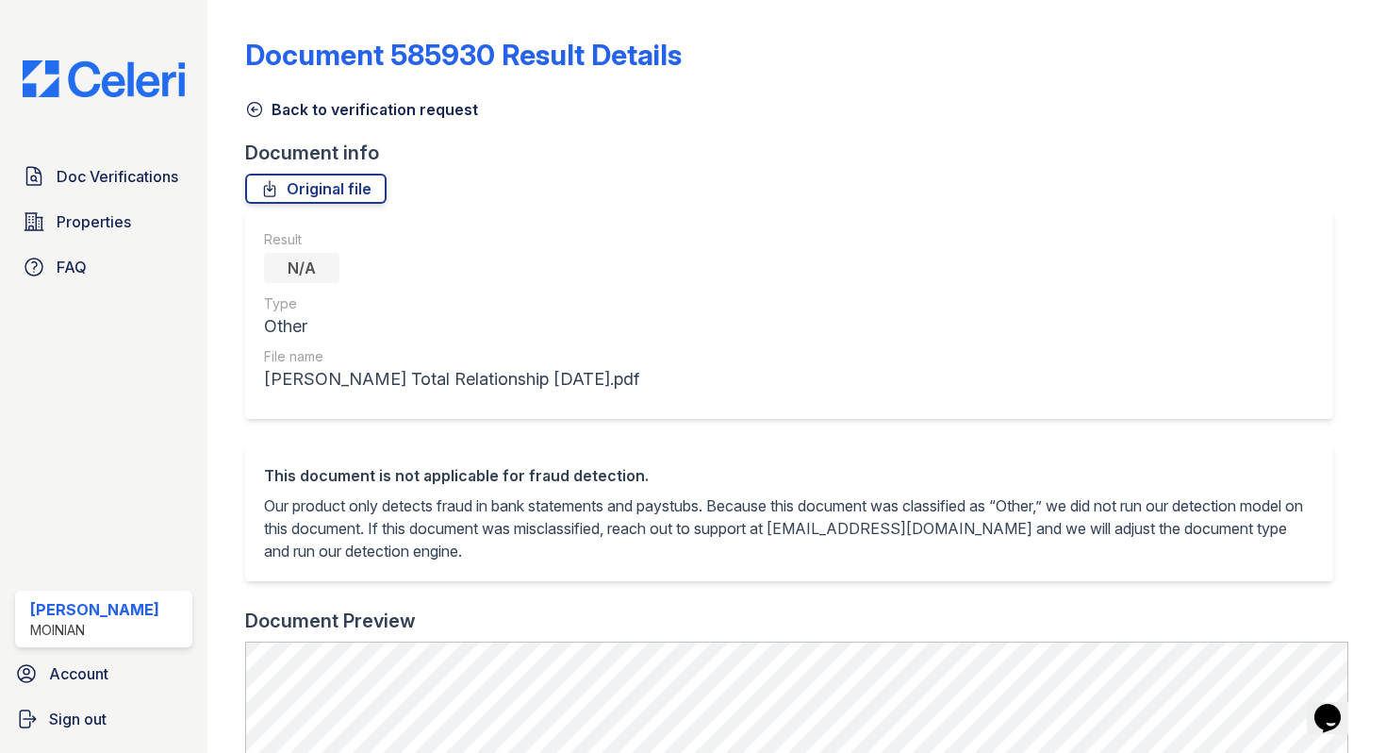
click at [245, 122] on div "Document 585930 Result Details Back to verification request Document info Origi…" at bounding box center [796, 701] width 1103 height 1386
click at [255, 109] on icon at bounding box center [254, 110] width 14 height 14
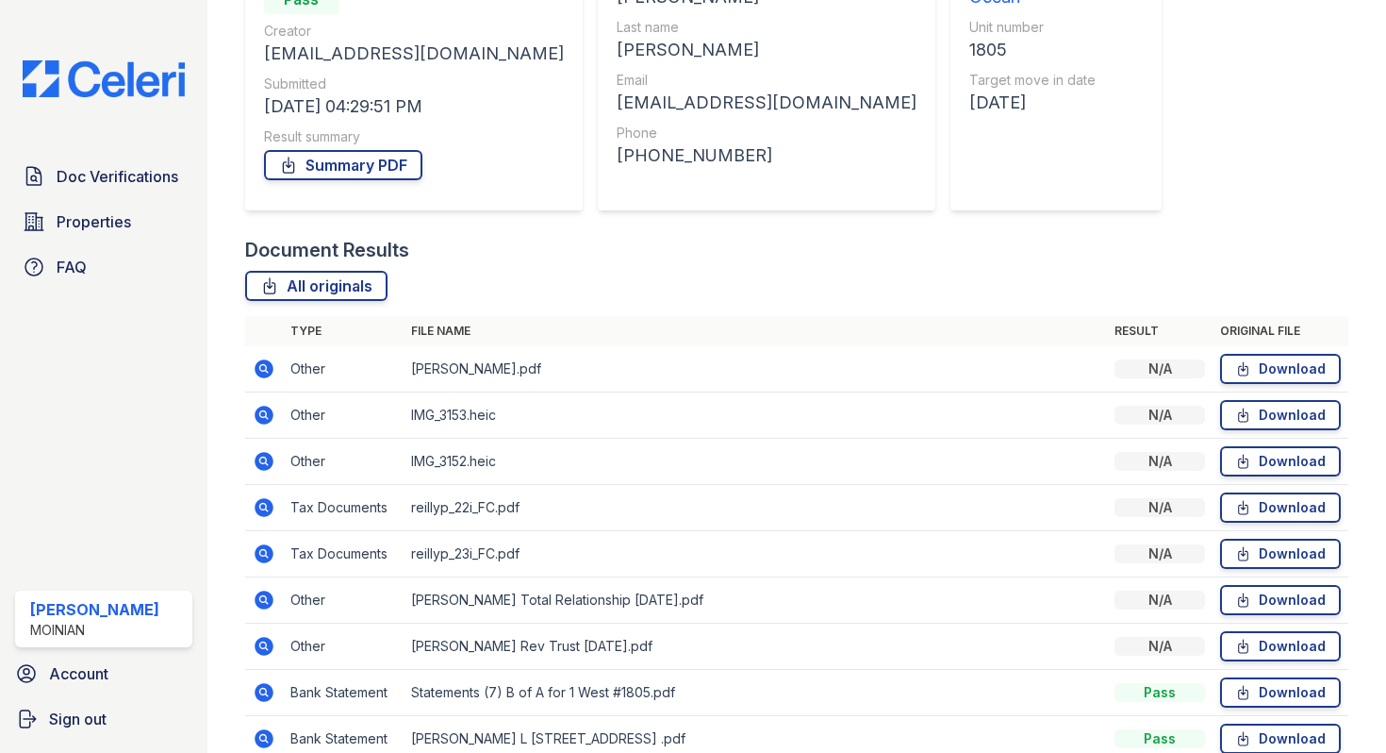
scroll to position [320, 0]
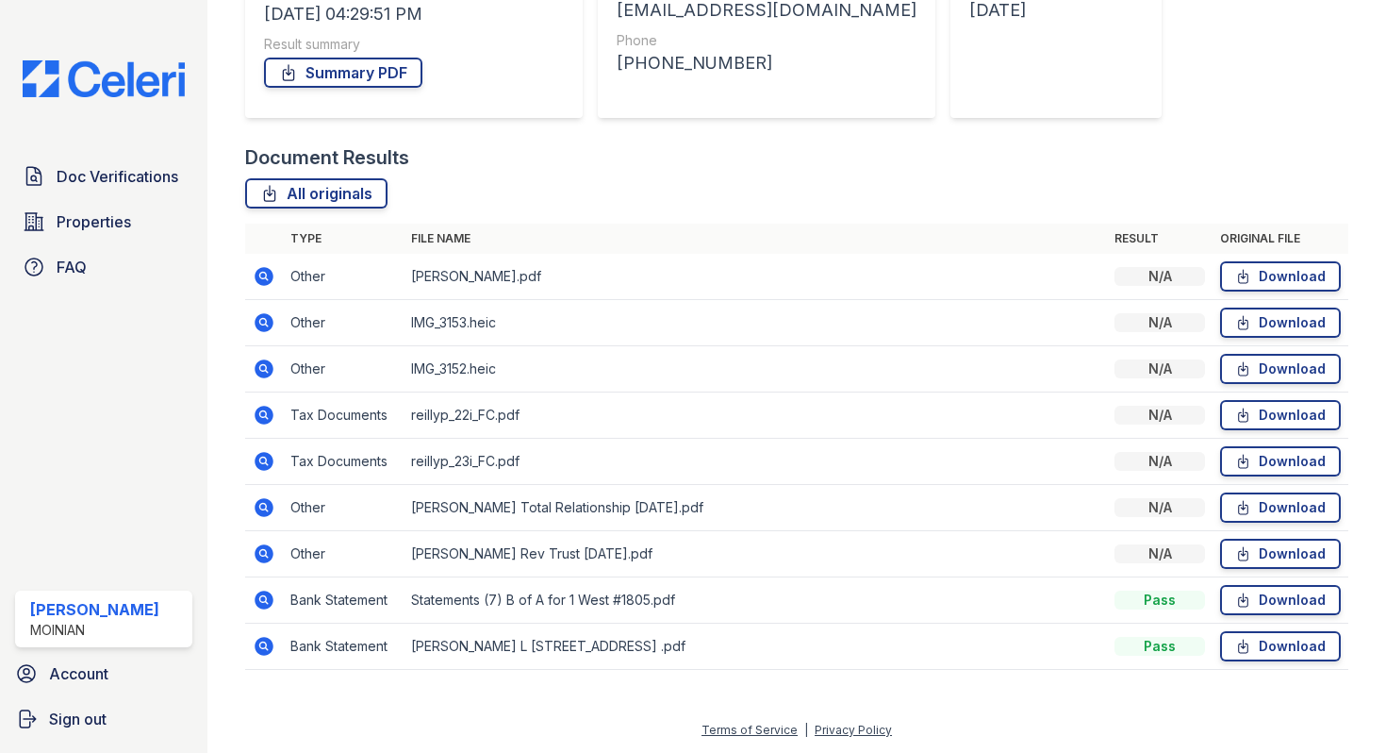
click at [266, 554] on icon at bounding box center [264, 553] width 19 height 19
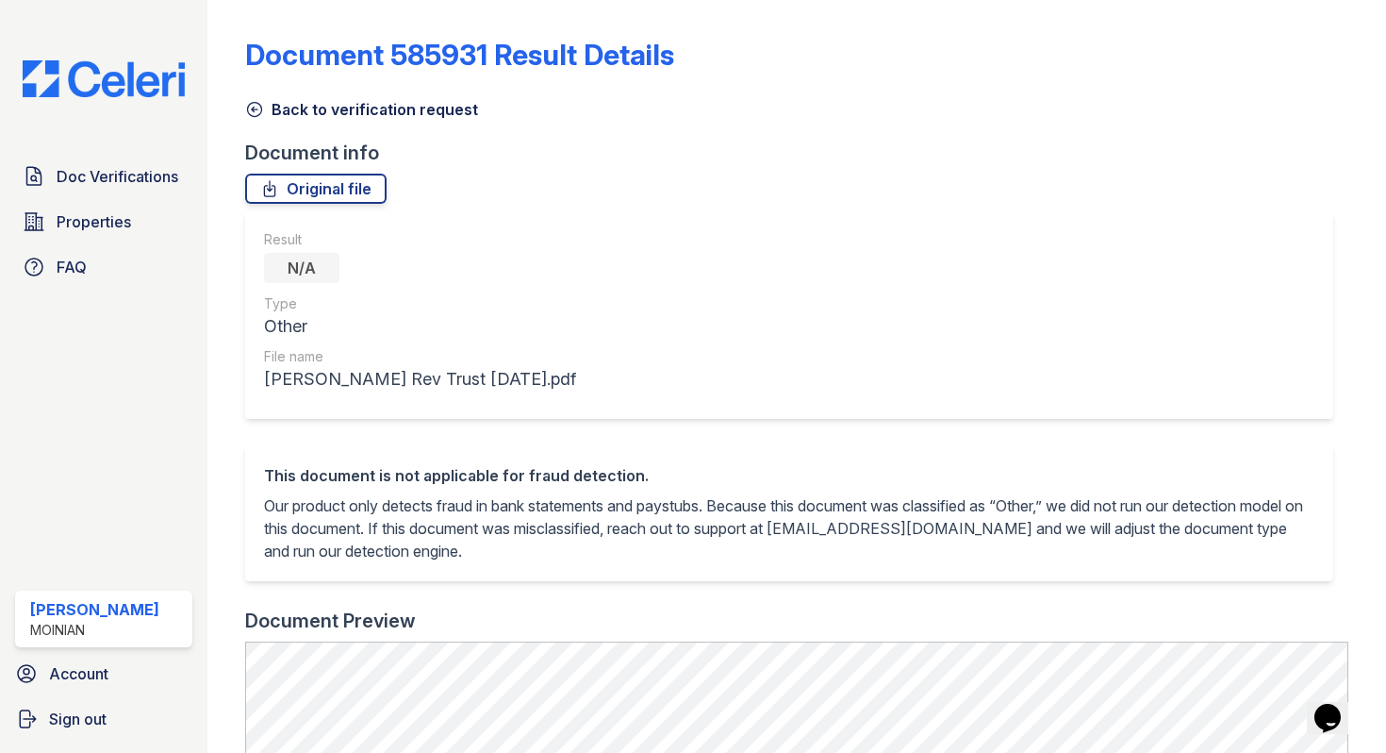
click at [255, 112] on icon at bounding box center [254, 109] width 19 height 19
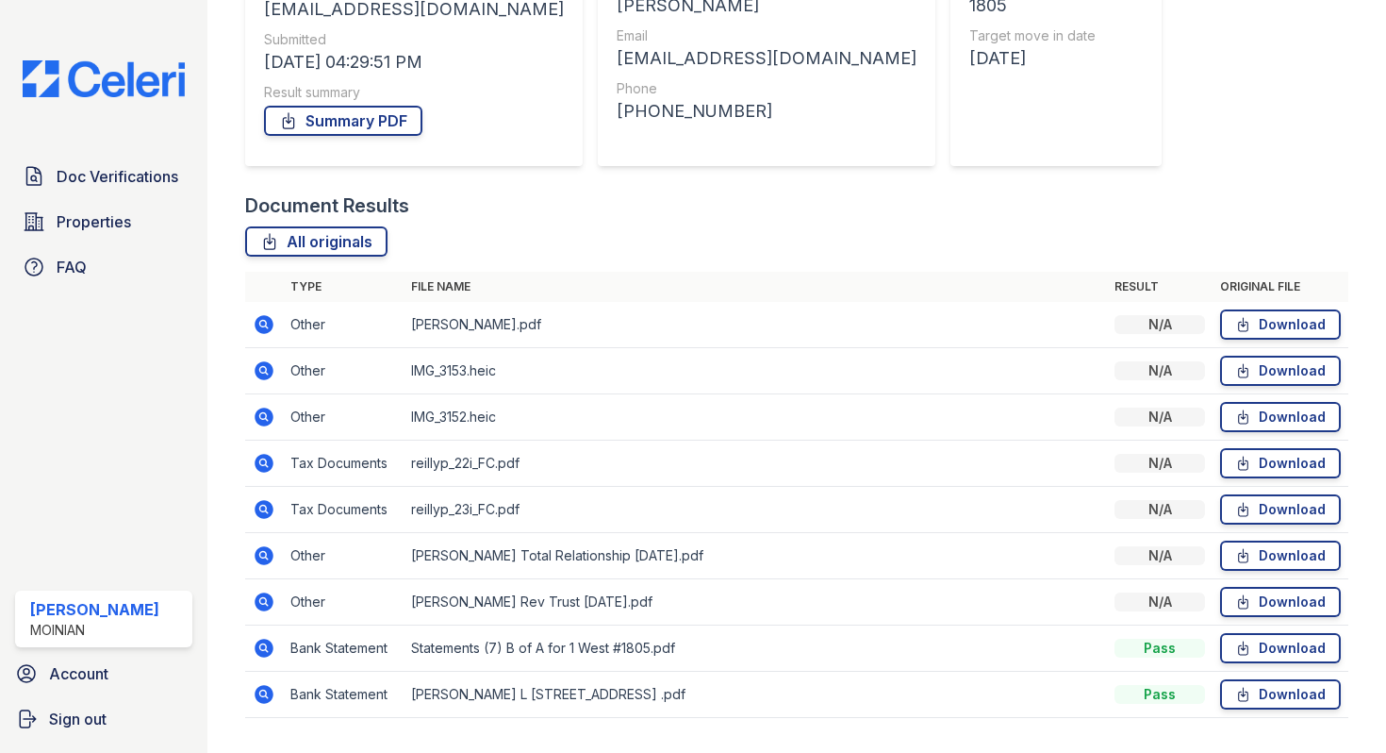
scroll to position [320, 0]
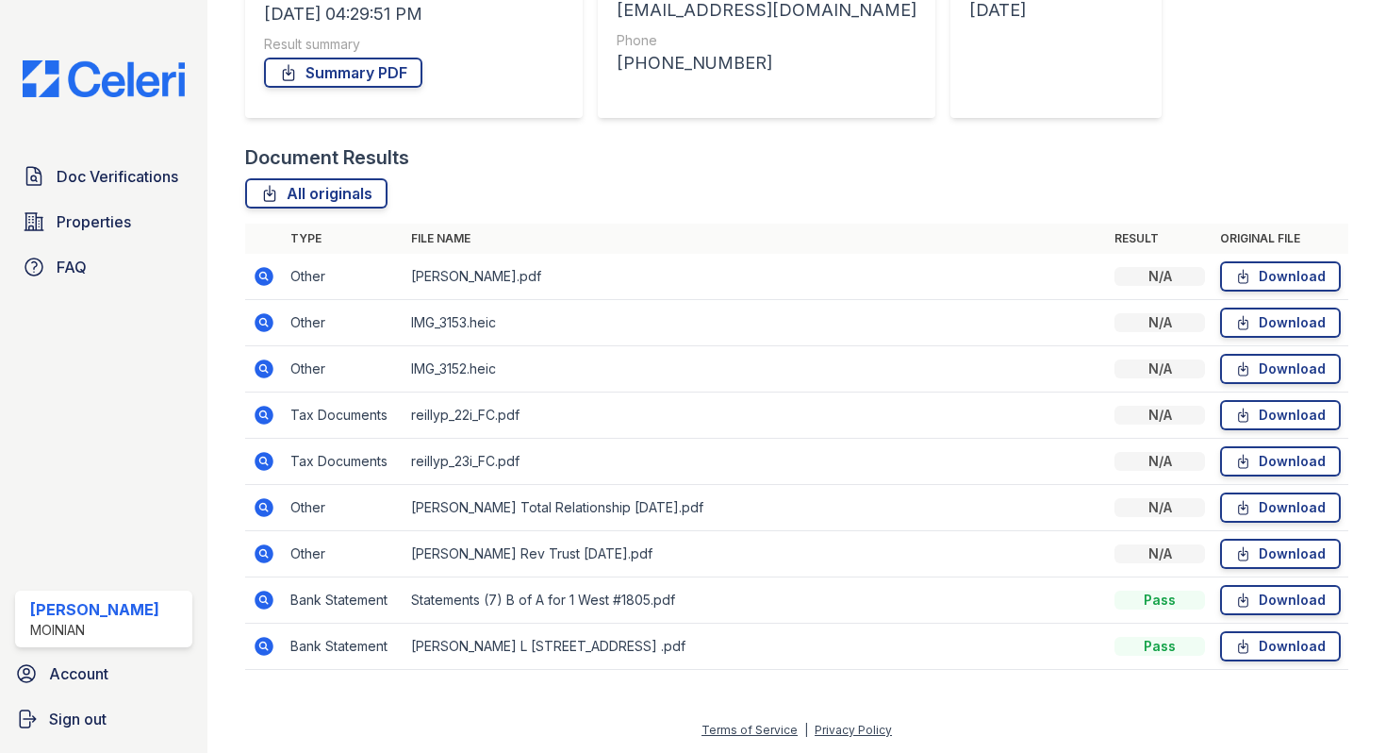
click at [257, 597] on icon at bounding box center [264, 599] width 19 height 19
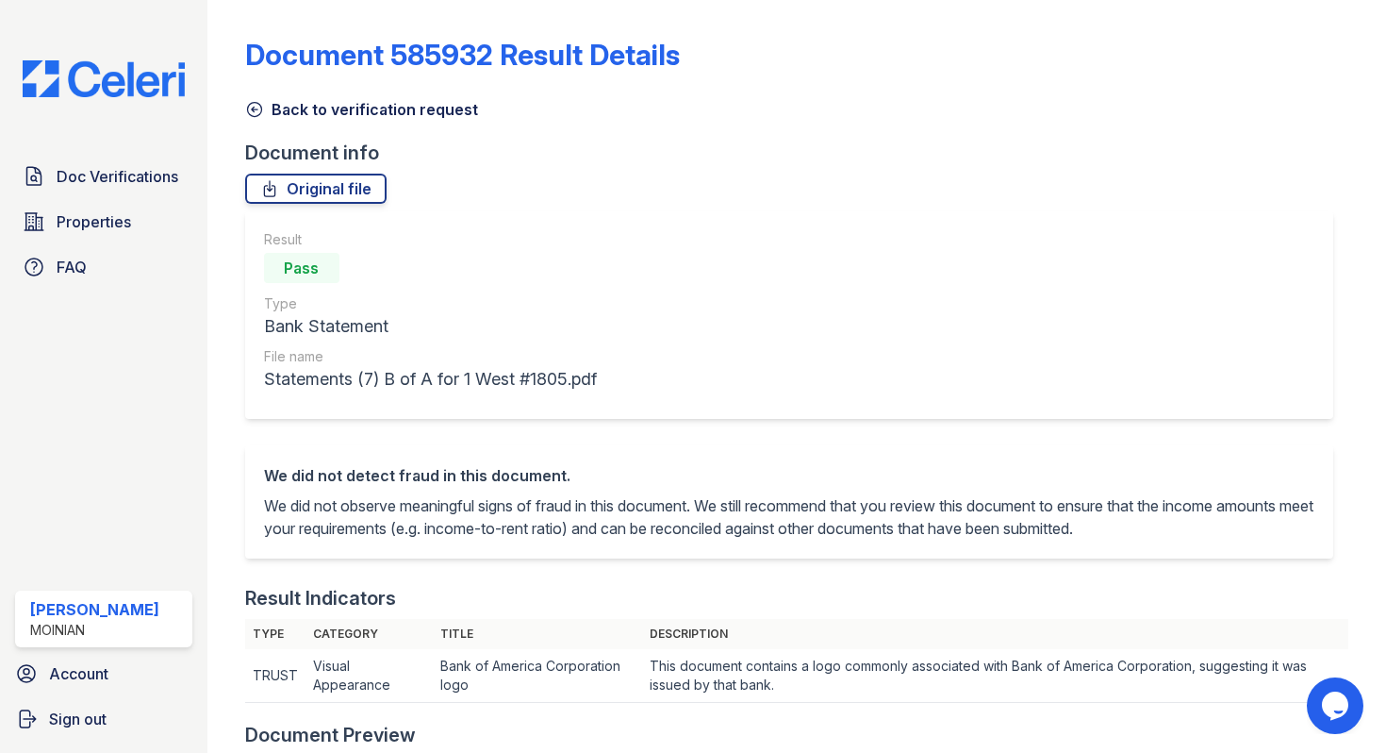
click at [257, 108] on icon at bounding box center [254, 109] width 19 height 19
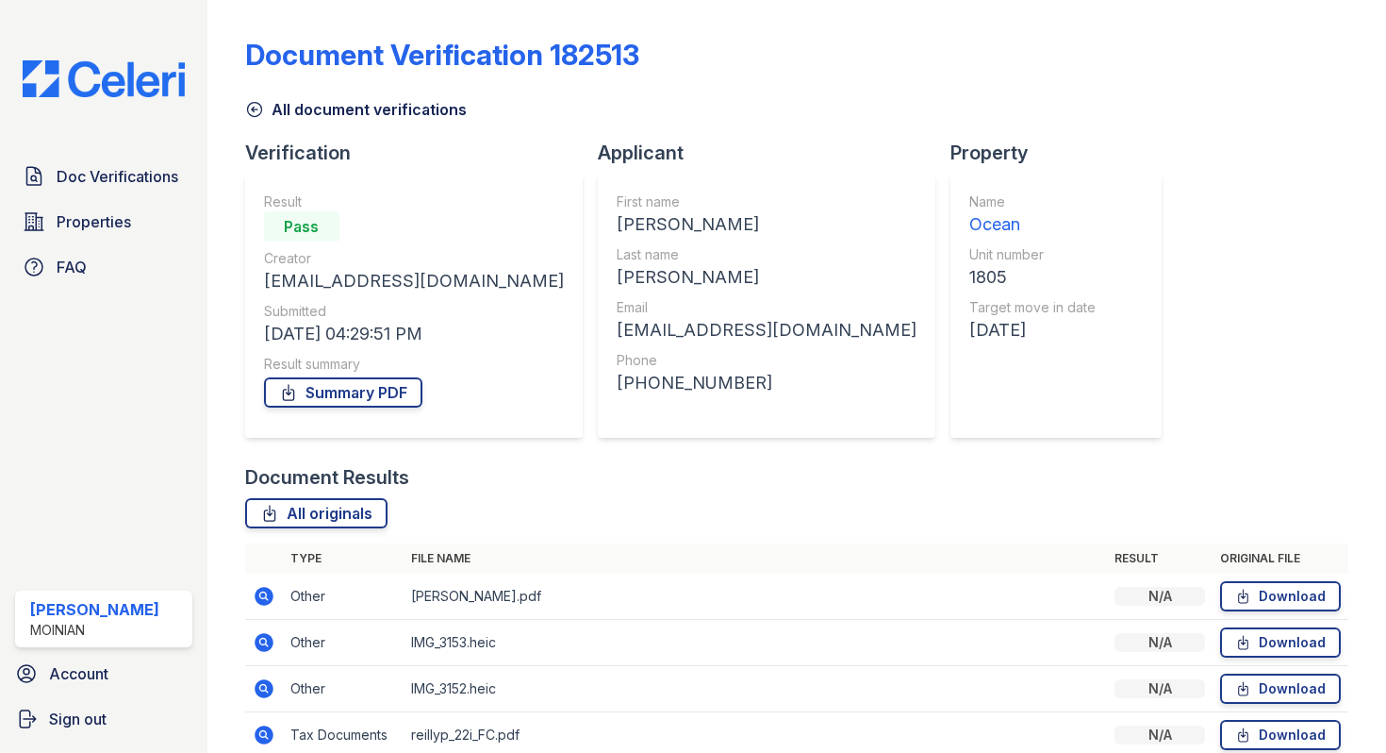
scroll to position [320, 0]
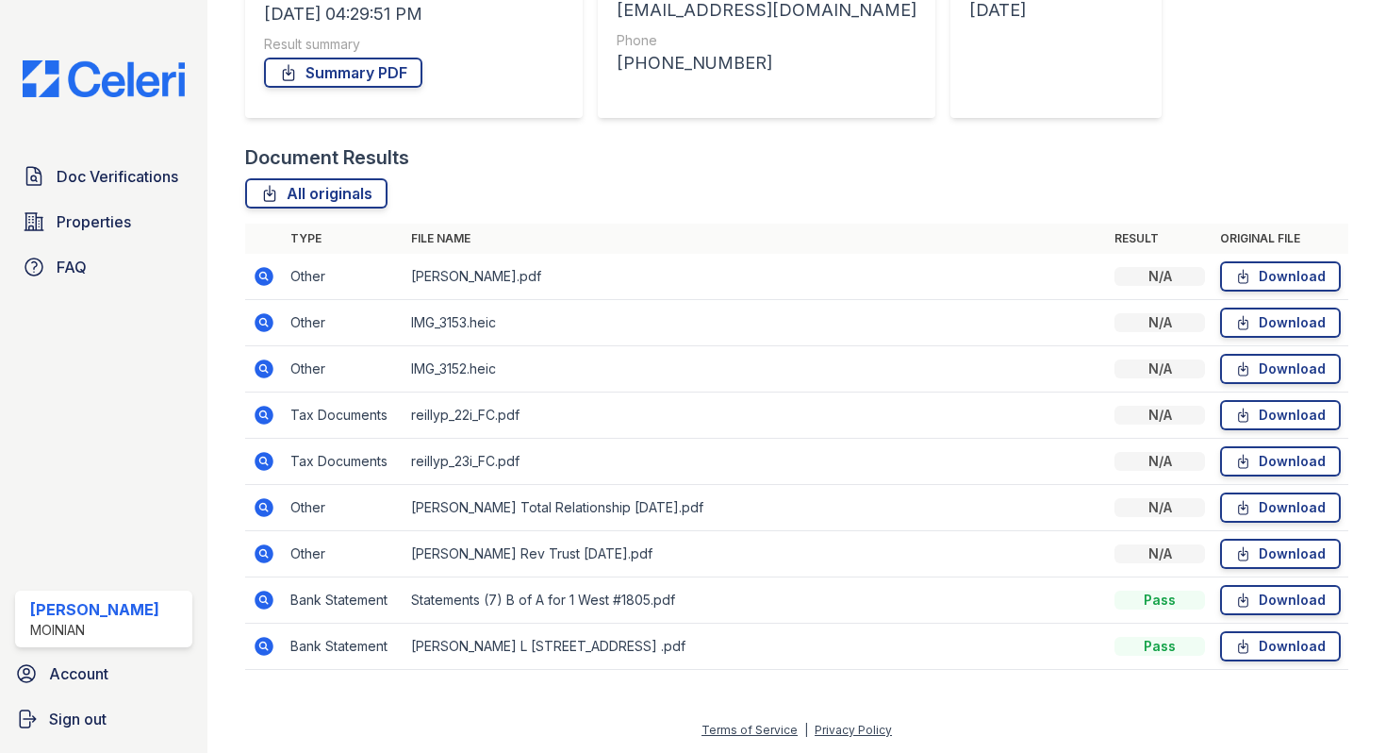
click at [253, 646] on icon at bounding box center [264, 646] width 23 height 23
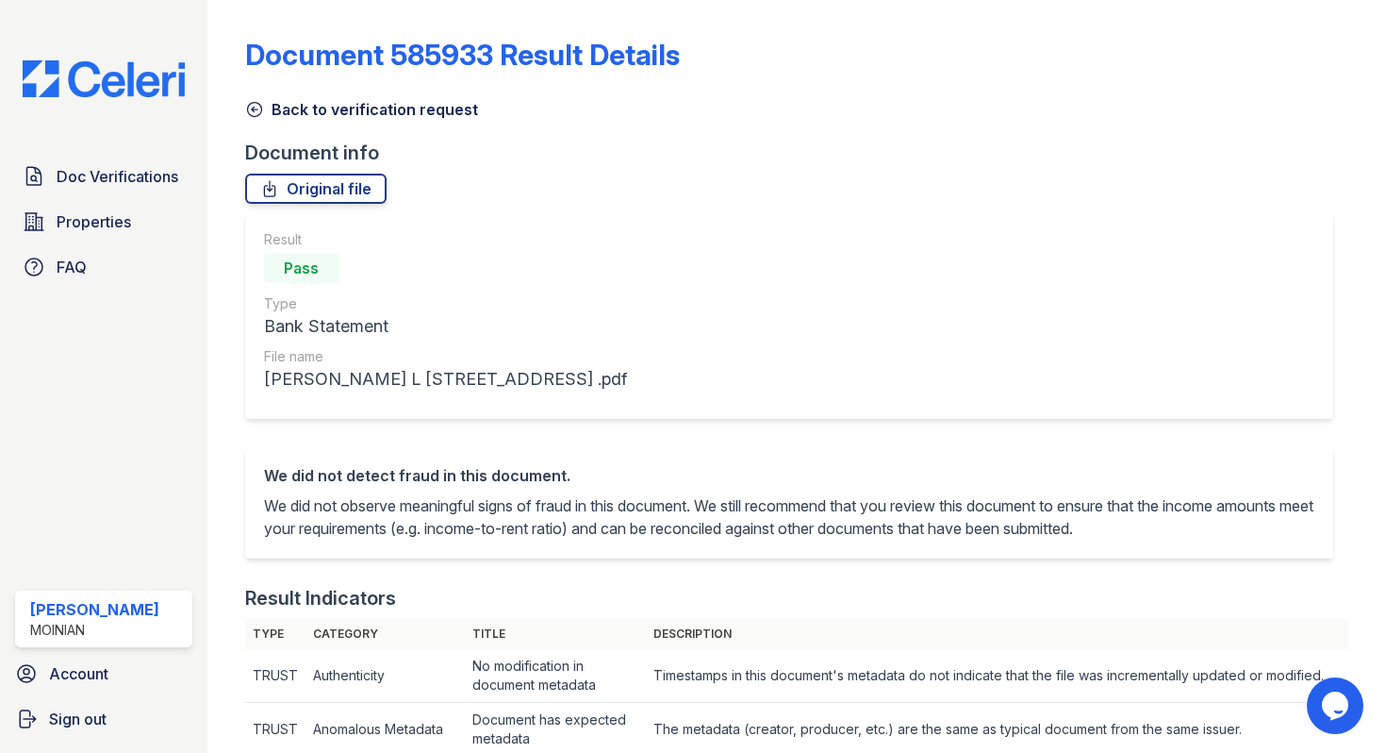
click at [246, 110] on icon at bounding box center [254, 109] width 19 height 19
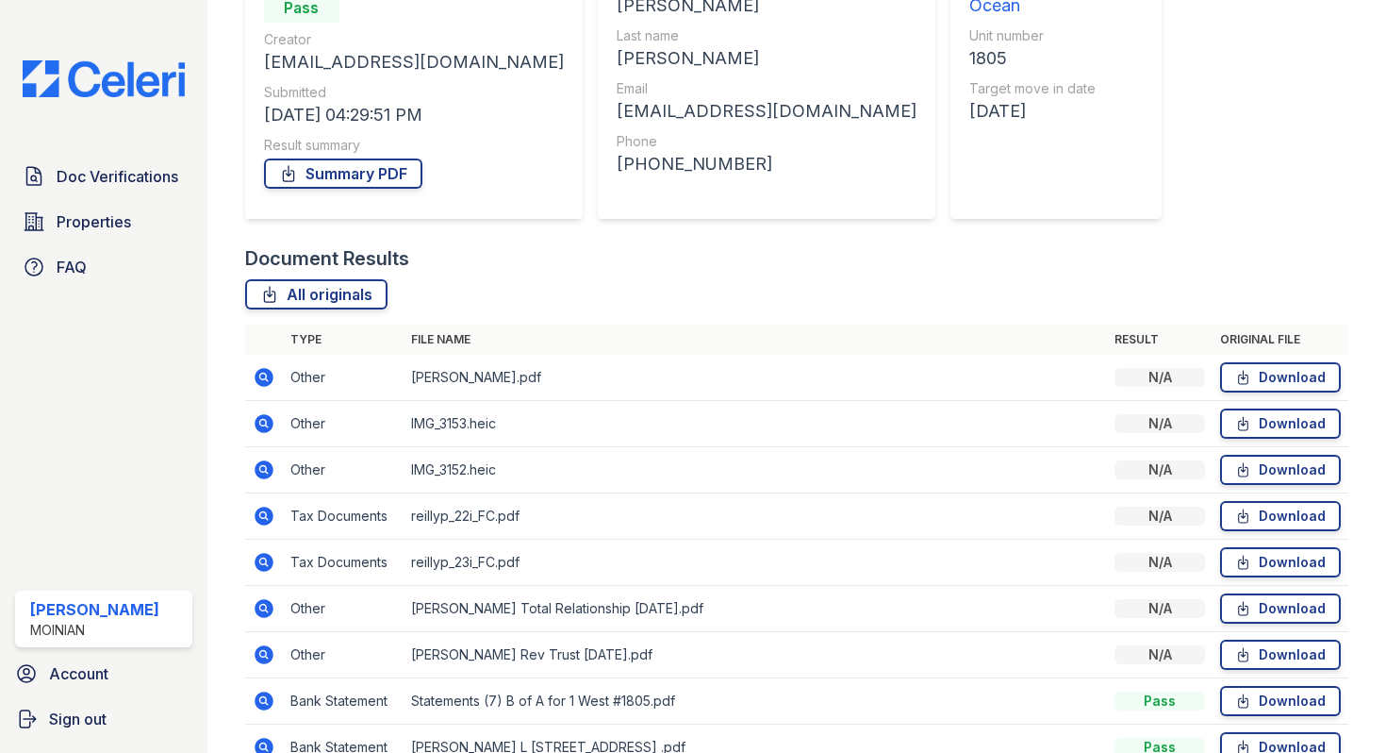
scroll to position [320, 0]
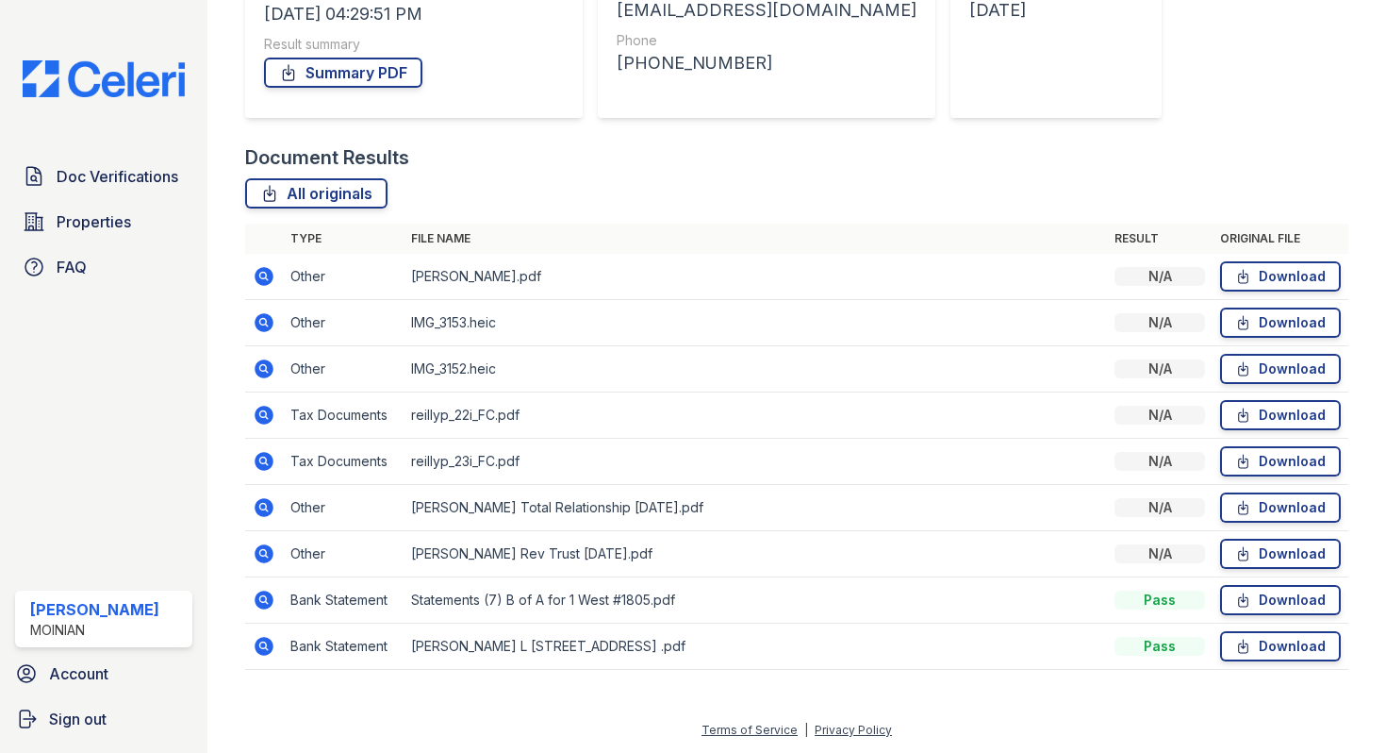
click at [265, 273] on icon at bounding box center [264, 276] width 23 height 23
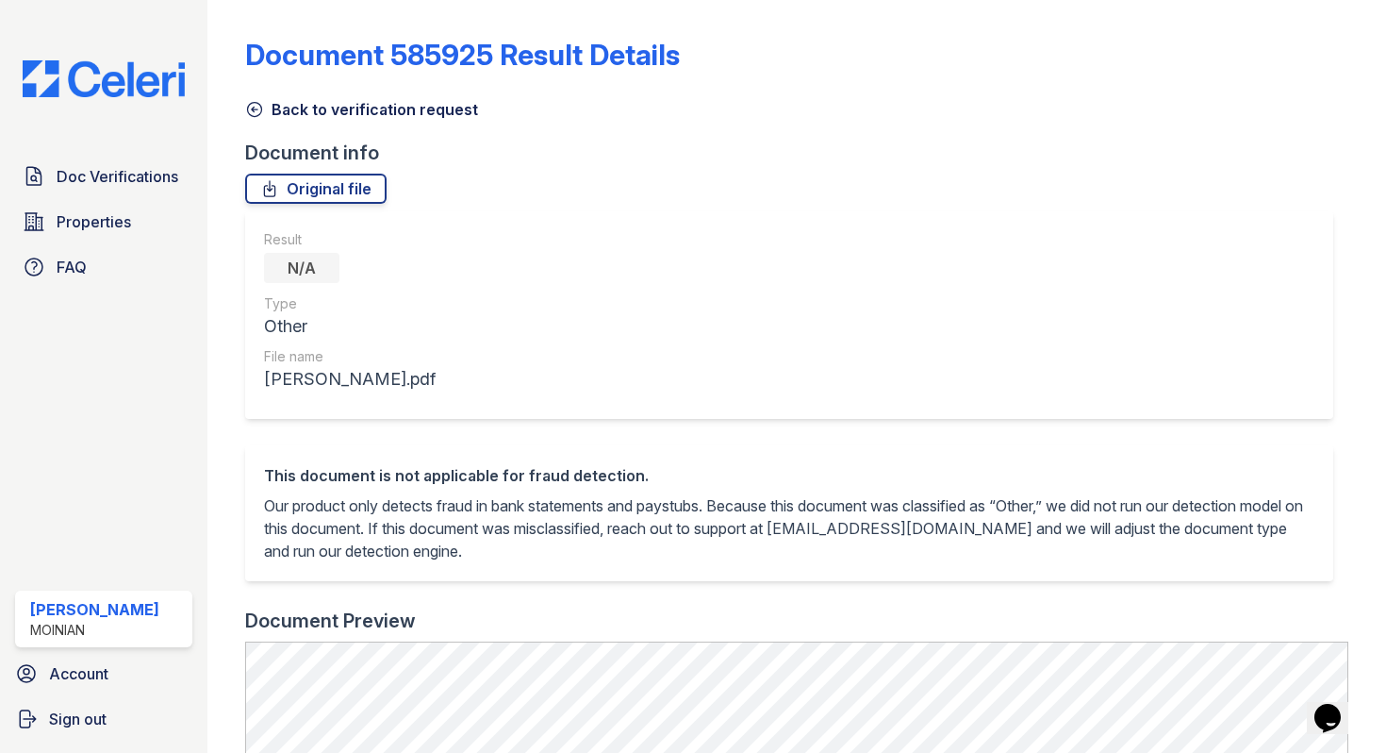
click at [258, 113] on icon at bounding box center [254, 109] width 19 height 19
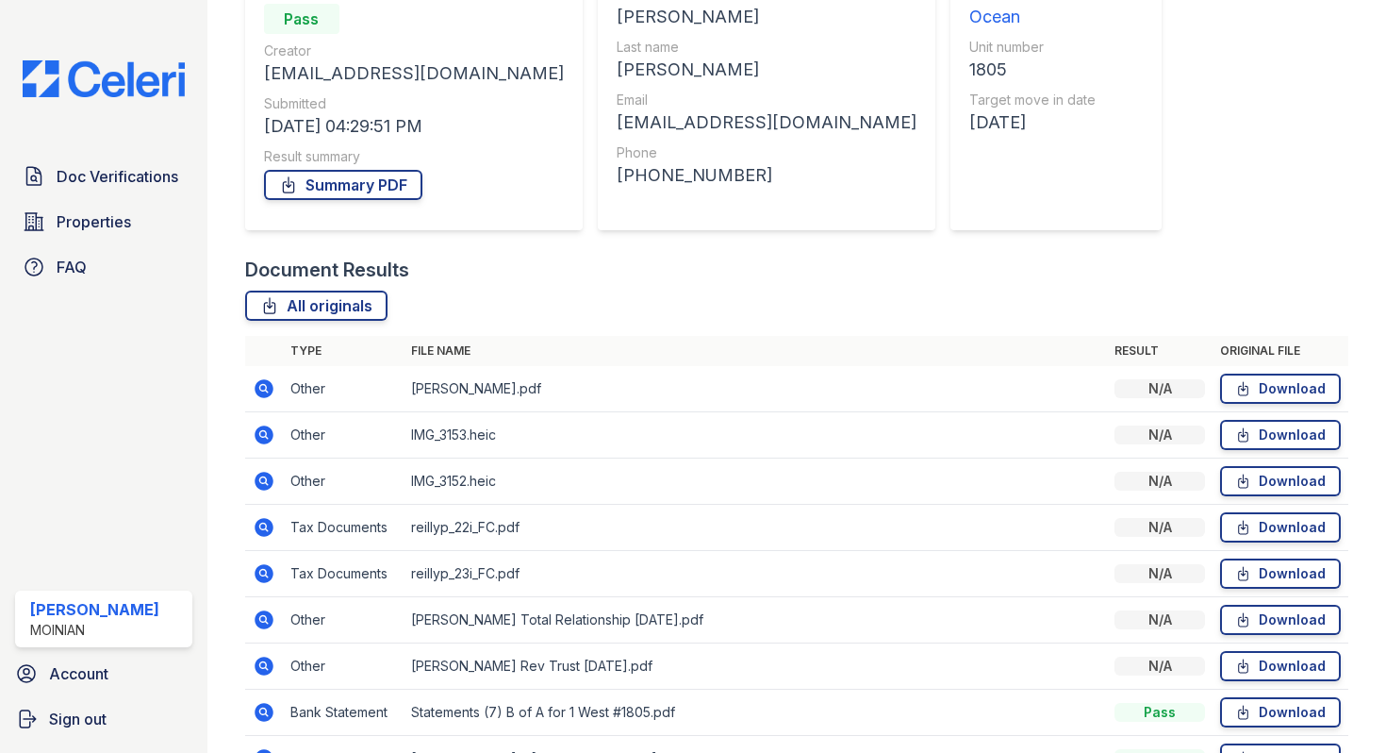
scroll to position [320, 0]
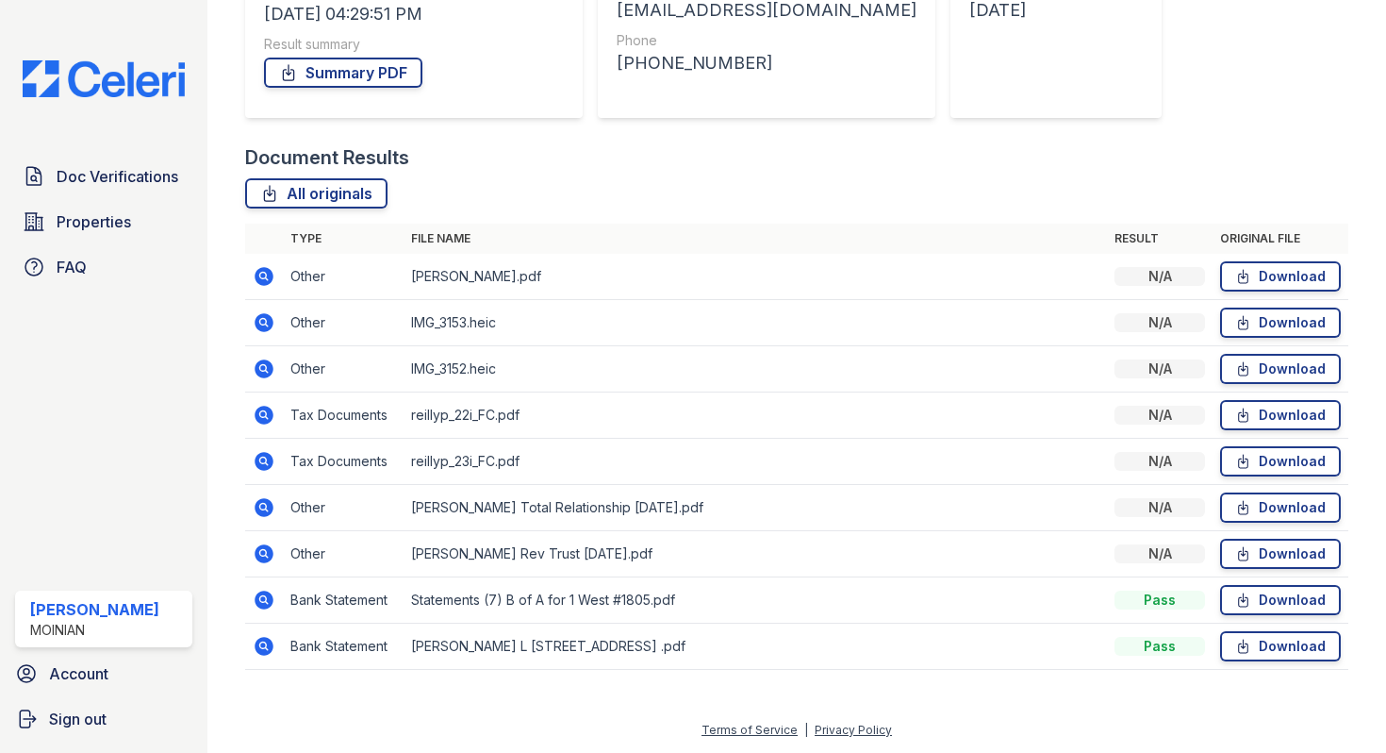
click at [257, 414] on icon at bounding box center [264, 414] width 19 height 19
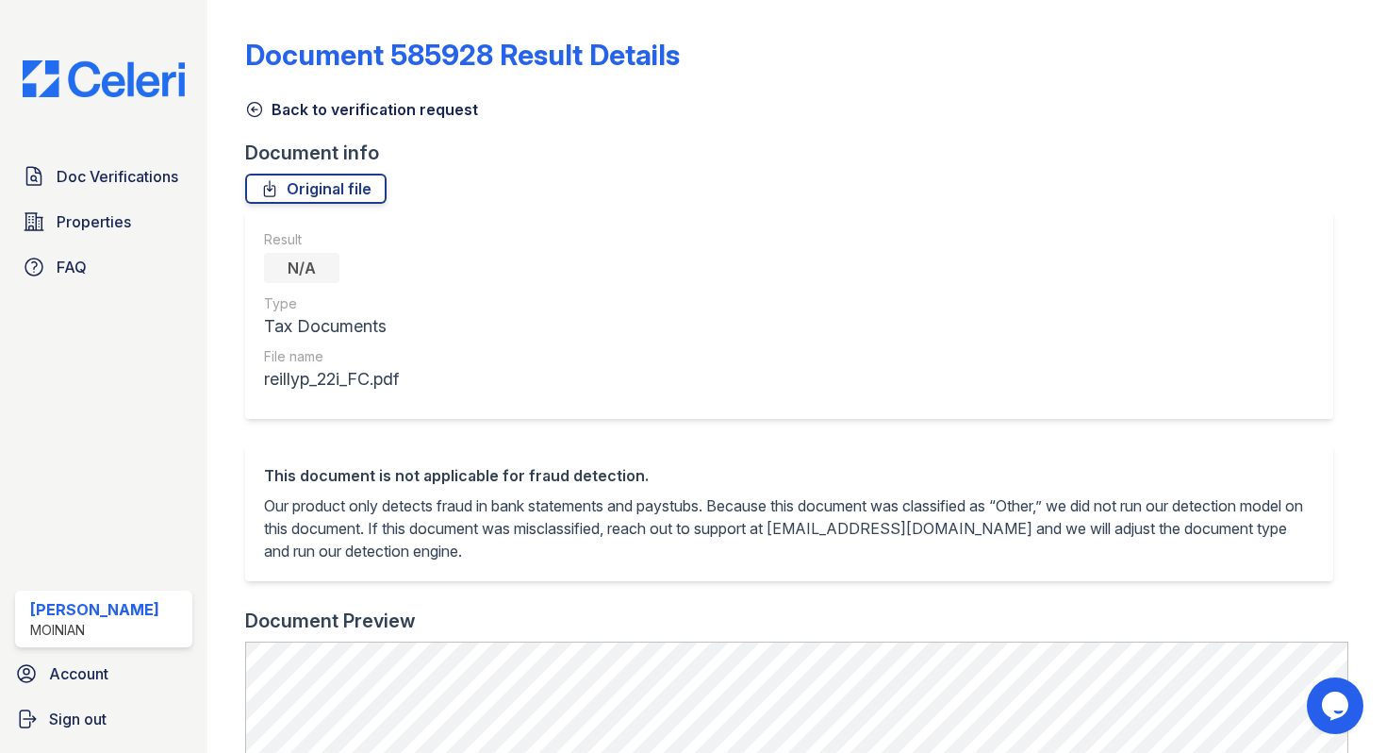
click at [257, 115] on icon at bounding box center [254, 110] width 14 height 14
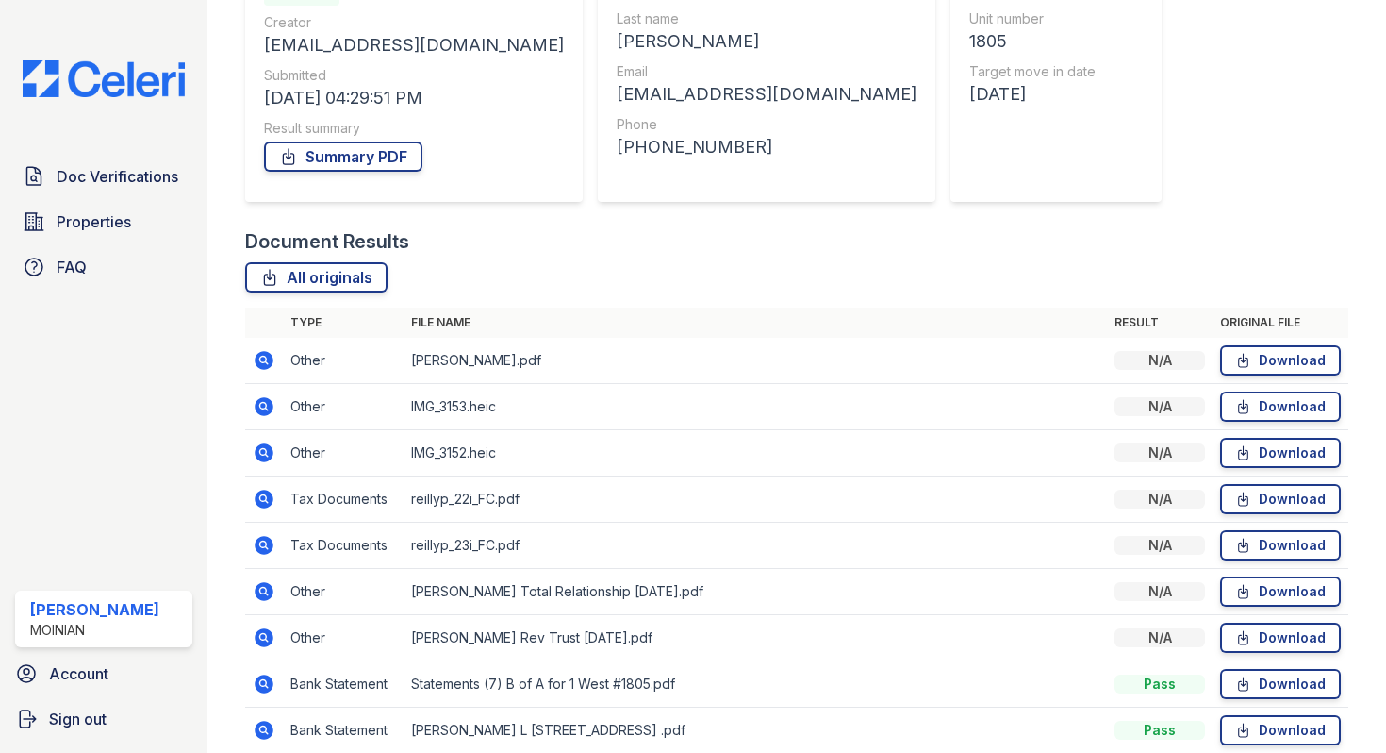
scroll to position [320, 0]
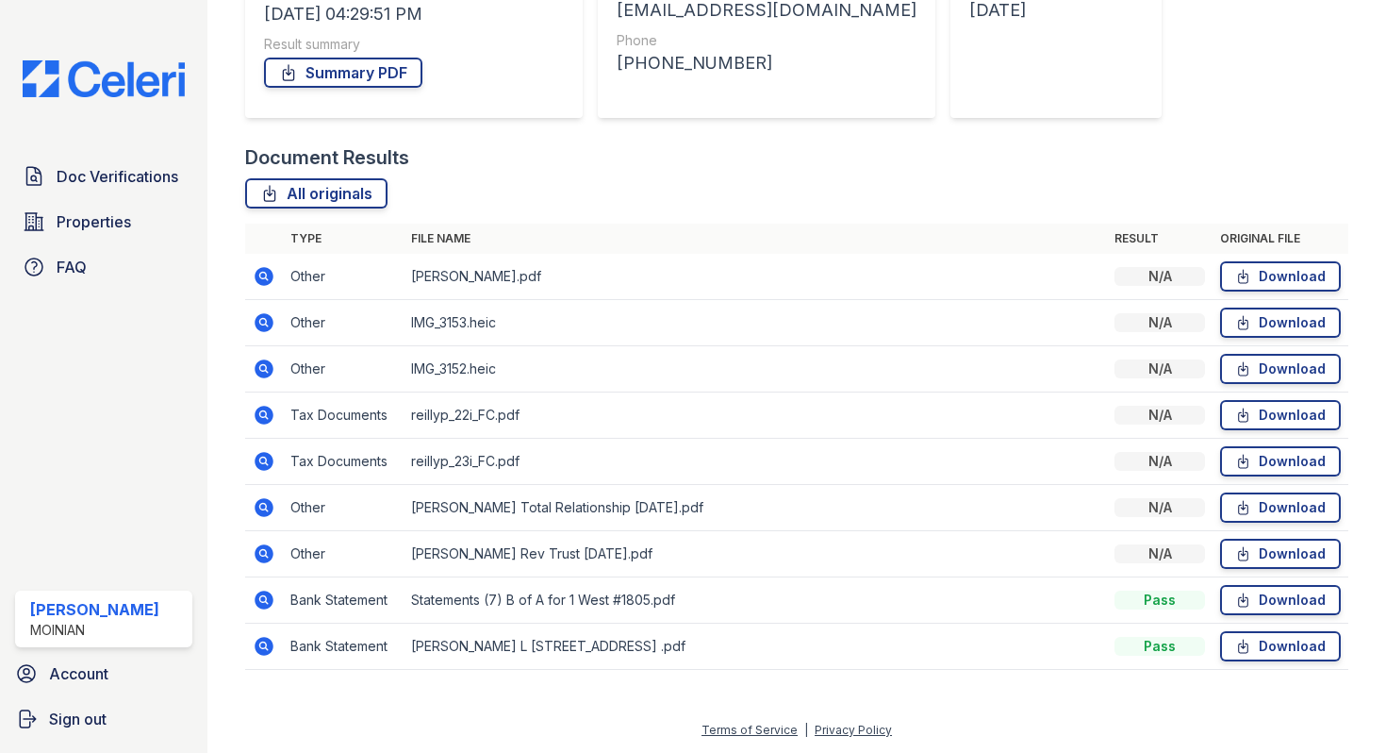
click at [261, 463] on icon at bounding box center [264, 461] width 23 height 23
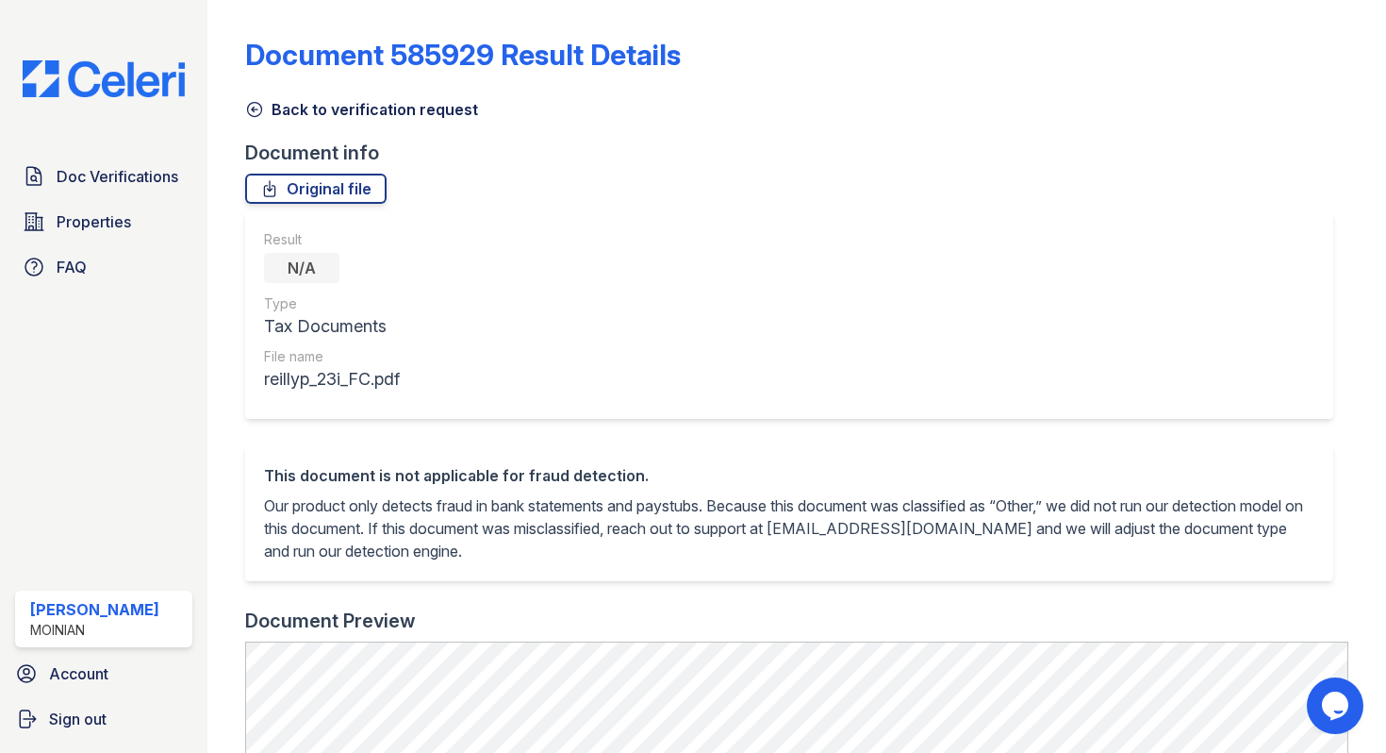
click at [258, 104] on icon at bounding box center [254, 109] width 19 height 19
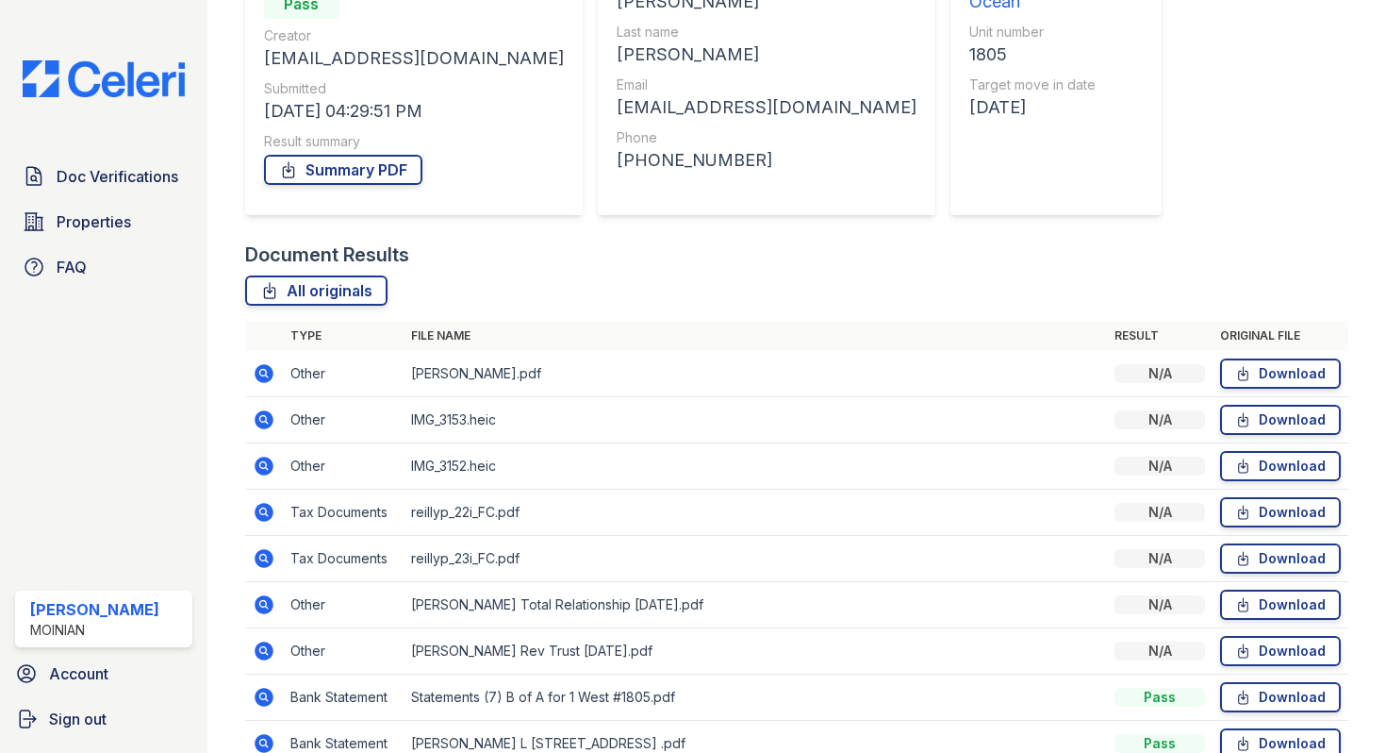
scroll to position [320, 0]
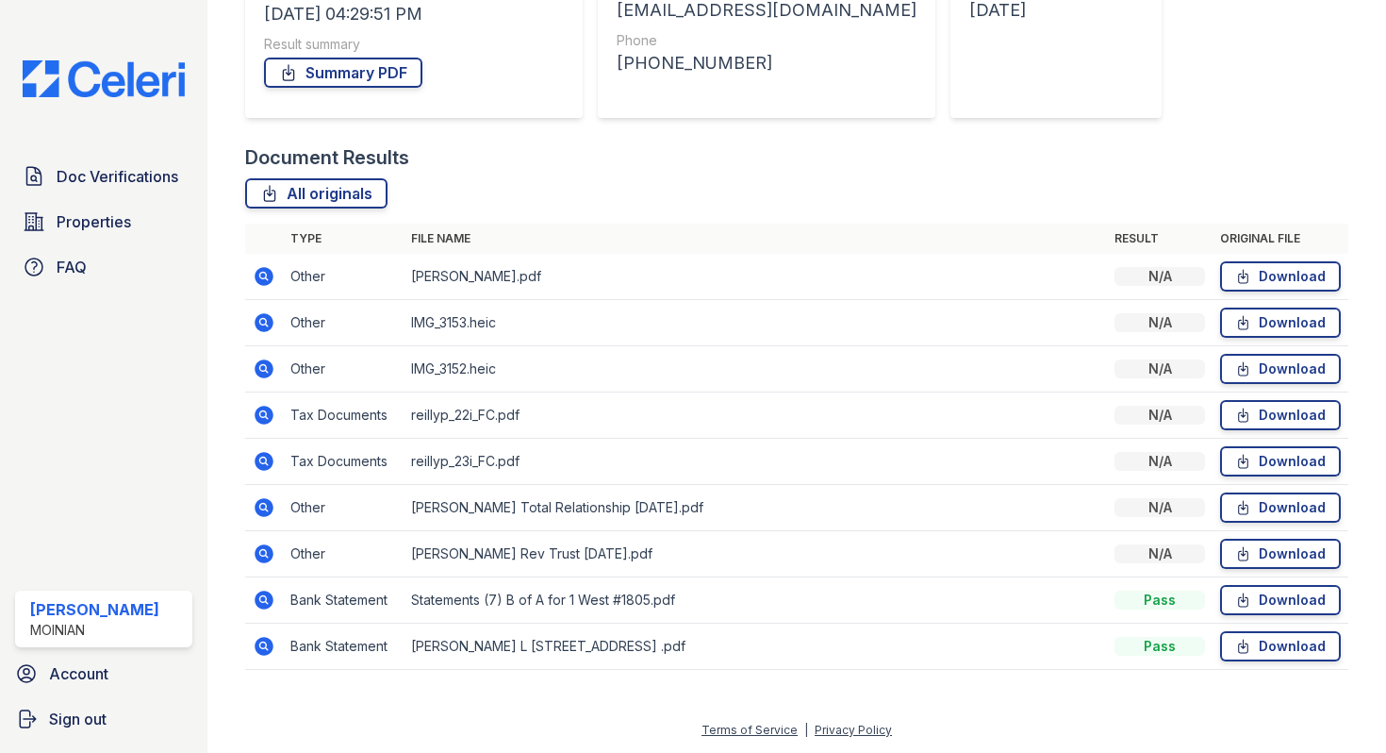
click at [259, 637] on icon at bounding box center [264, 646] width 23 height 23
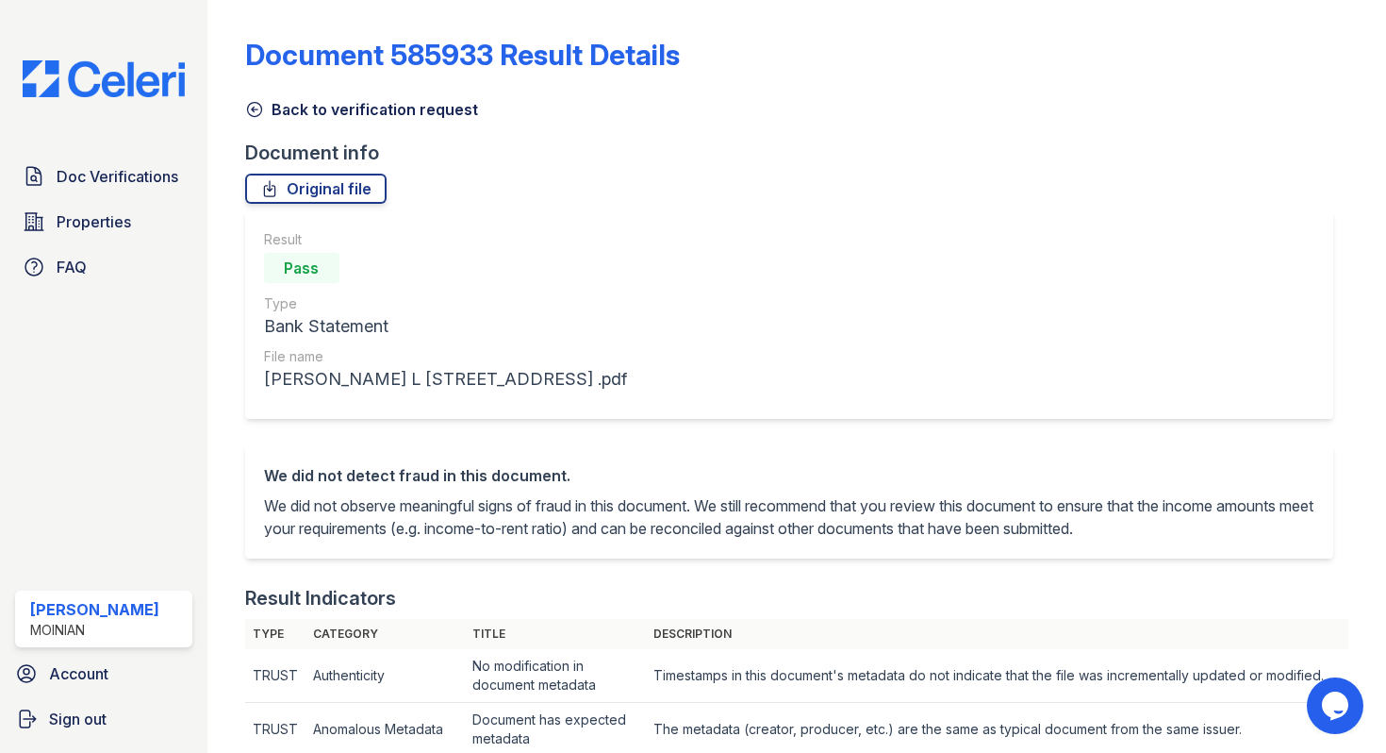
click at [259, 107] on icon at bounding box center [254, 109] width 19 height 19
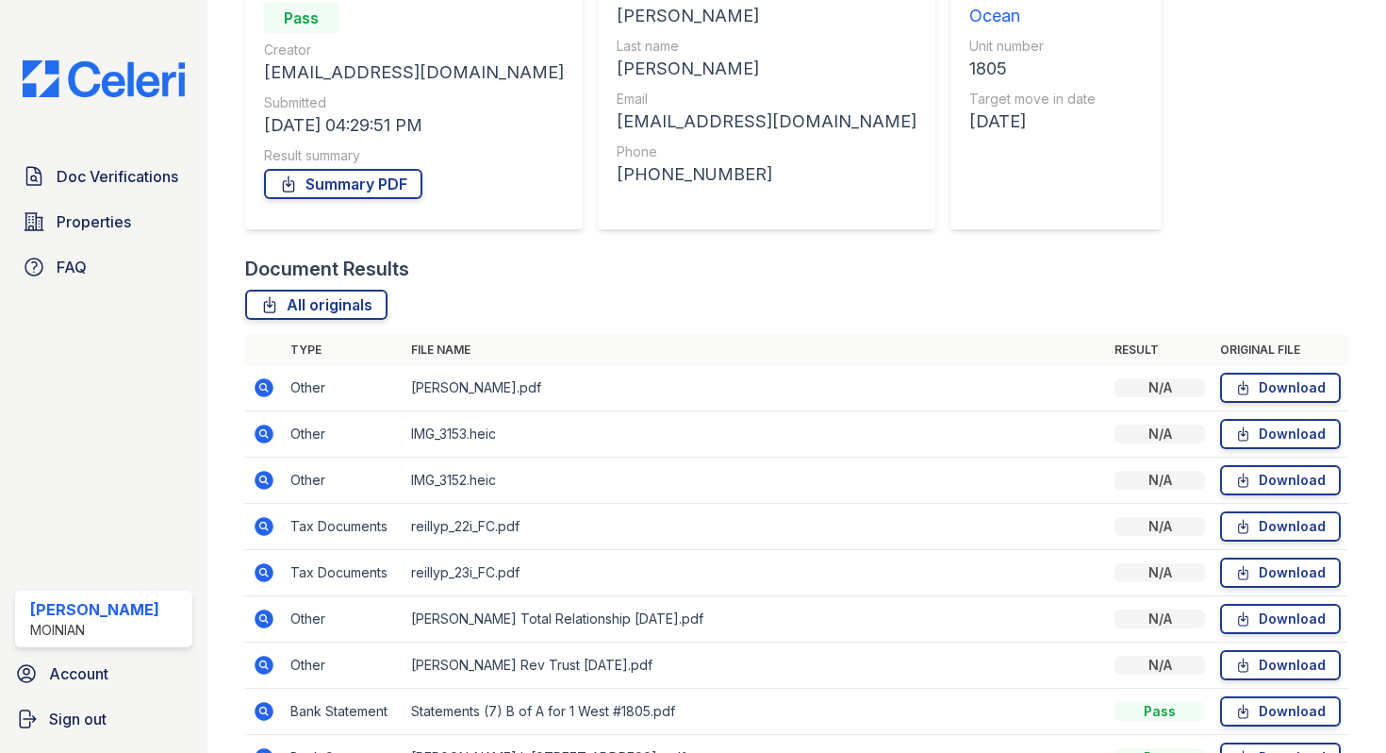
scroll to position [320, 0]
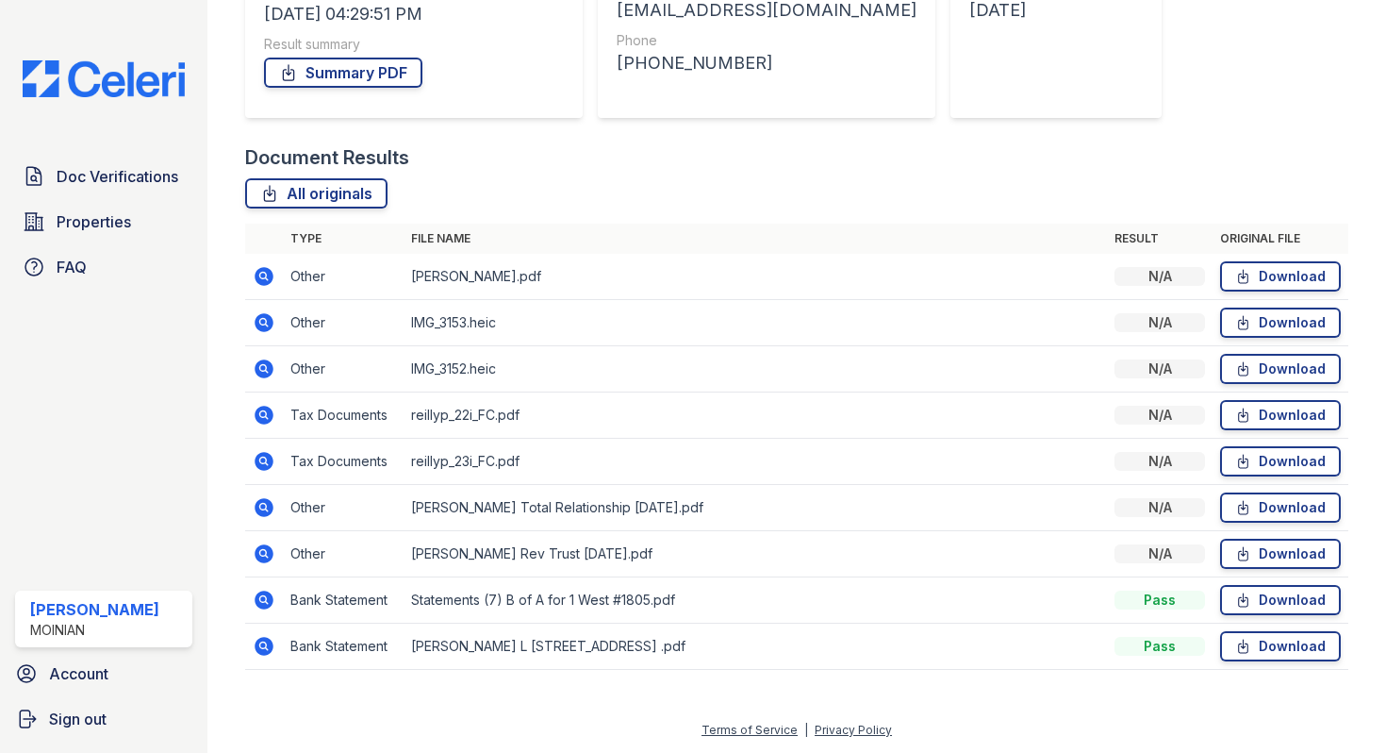
click at [267, 596] on icon at bounding box center [264, 599] width 19 height 19
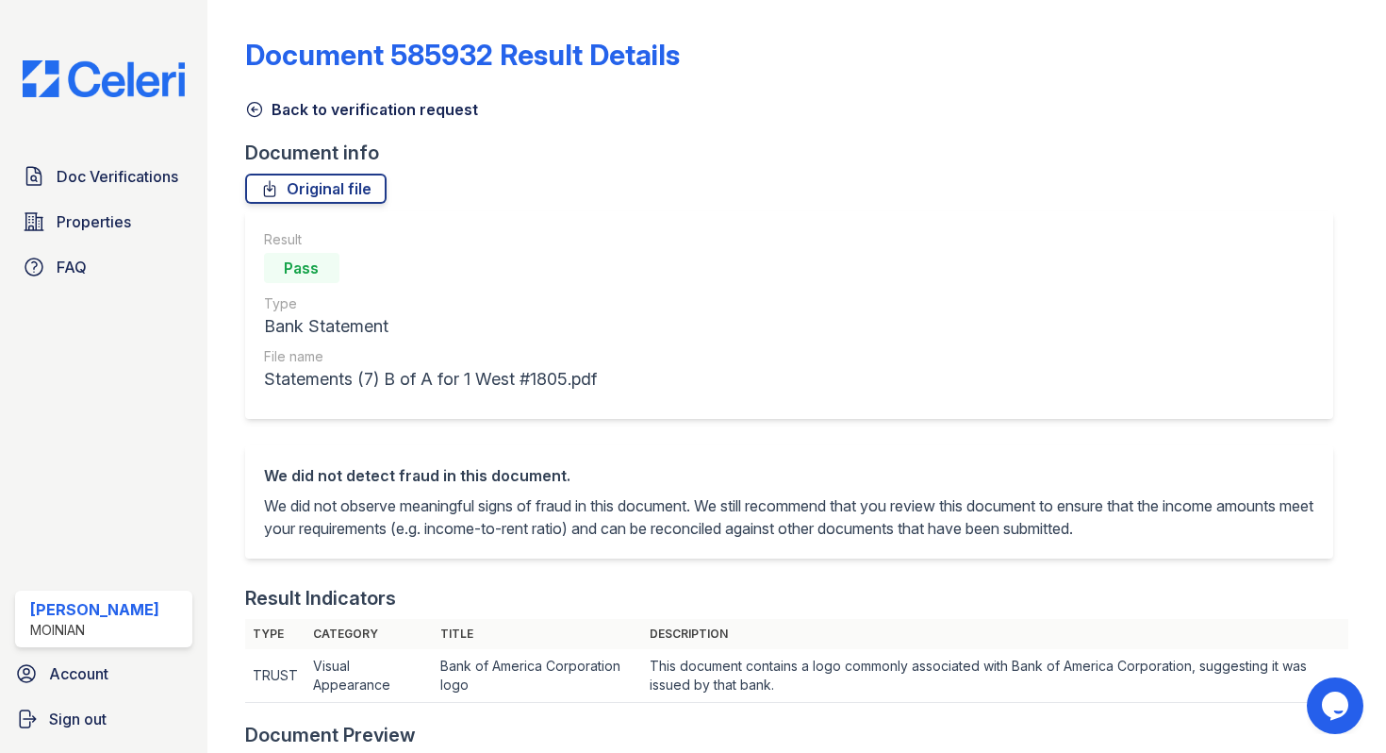
click at [252, 100] on icon at bounding box center [254, 109] width 19 height 19
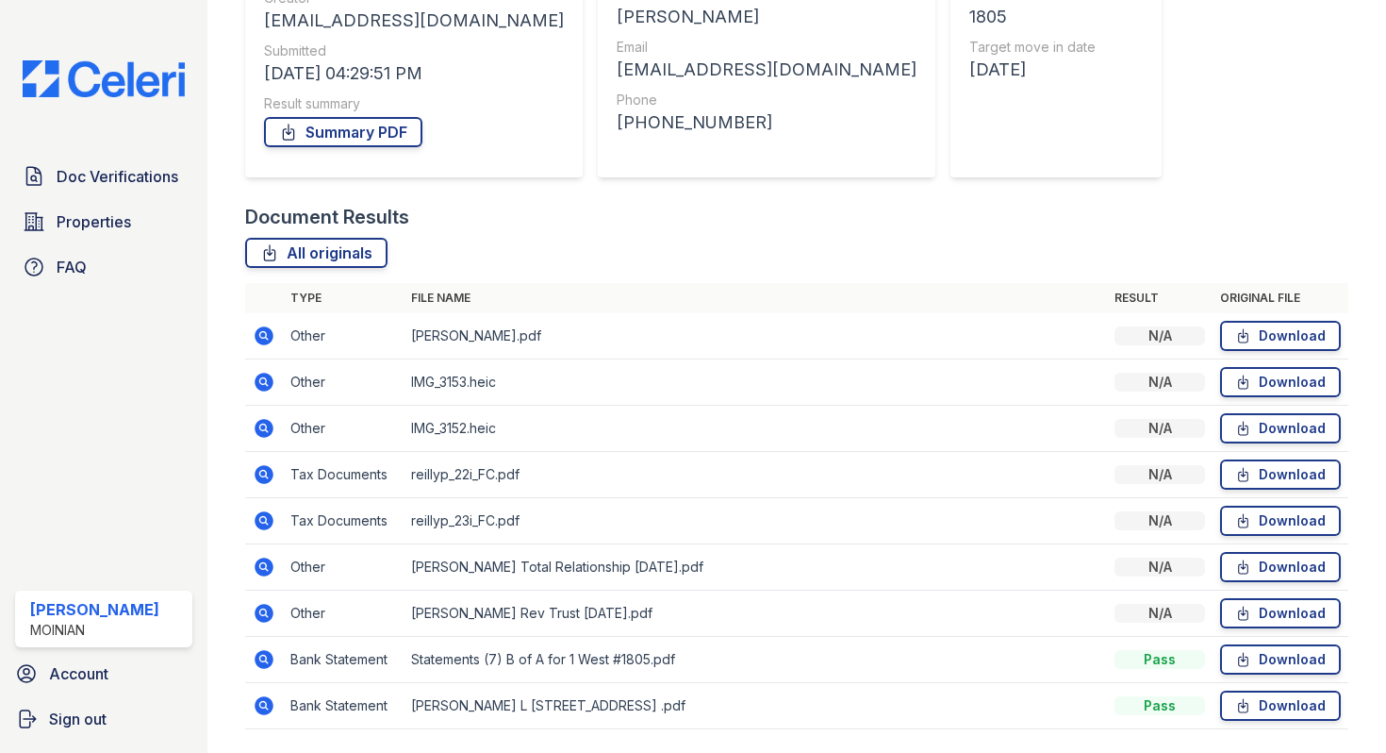
scroll to position [320, 0]
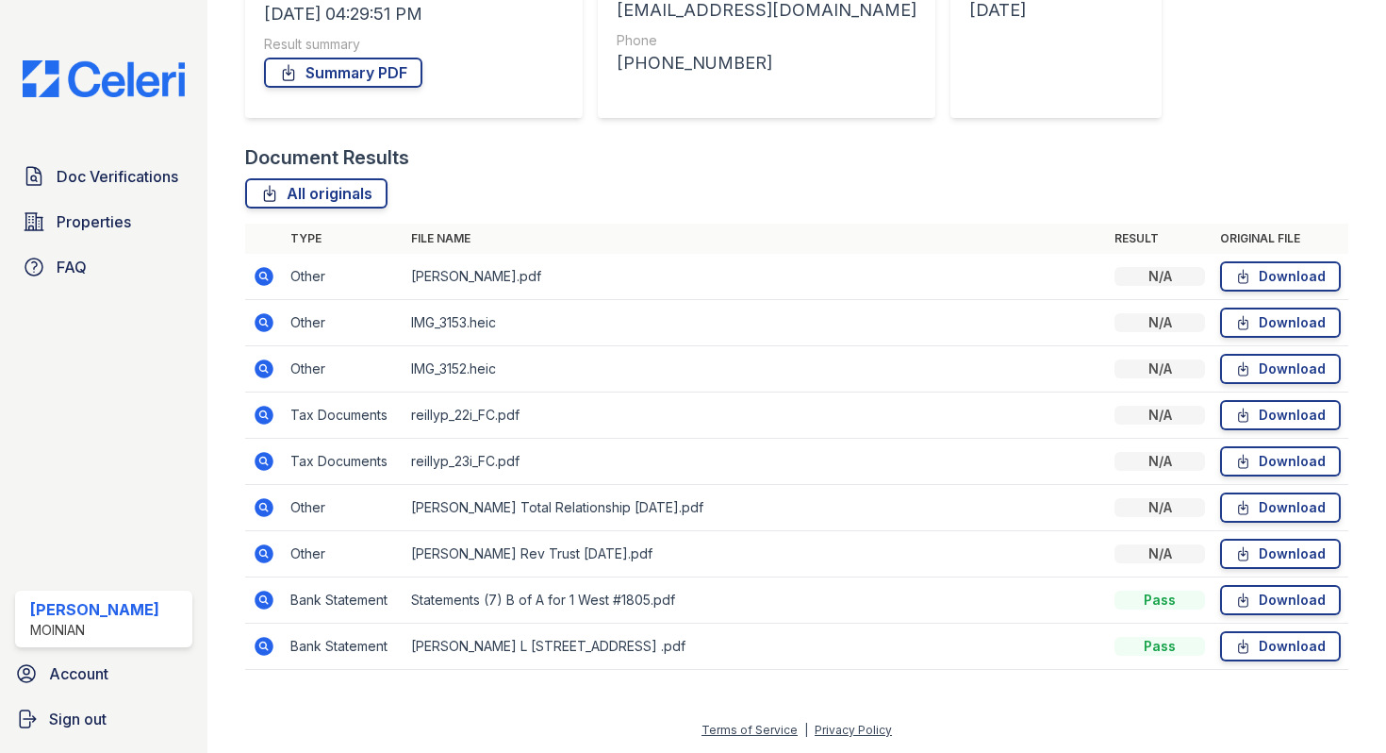
click at [268, 550] on icon at bounding box center [264, 553] width 19 height 19
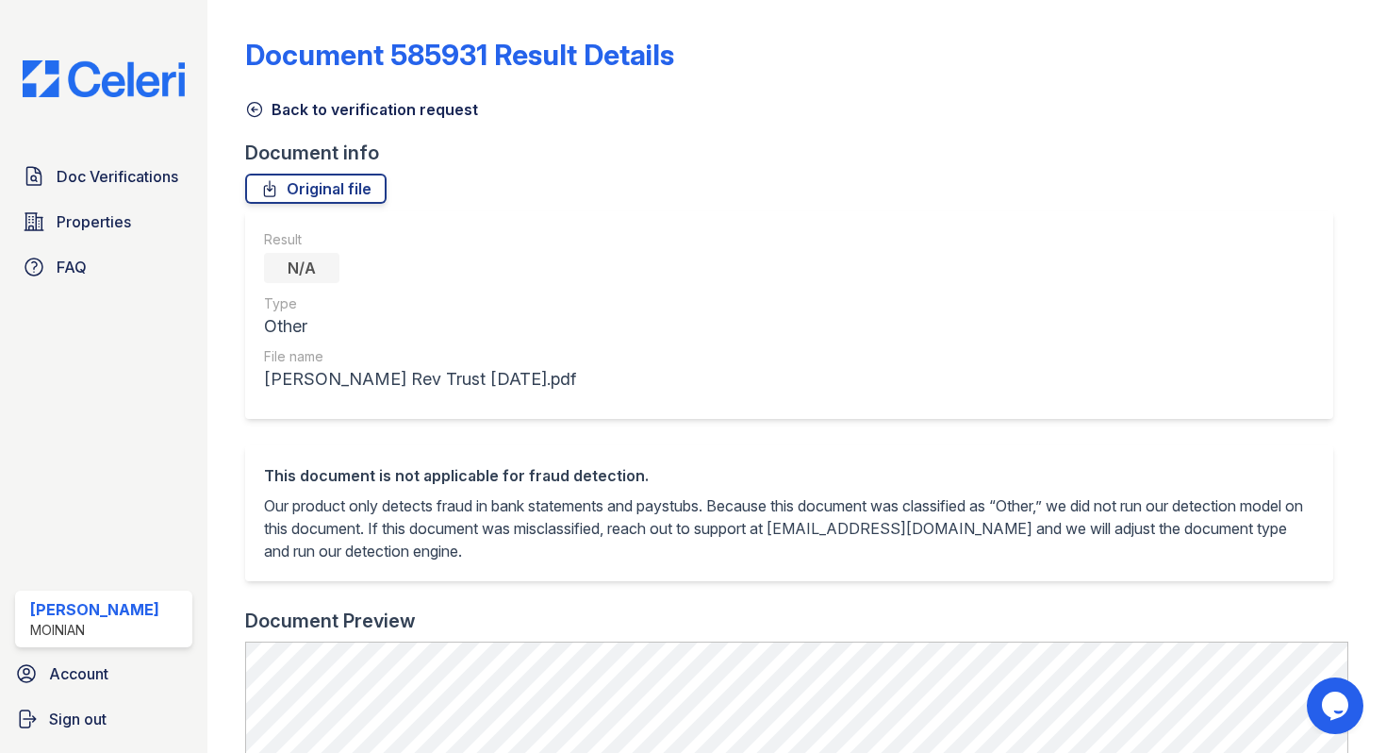
click at [258, 104] on icon at bounding box center [254, 110] width 14 height 14
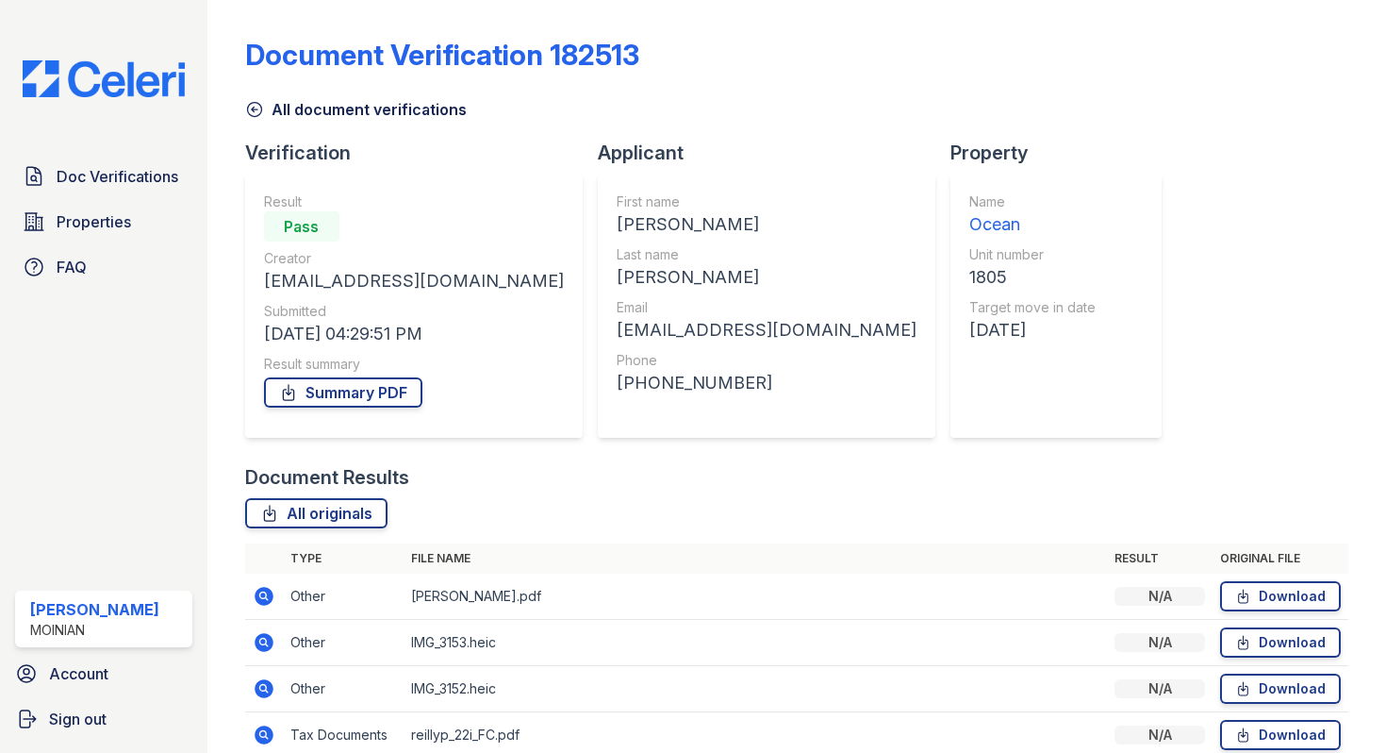
scroll to position [320, 0]
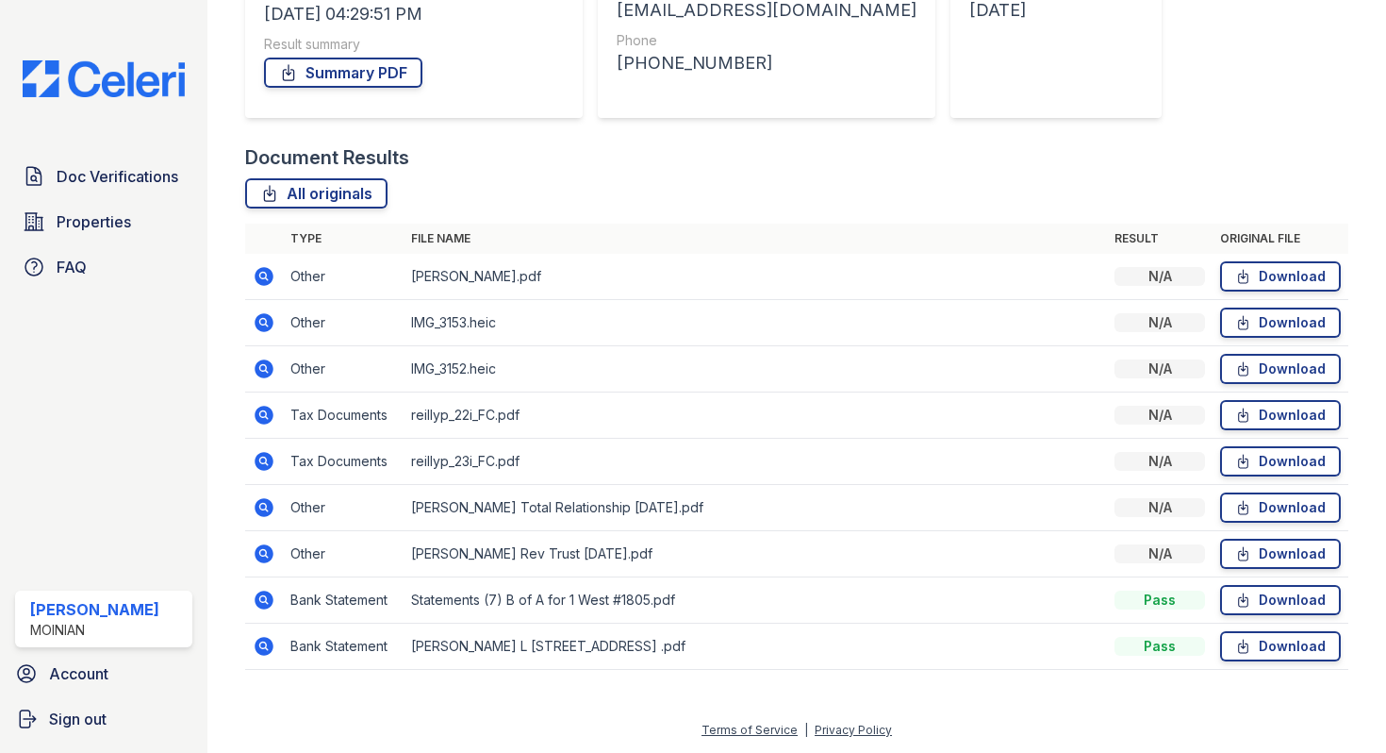
click at [265, 511] on icon at bounding box center [264, 507] width 19 height 19
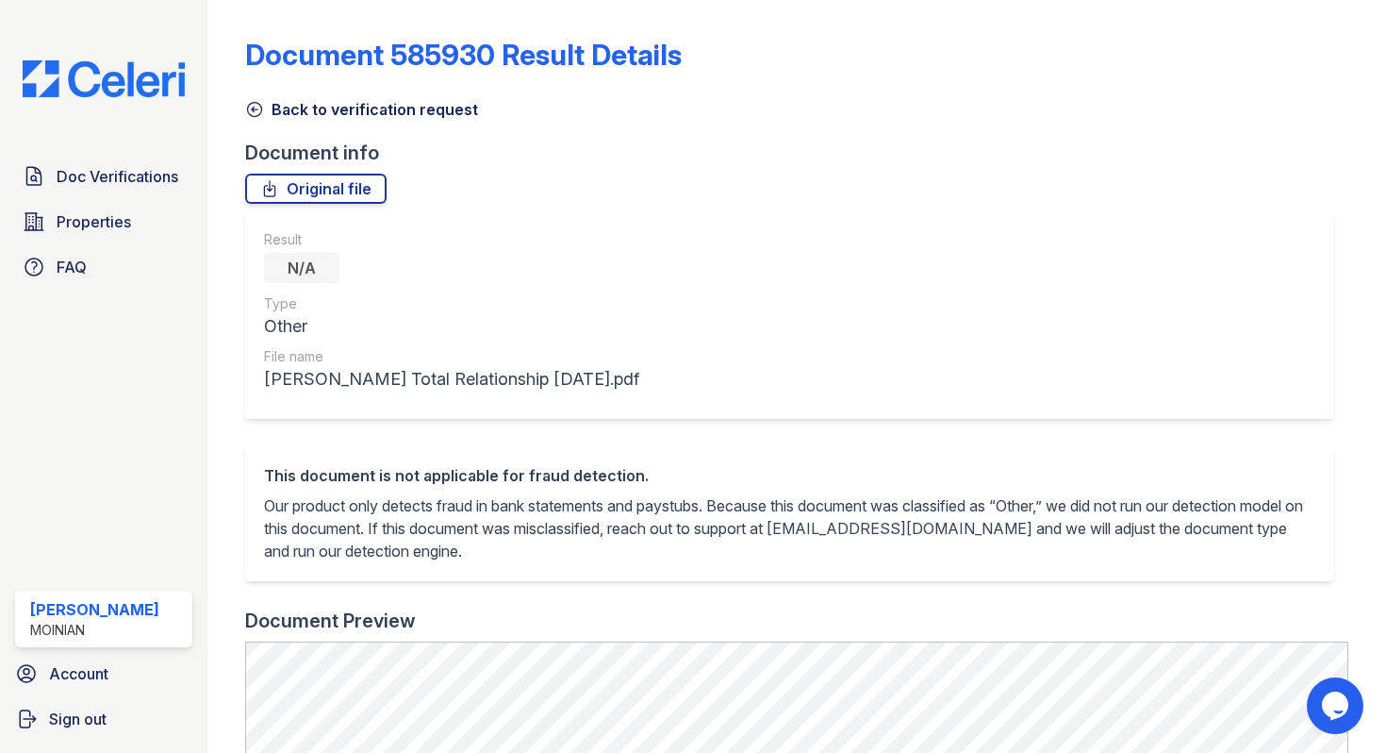
click at [245, 106] on icon at bounding box center [254, 109] width 19 height 19
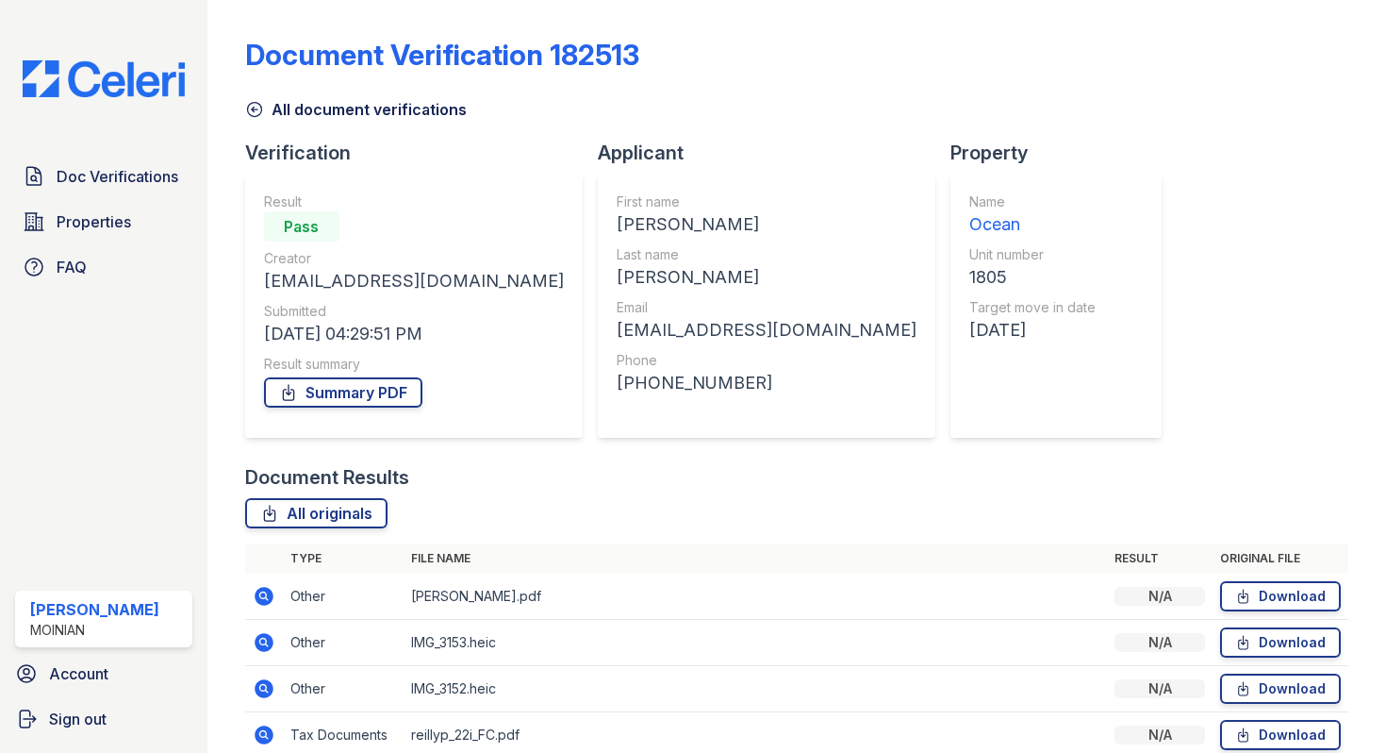
scroll to position [320, 0]
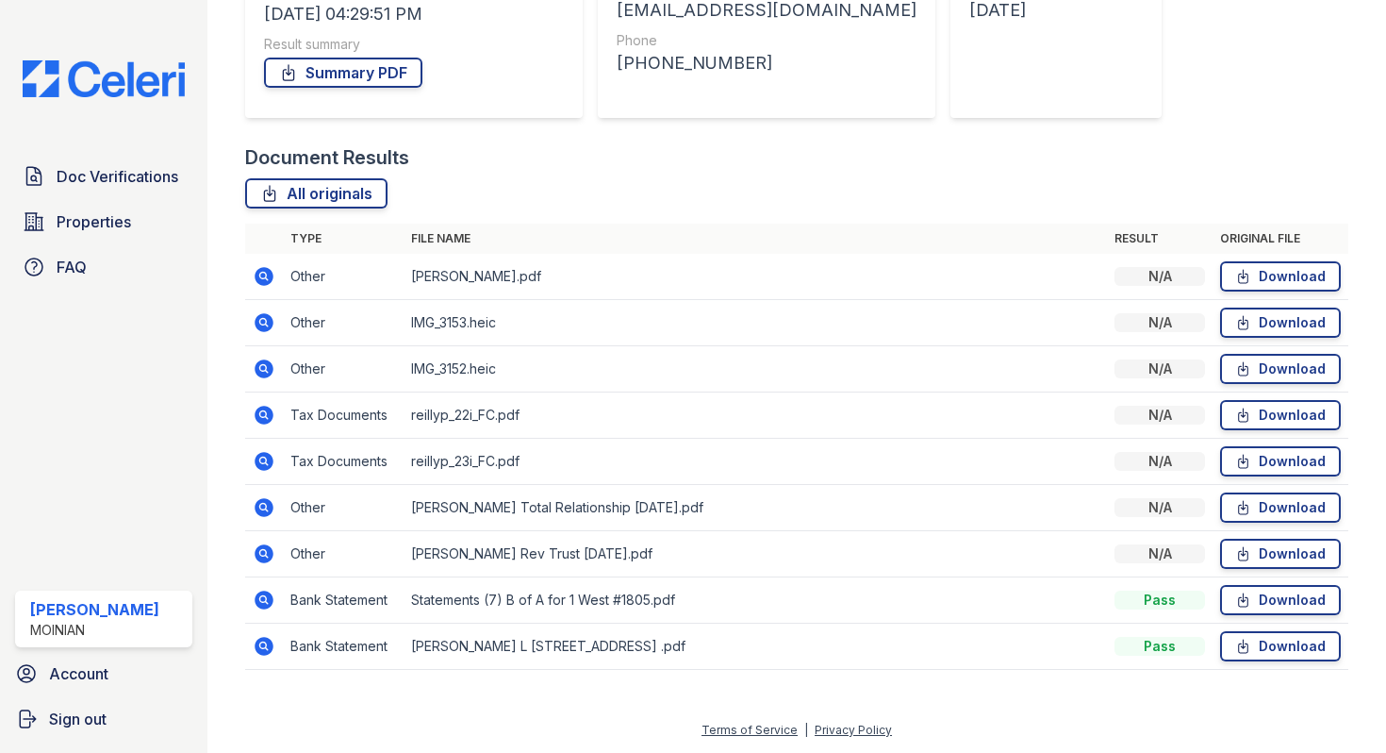
click at [258, 642] on icon at bounding box center [264, 646] width 19 height 19
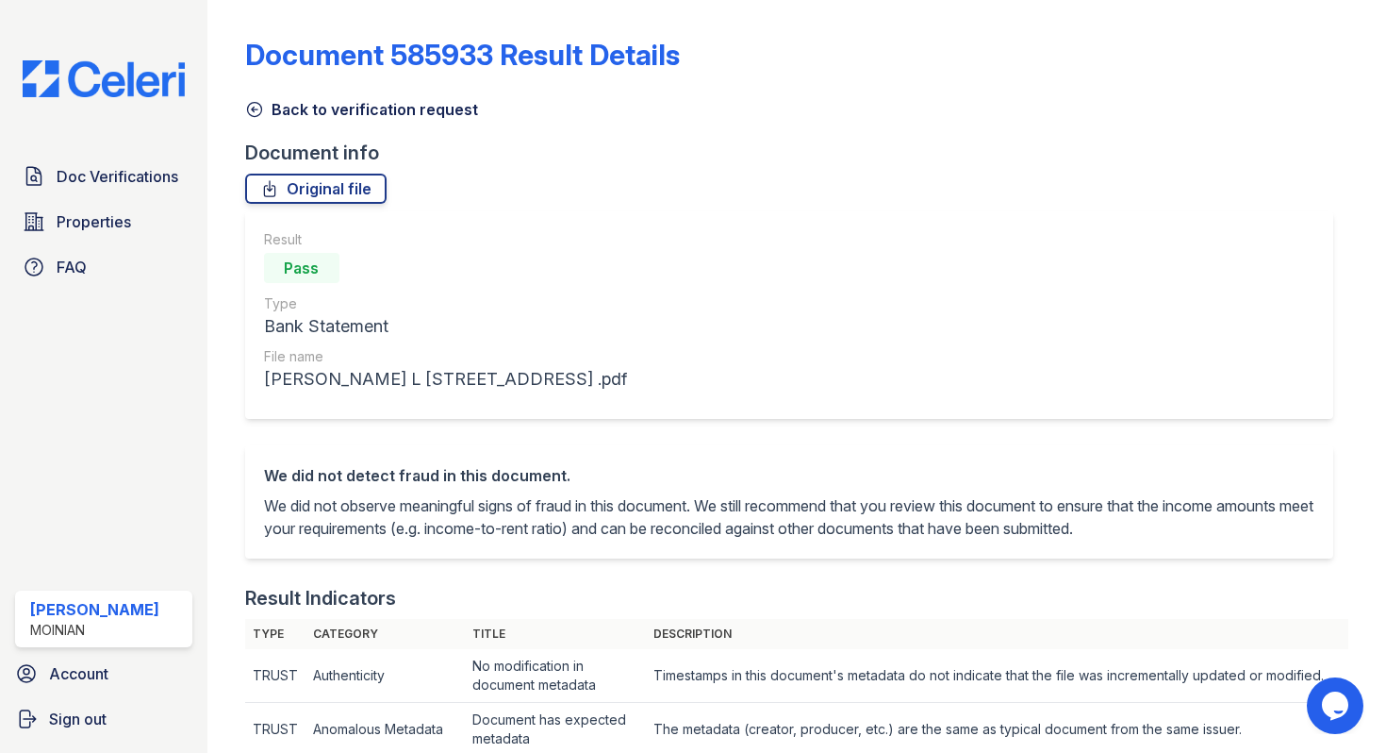
click at [253, 116] on icon at bounding box center [254, 110] width 14 height 14
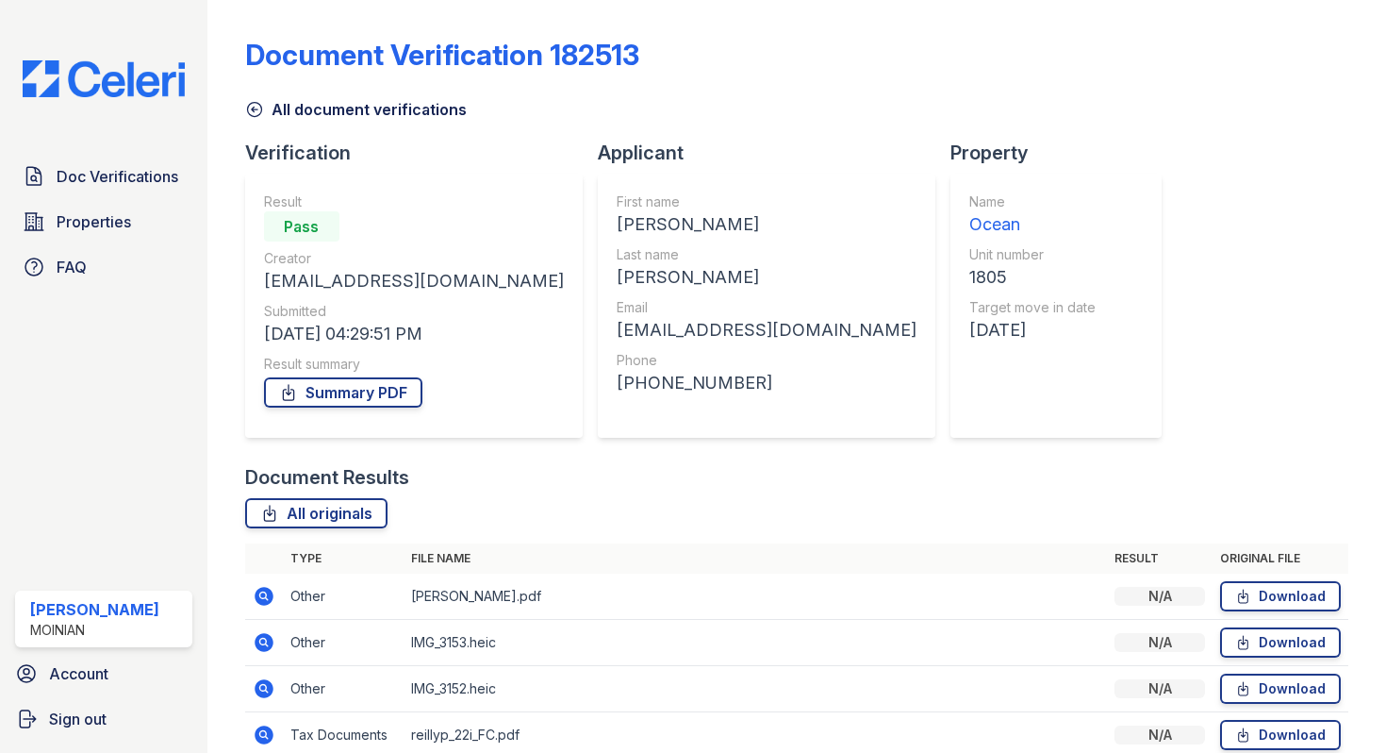
click at [255, 98] on link "All document verifications" at bounding box center [356, 109] width 222 height 23
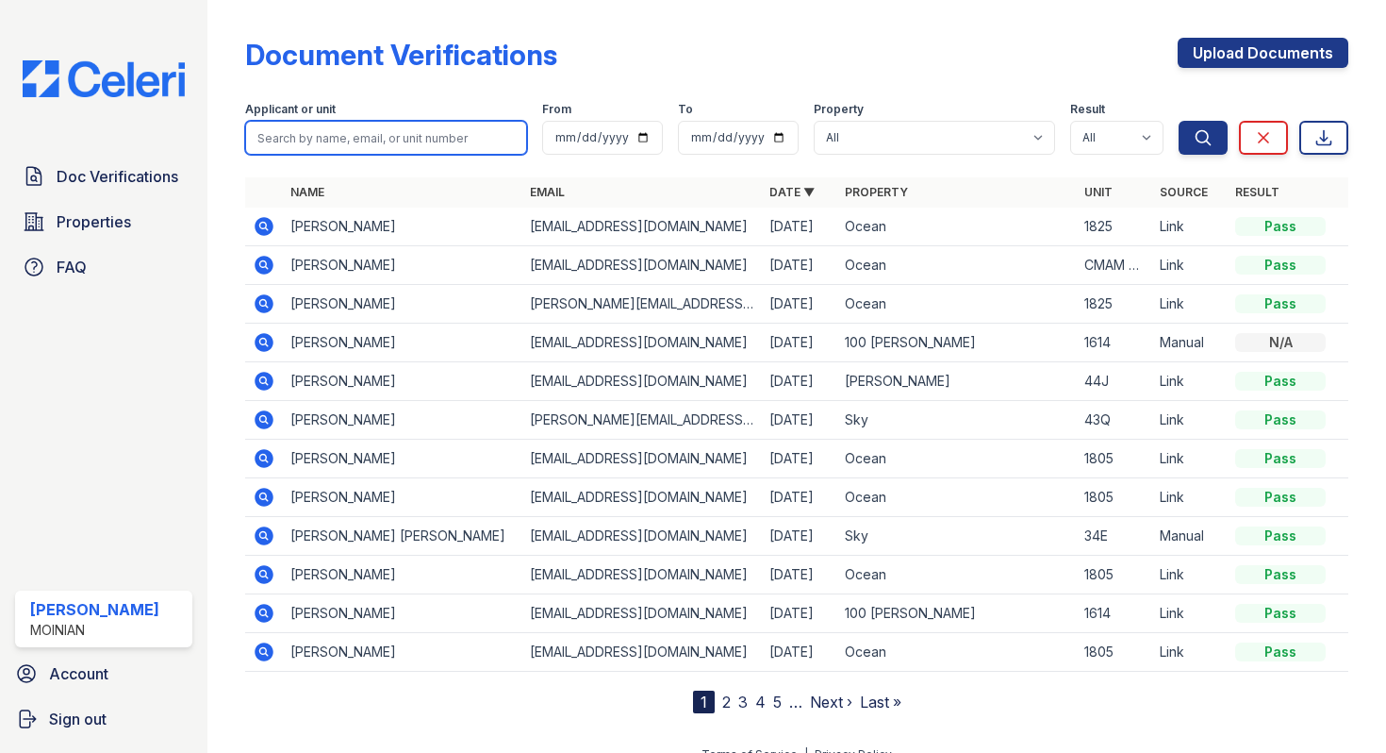
click at [332, 129] on input "search" at bounding box center [386, 138] width 282 height 34
type input "[PERSON_NAME]"
click at [1179, 121] on button "Search" at bounding box center [1203, 138] width 49 height 34
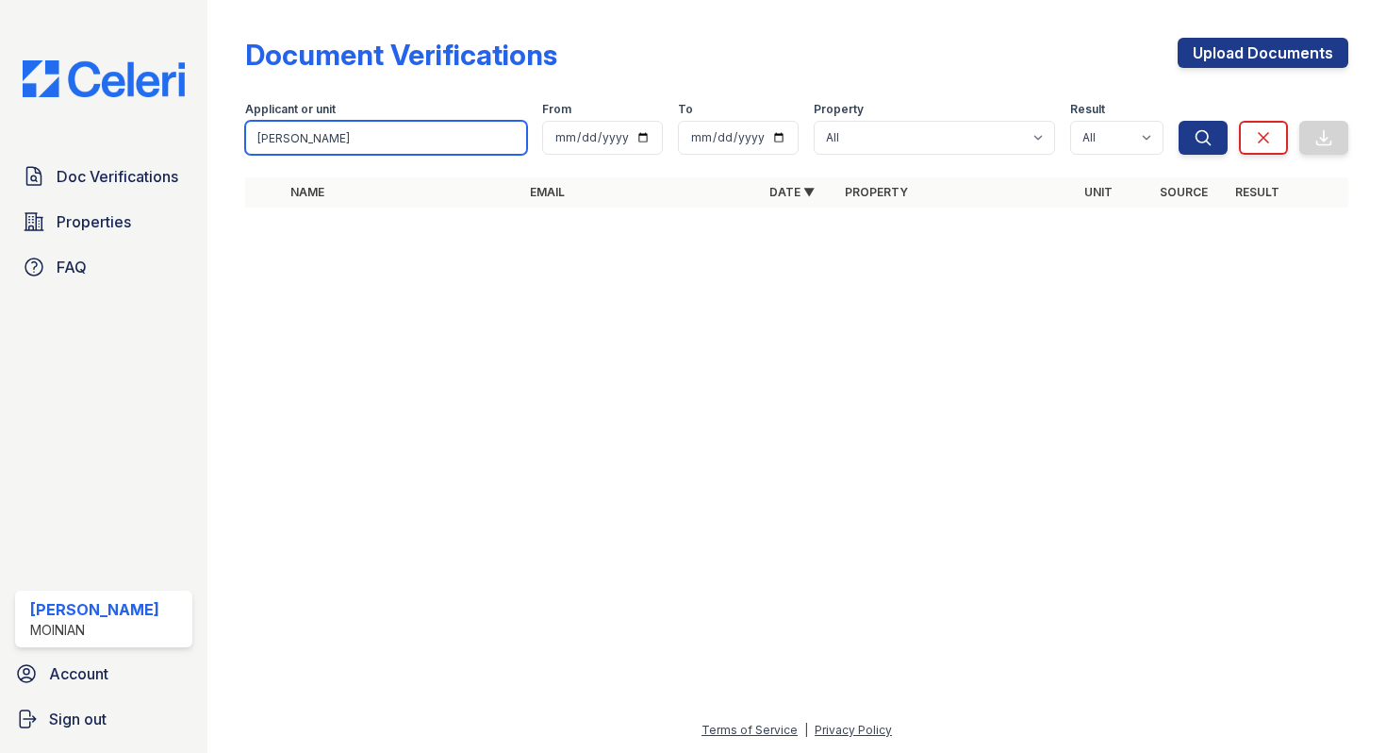
click at [325, 135] on input "[PERSON_NAME]" at bounding box center [386, 138] width 282 height 34
type input "[PERSON_NAME]"
click at [1179, 121] on button "Search" at bounding box center [1203, 138] width 49 height 34
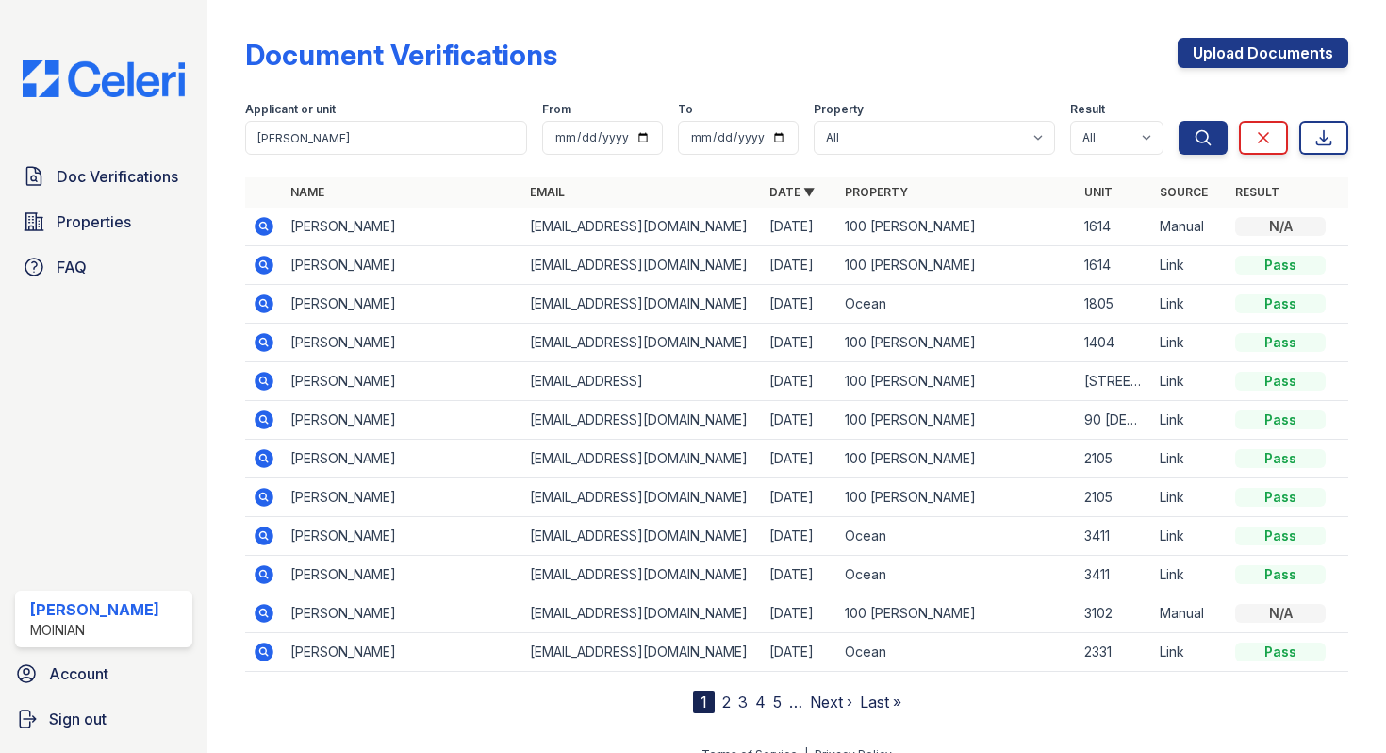
click at [256, 306] on icon at bounding box center [264, 303] width 19 height 19
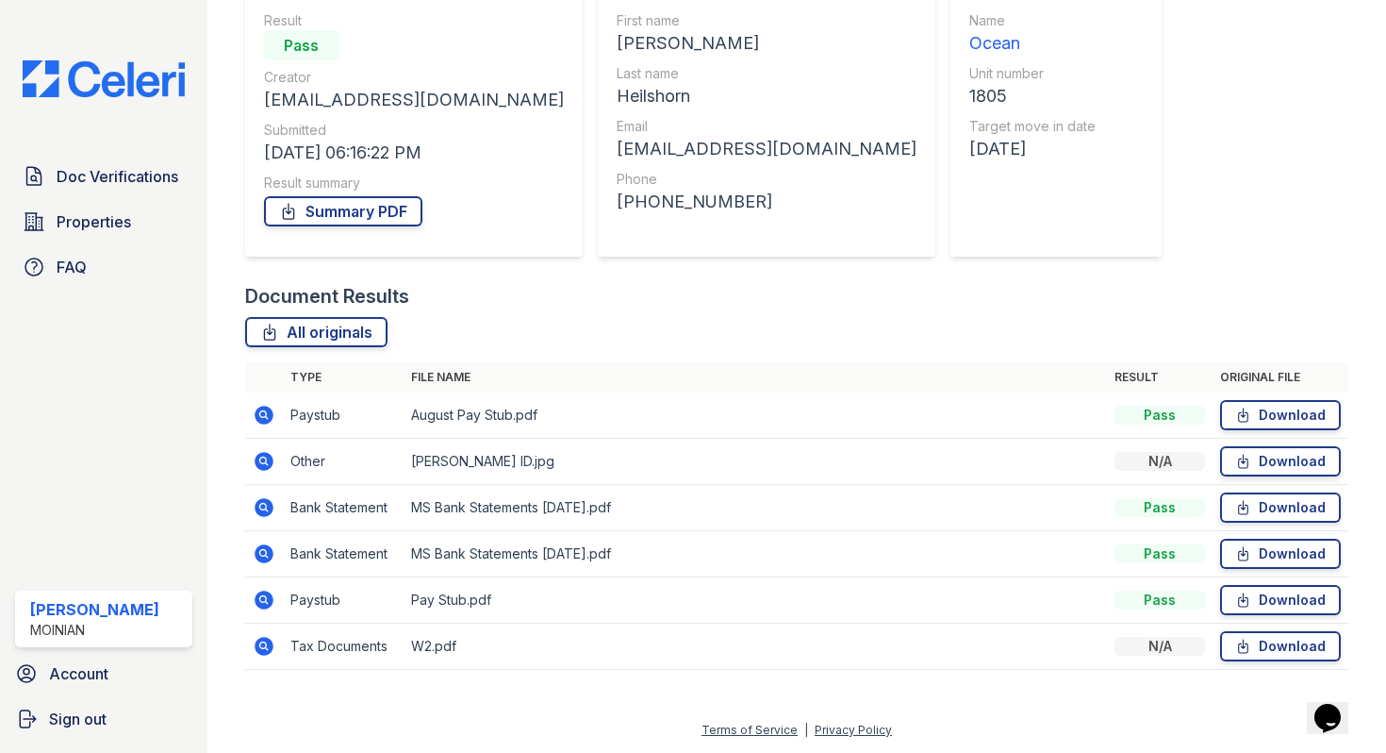
click at [266, 407] on icon at bounding box center [264, 414] width 19 height 19
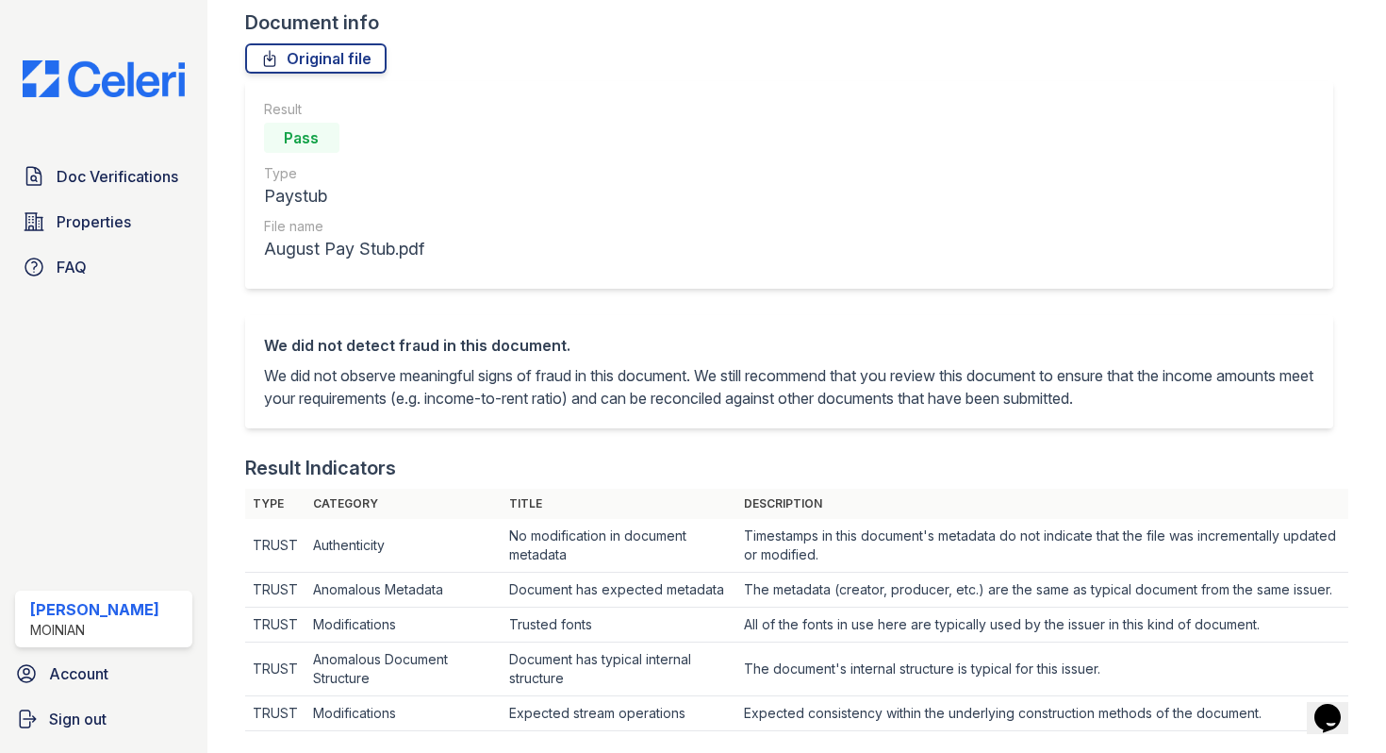
scroll to position [26, 0]
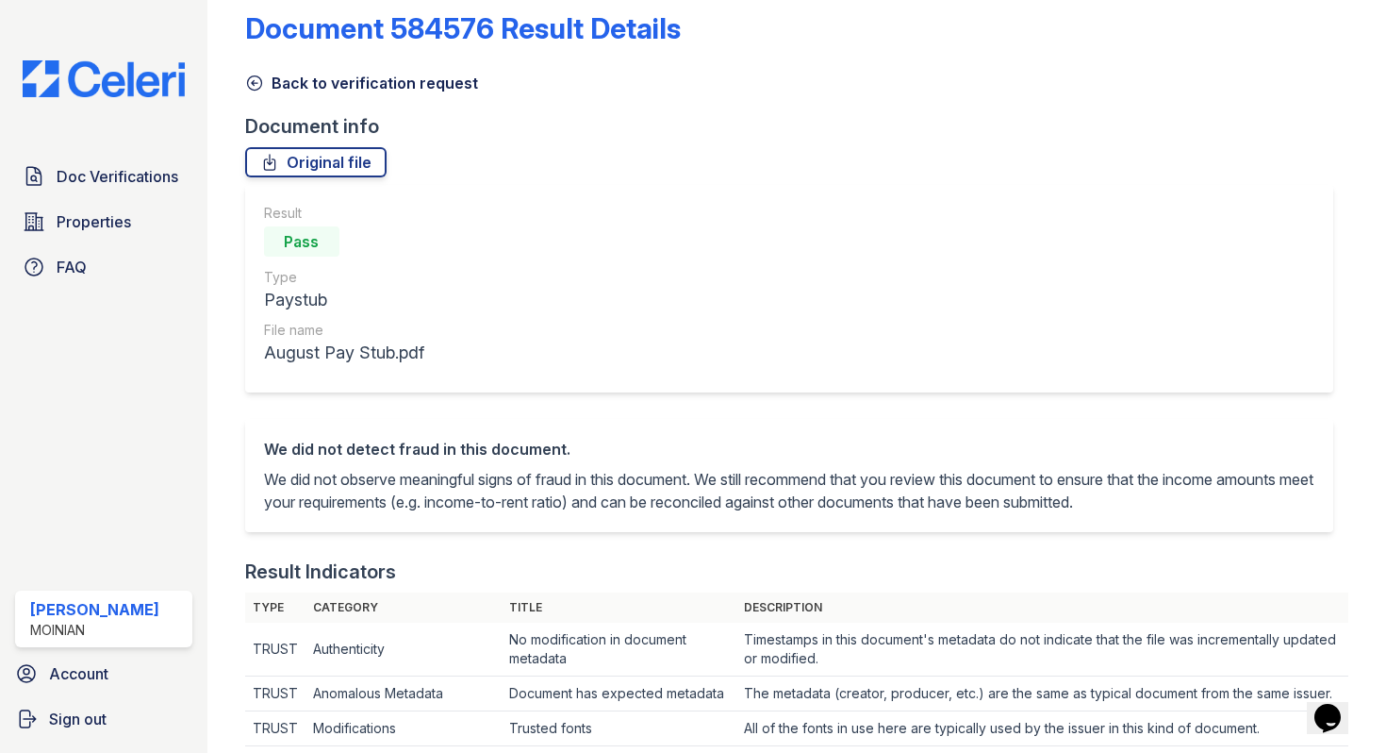
click at [251, 77] on icon at bounding box center [254, 83] width 19 height 19
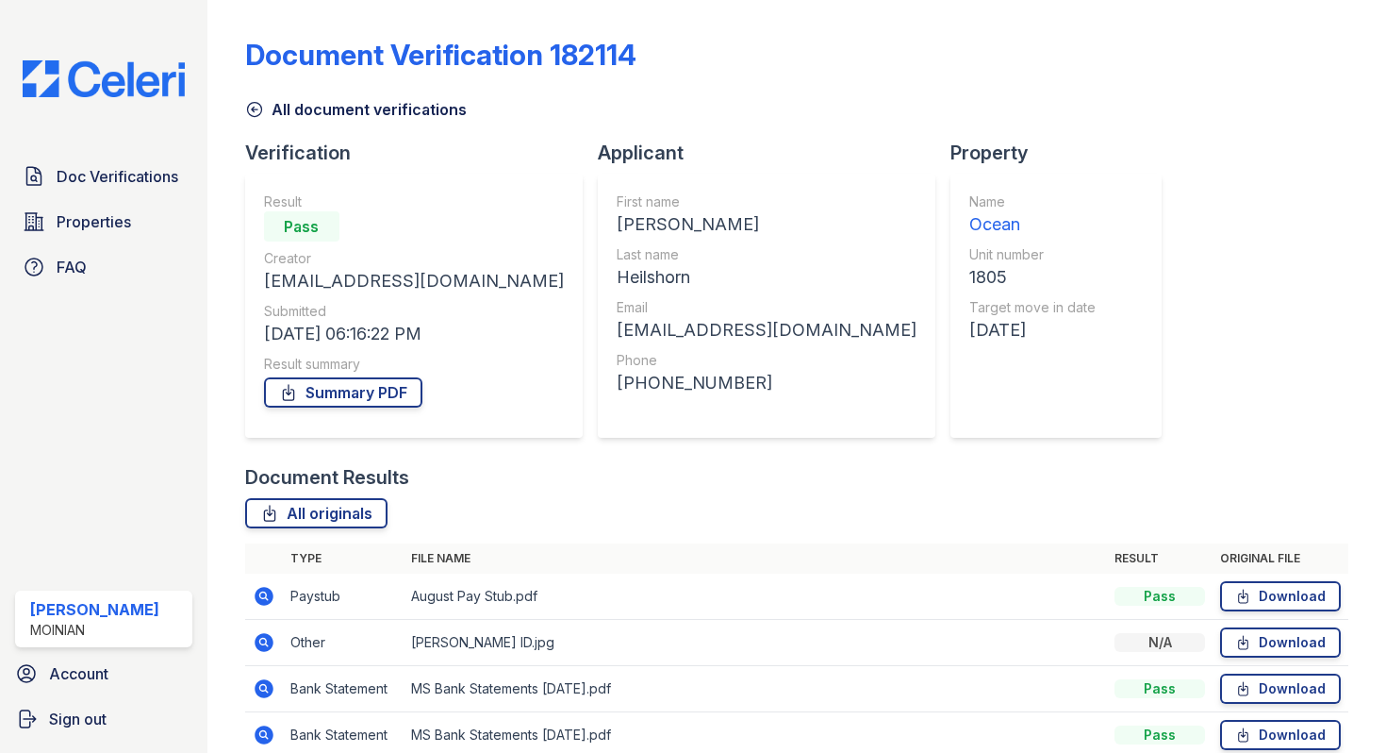
scroll to position [181, 0]
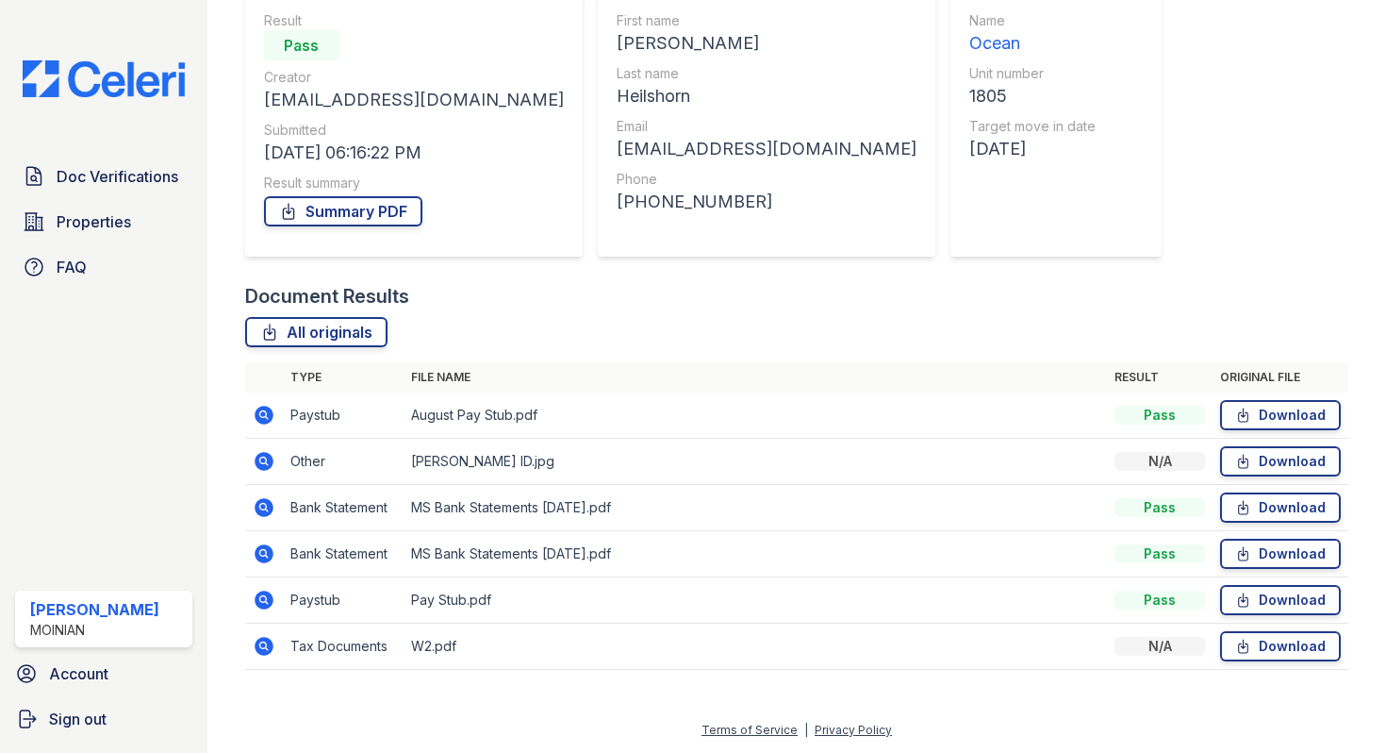
click at [260, 604] on icon at bounding box center [264, 599] width 19 height 19
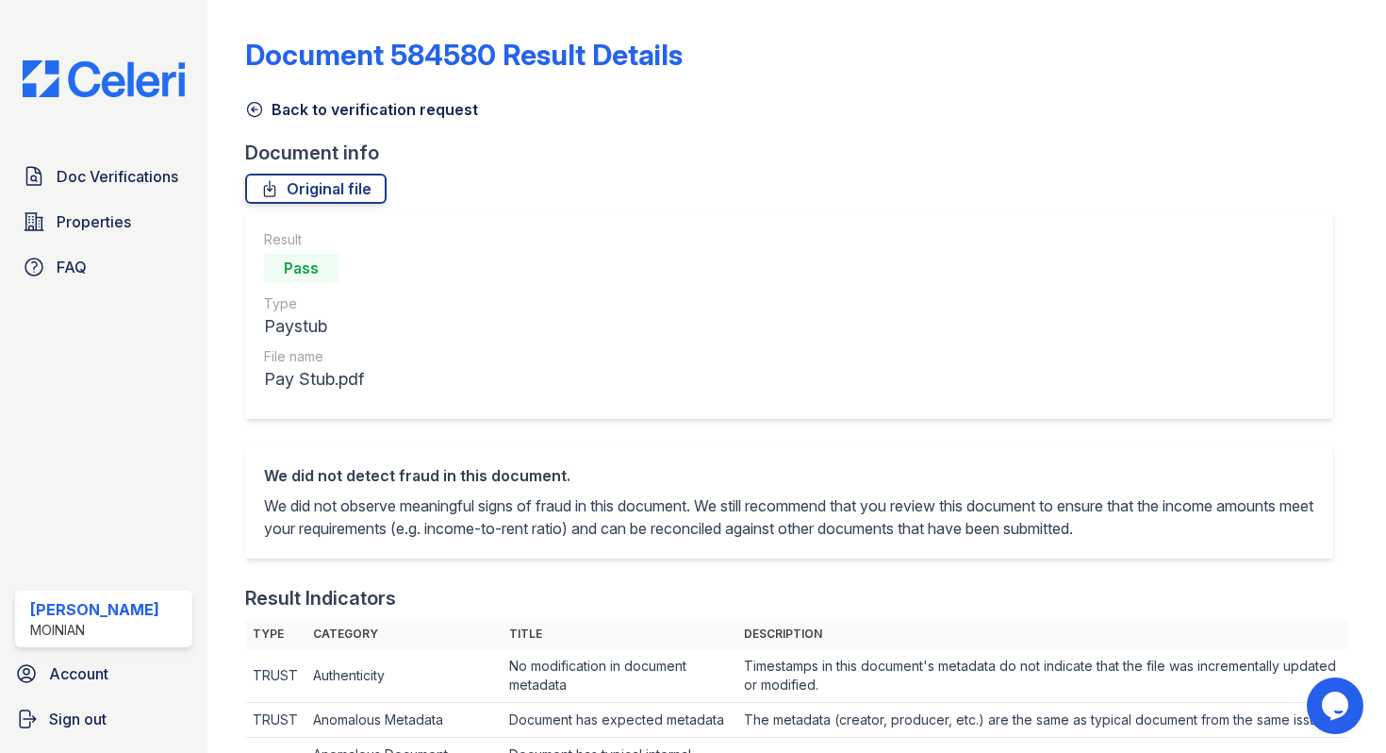
click at [250, 105] on icon at bounding box center [254, 109] width 19 height 19
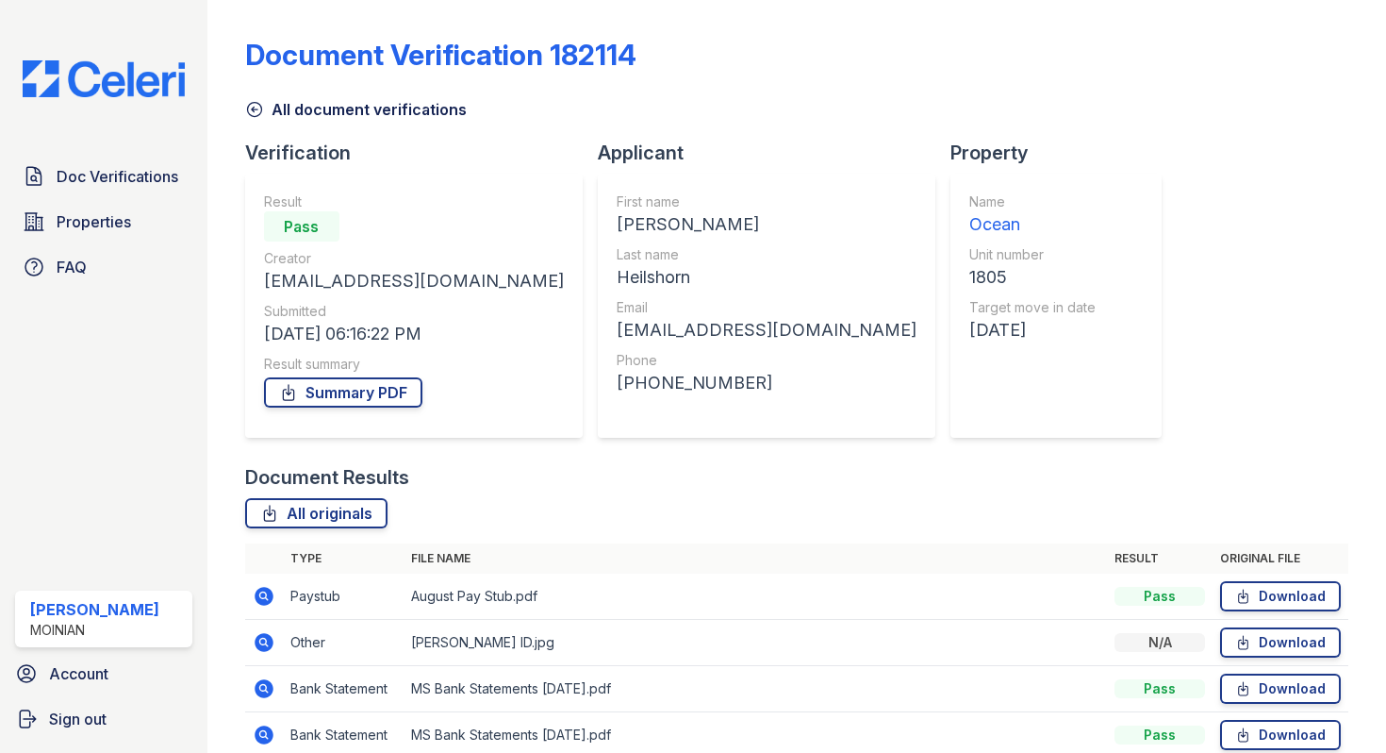
scroll to position [181, 0]
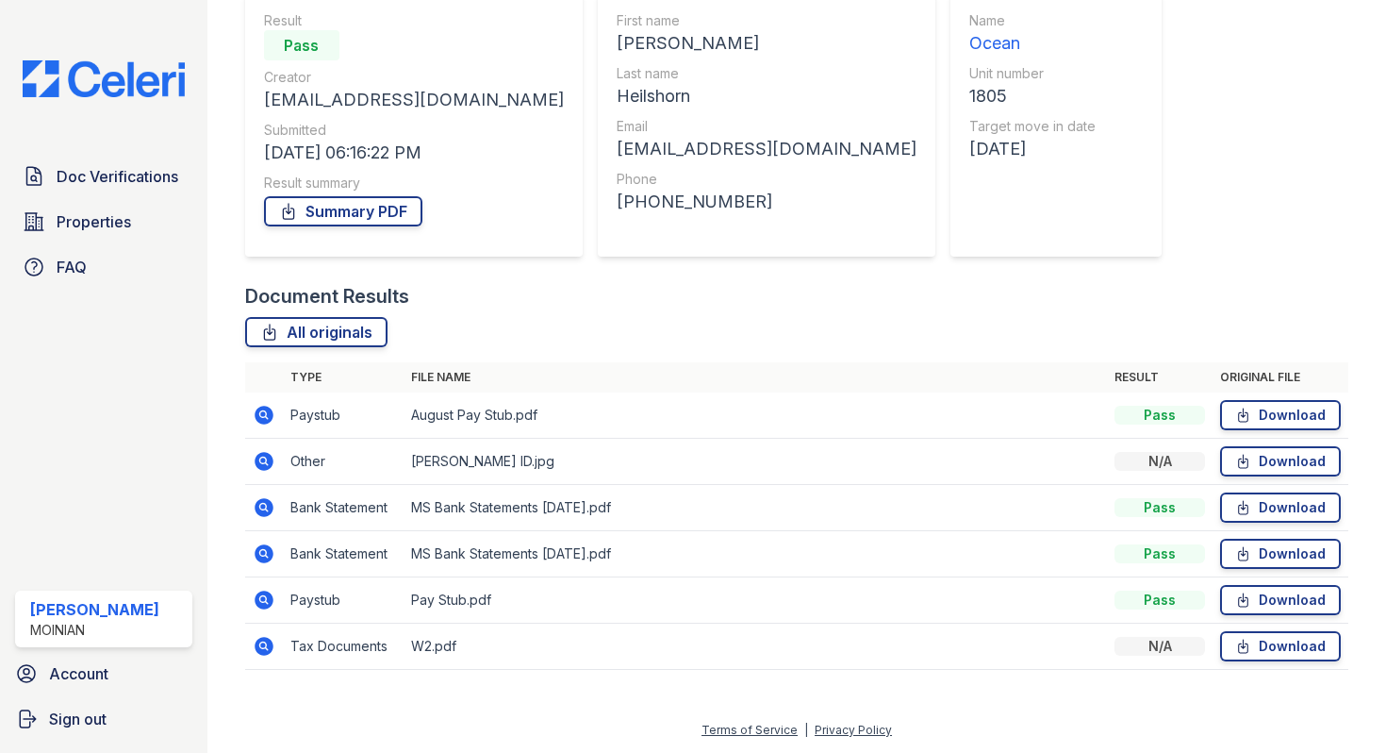
click at [267, 410] on icon at bounding box center [264, 414] width 19 height 19
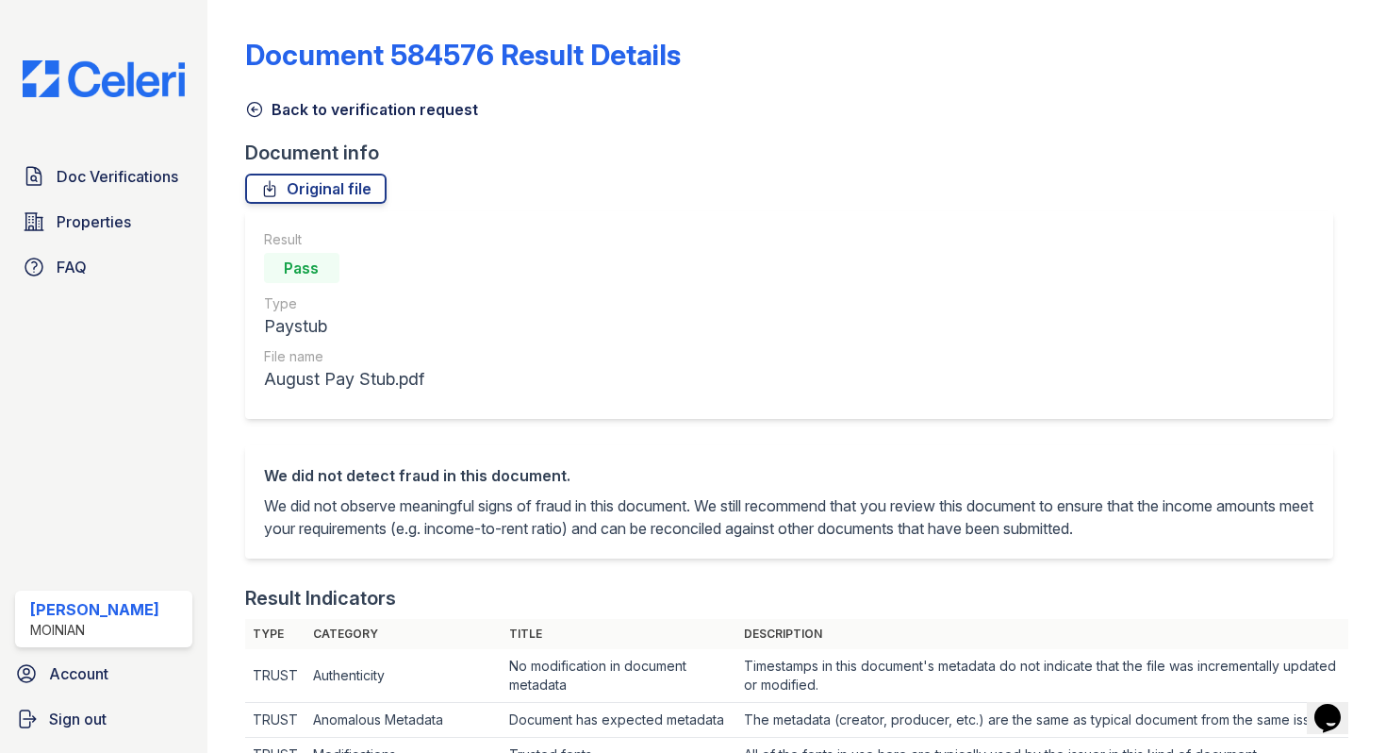
click at [258, 108] on icon at bounding box center [254, 109] width 19 height 19
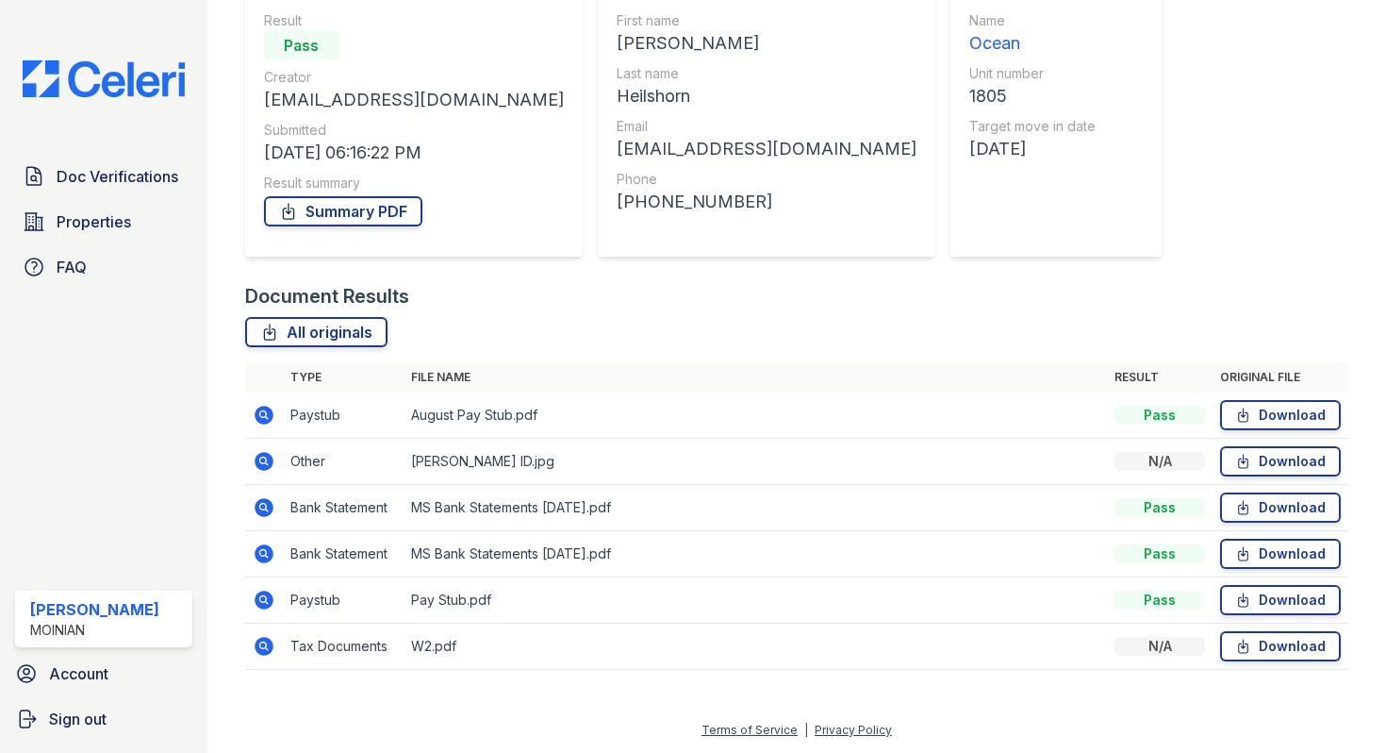
scroll to position [178, 0]
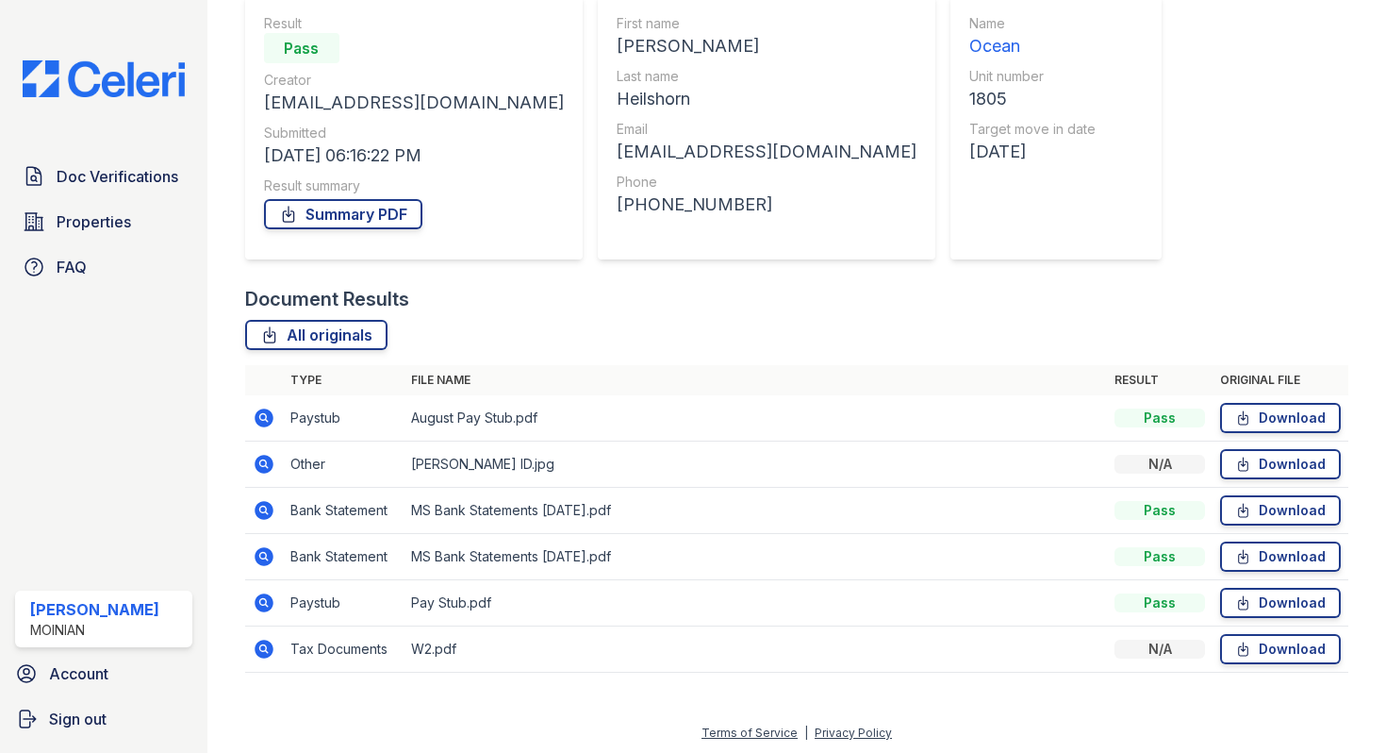
click at [266, 466] on icon at bounding box center [264, 464] width 23 height 23
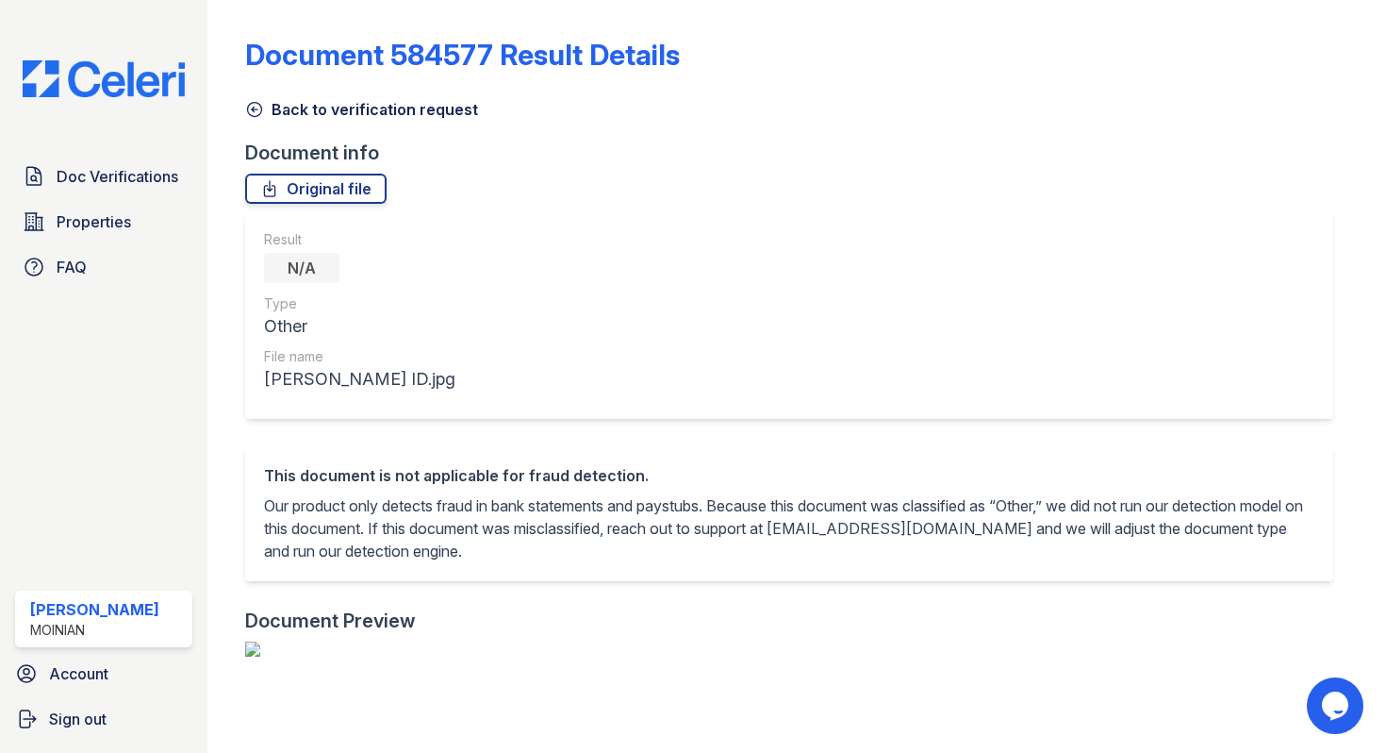
click at [254, 113] on icon at bounding box center [254, 109] width 19 height 19
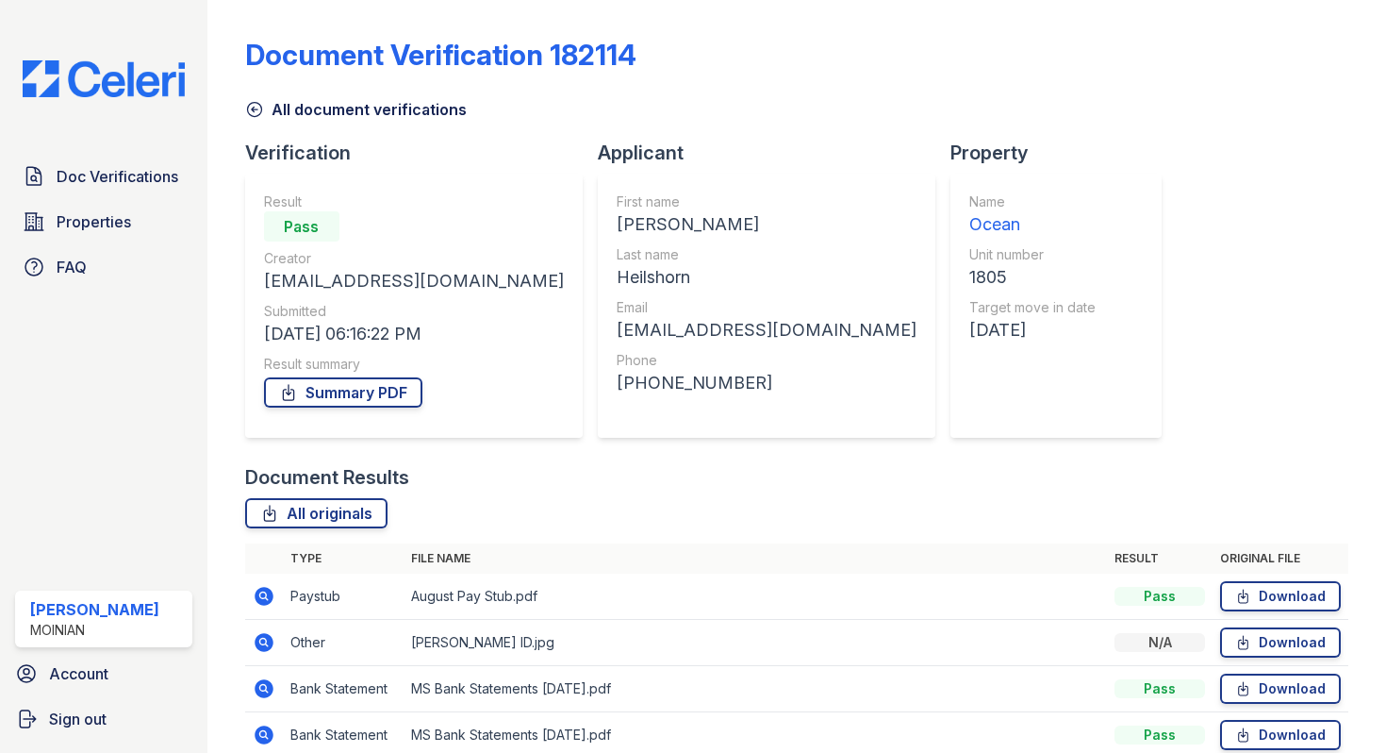
scroll to position [181, 0]
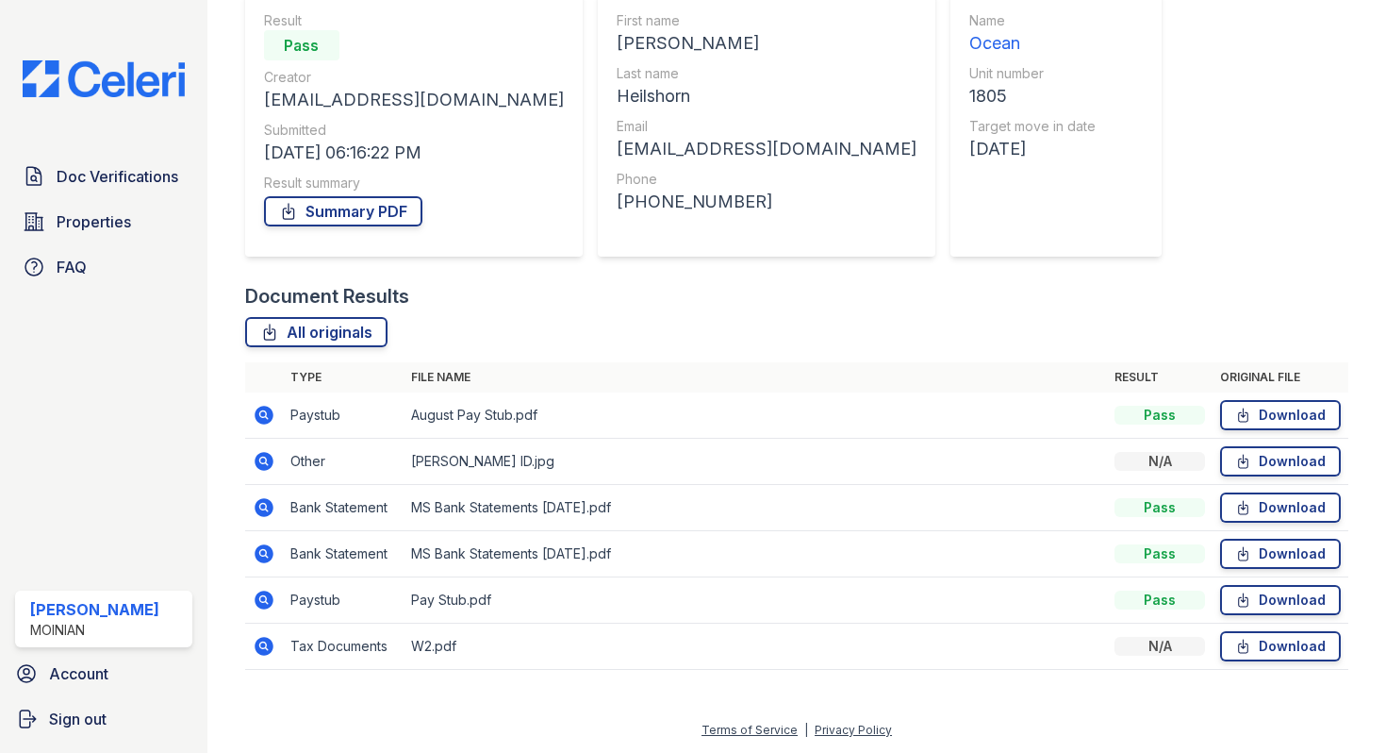
click at [265, 547] on icon at bounding box center [264, 553] width 19 height 19
